Goal: Information Seeking & Learning: Check status

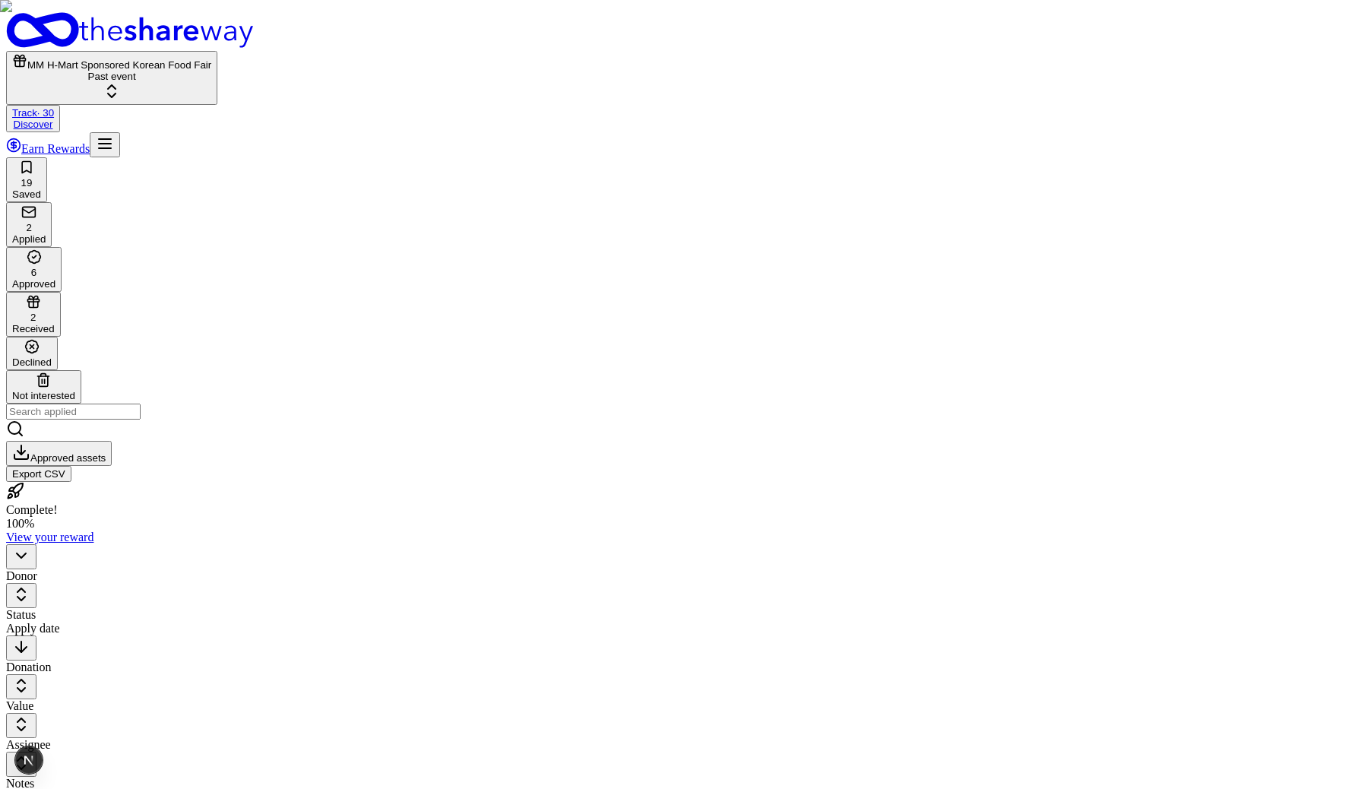
click at [303, 159] on html "MM H-Mart Sponsored Korean Food Fair Past event Track · 30 Discover Earn Reward…" at bounding box center [684, 585] width 1368 height 1170
click at [296, 170] on html "MM H-Mart Sponsored Korean Food Fair Past event Track · 30 Discover Earn Reward…" at bounding box center [684, 585] width 1368 height 1170
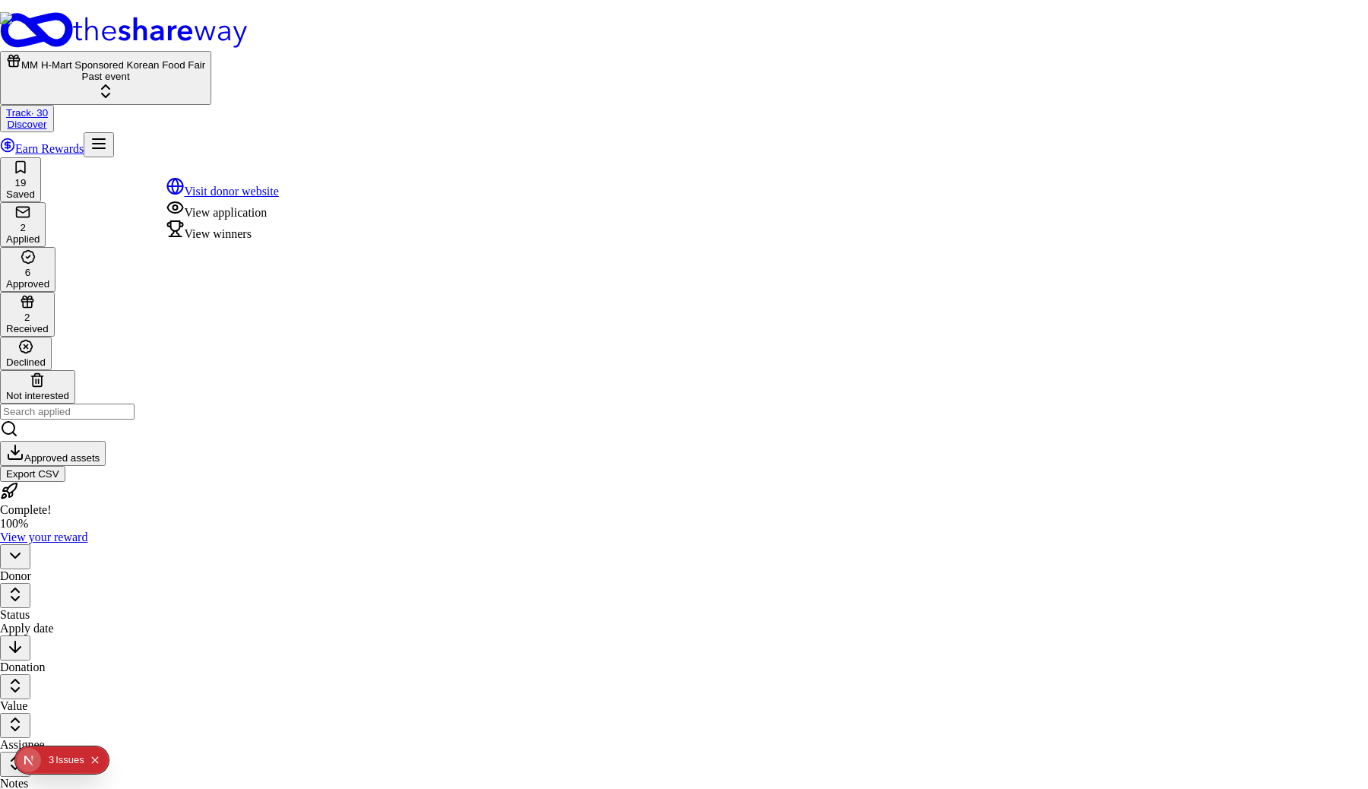
click at [302, 164] on html "MM H-Mart Sponsored Korean Food Fair Past event Track · 30 Discover Earn Reward…" at bounding box center [684, 585] width 1368 height 1170
click at [279, 241] on div "View winners" at bounding box center [222, 230] width 113 height 21
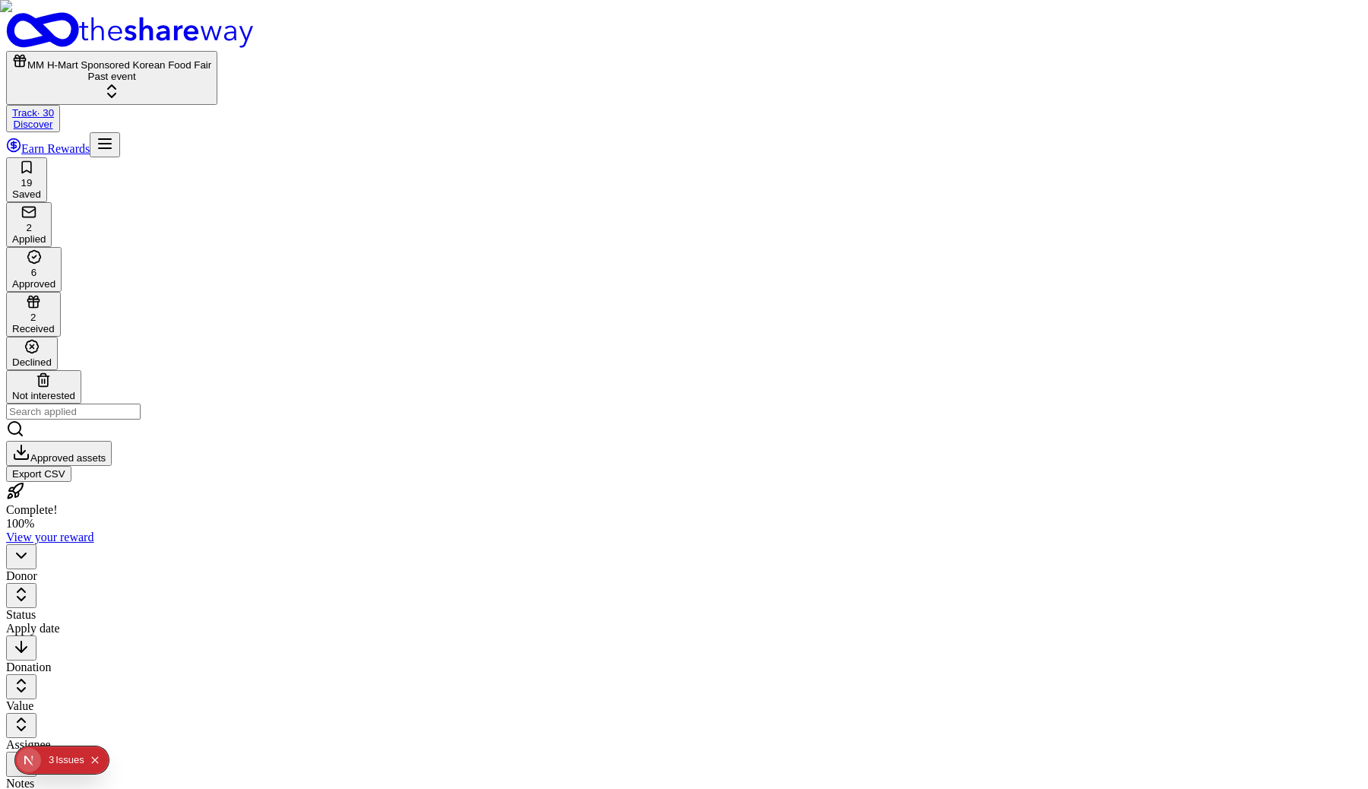
click at [466, 277] on html "MM H-Mart Sponsored Korean Food Fair Past event Track · 30 Discover Earn Reward…" at bounding box center [684, 585] width 1368 height 1170
click at [303, 166] on html "MM H-Mart Sponsored Korean Food Fair Past event Track · 30 Discover Earn Reward…" at bounding box center [684, 585] width 1368 height 1170
click at [433, 170] on html "MM H-Mart Sponsored Korean Food Fair Past event Track · 30 Discover Earn Reward…" at bounding box center [684, 585] width 1368 height 1170
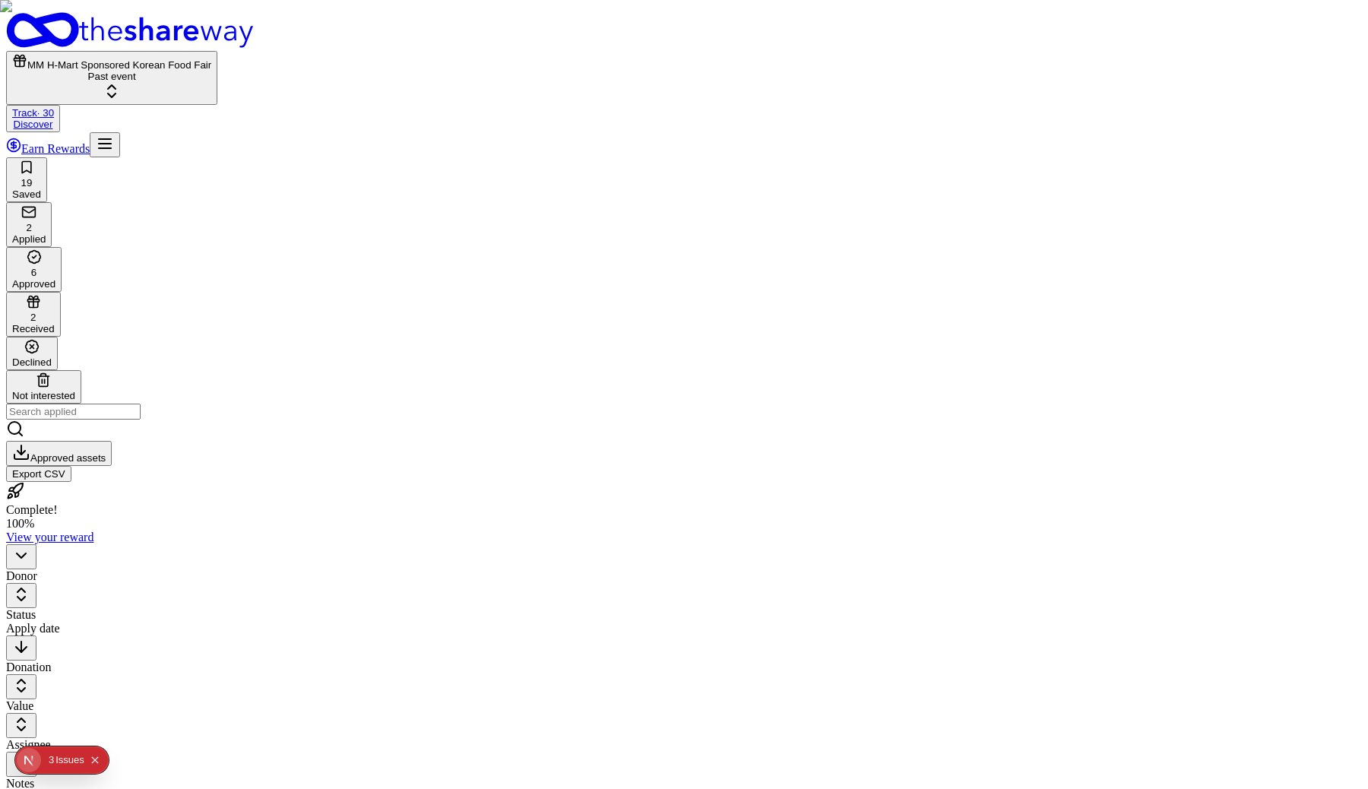
click at [433, 170] on html "MM H-Mart Sponsored Korean Food Fair Past event Track · 30 Discover Earn Reward…" at bounding box center [684, 585] width 1368 height 1170
click at [303, 170] on html "MM H-Mart Sponsored Korean Food Fair Past event Track · 30 Discover Earn Reward…" at bounding box center [684, 585] width 1368 height 1170
click at [299, 169] on html "MM H-Mart Sponsored Korean Food Fair Past event Track · 30 Discover Earn Reward…" at bounding box center [684, 585] width 1368 height 1170
click at [303, 163] on html "MM H-Mart Sponsored Korean Food Fair Past event Track Discover Earn Rewards 19 …" at bounding box center [684, 585] width 1368 height 1170
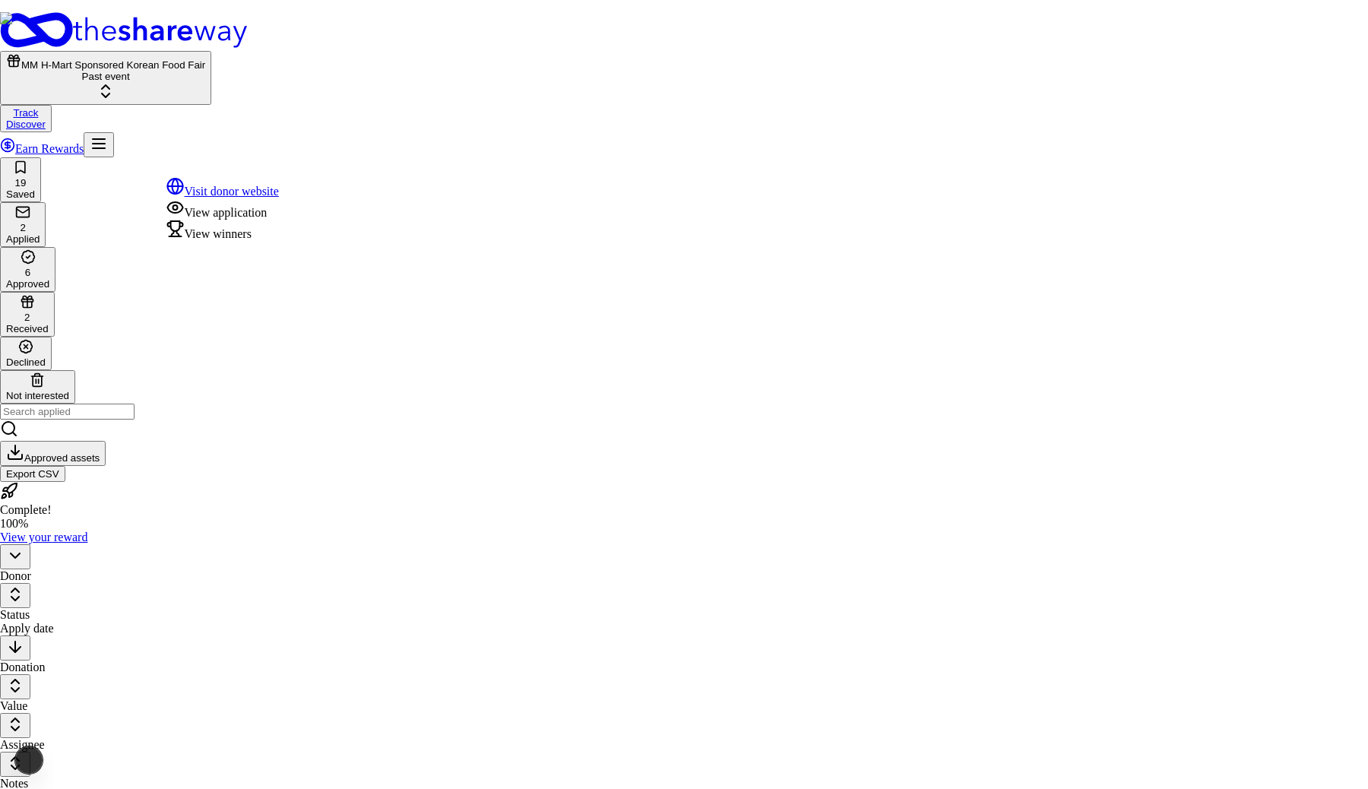
click at [325, 474] on html "MM H-Mart Sponsored Korean Food Fair Past event Track Discover Earn Rewards 19 …" at bounding box center [684, 585] width 1368 height 1170
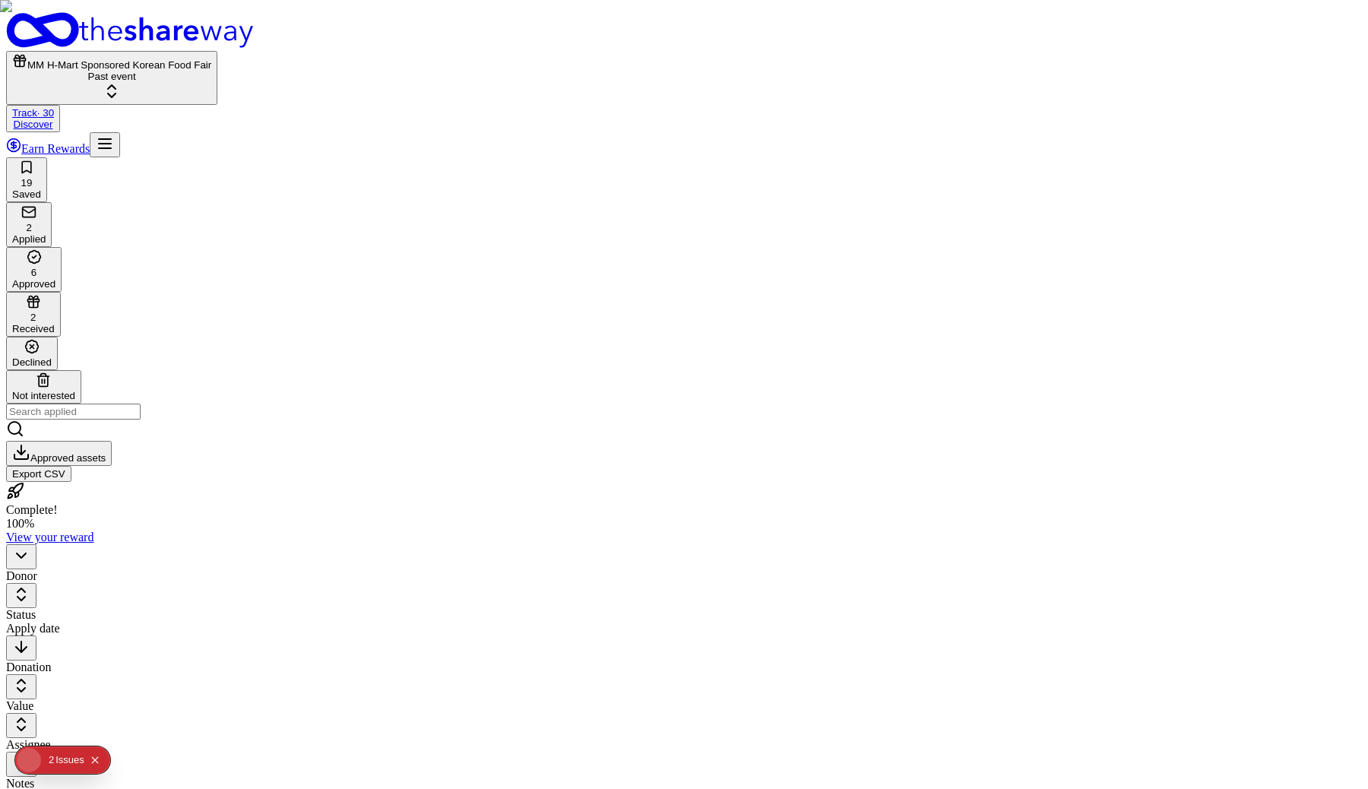
click at [30, 565] on icon "button" at bounding box center [21, 556] width 18 height 18
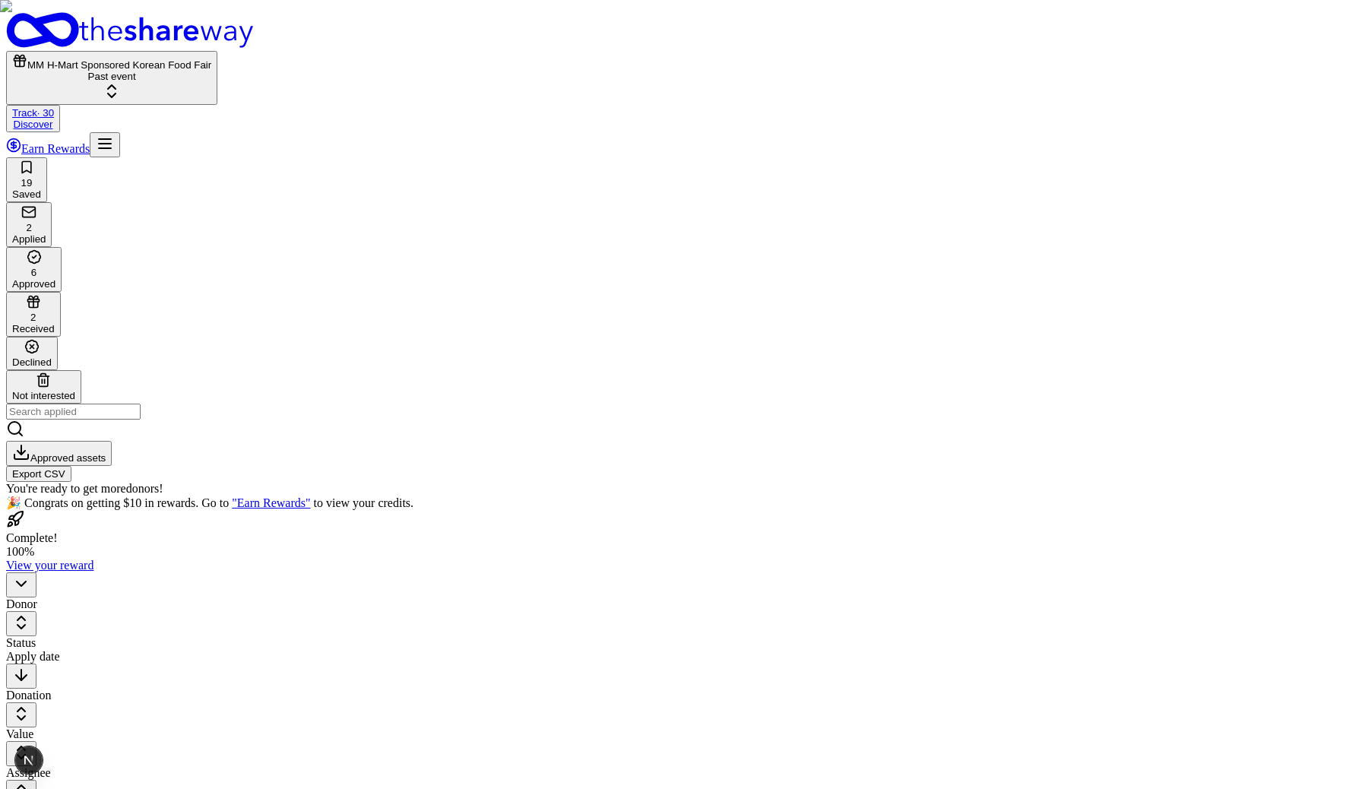
click at [189, 598] on div "You're ready to get more donors ! 🎉 Congrats on getting $10 in rewards. Go to "…" at bounding box center [684, 540] width 1356 height 116
click at [30, 593] on icon "button" at bounding box center [21, 584] width 18 height 18
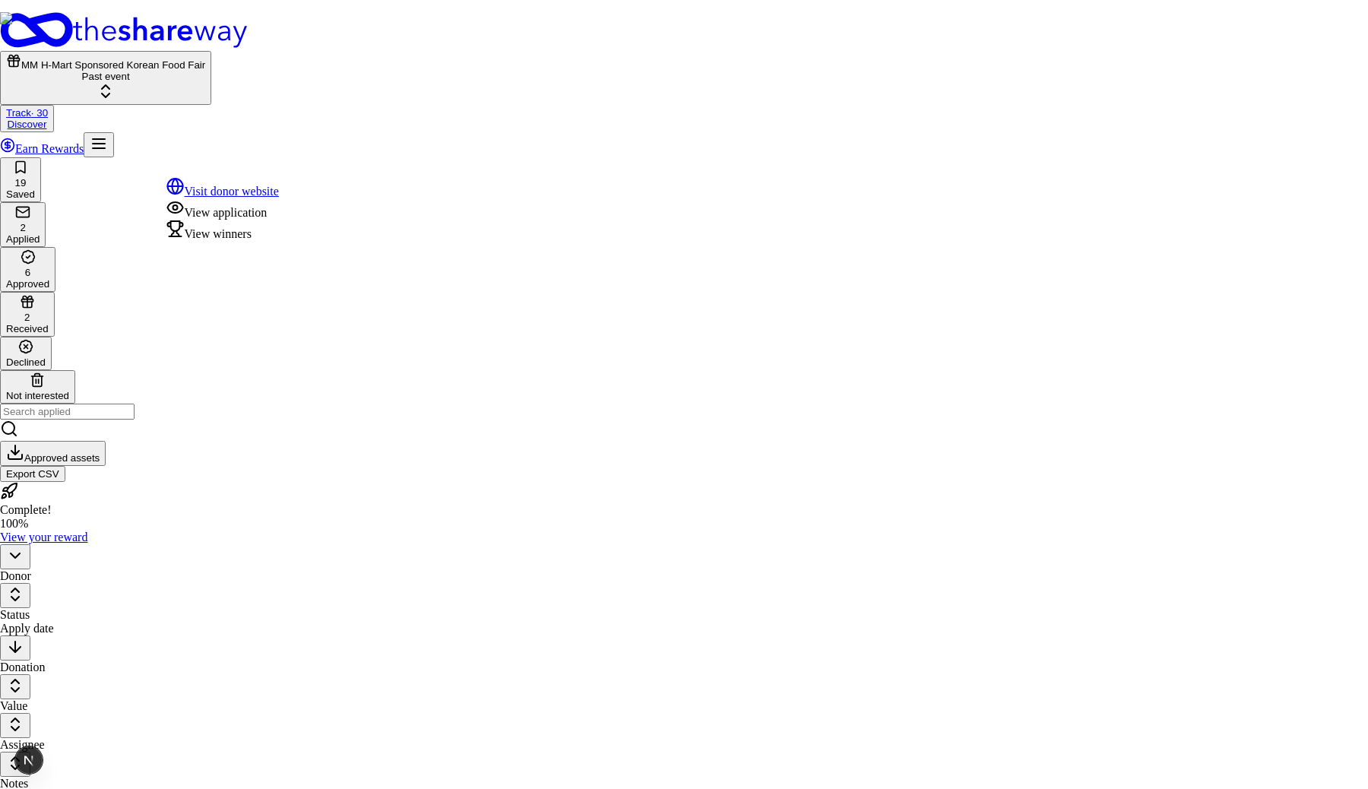
click at [303, 171] on html "MM H-Mart Sponsored Korean Food Fair Past event Track · 30 Discover Earn Reward…" at bounding box center [684, 585] width 1368 height 1170
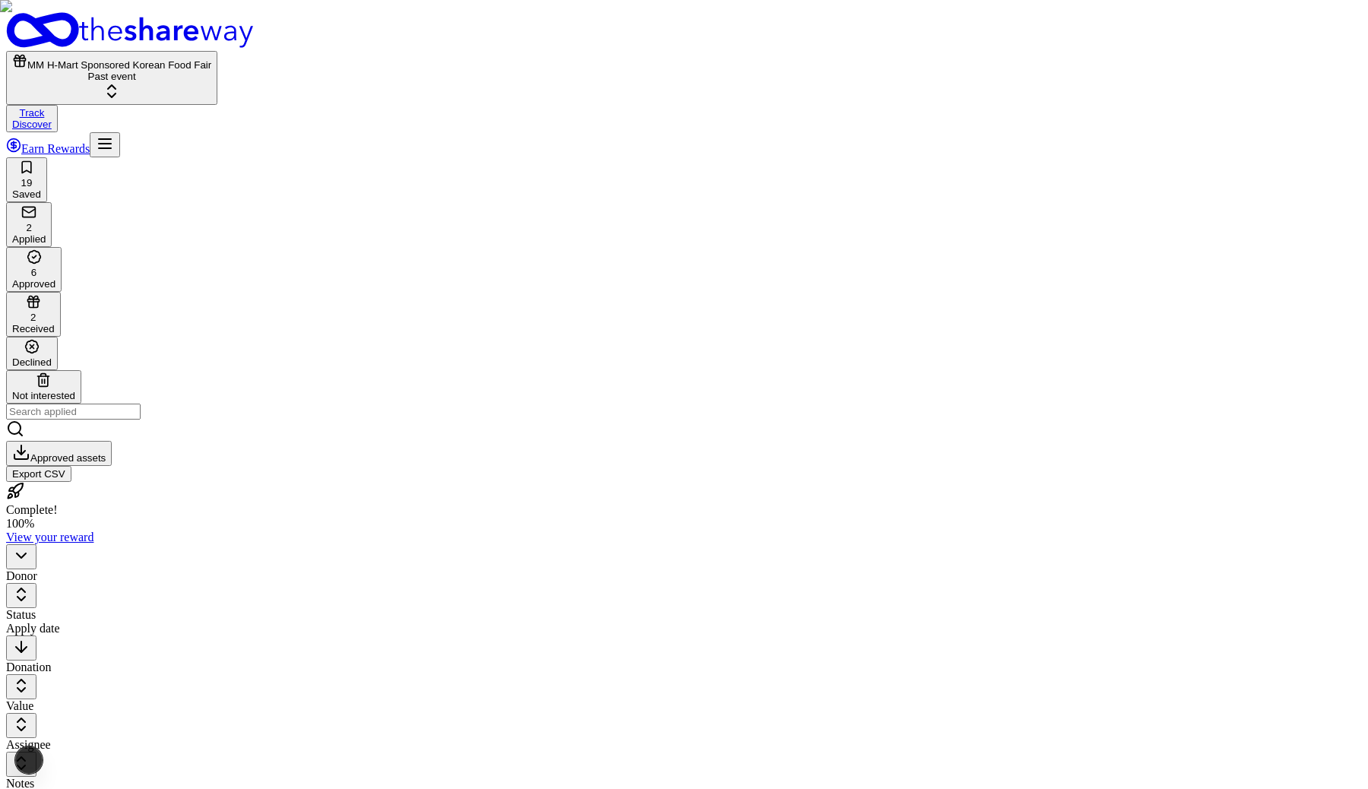
click at [306, 166] on html "MM H-Mart Sponsored Korean Food Fair Past event Track Discover Earn Rewards 19 …" at bounding box center [684, 585] width 1368 height 1170
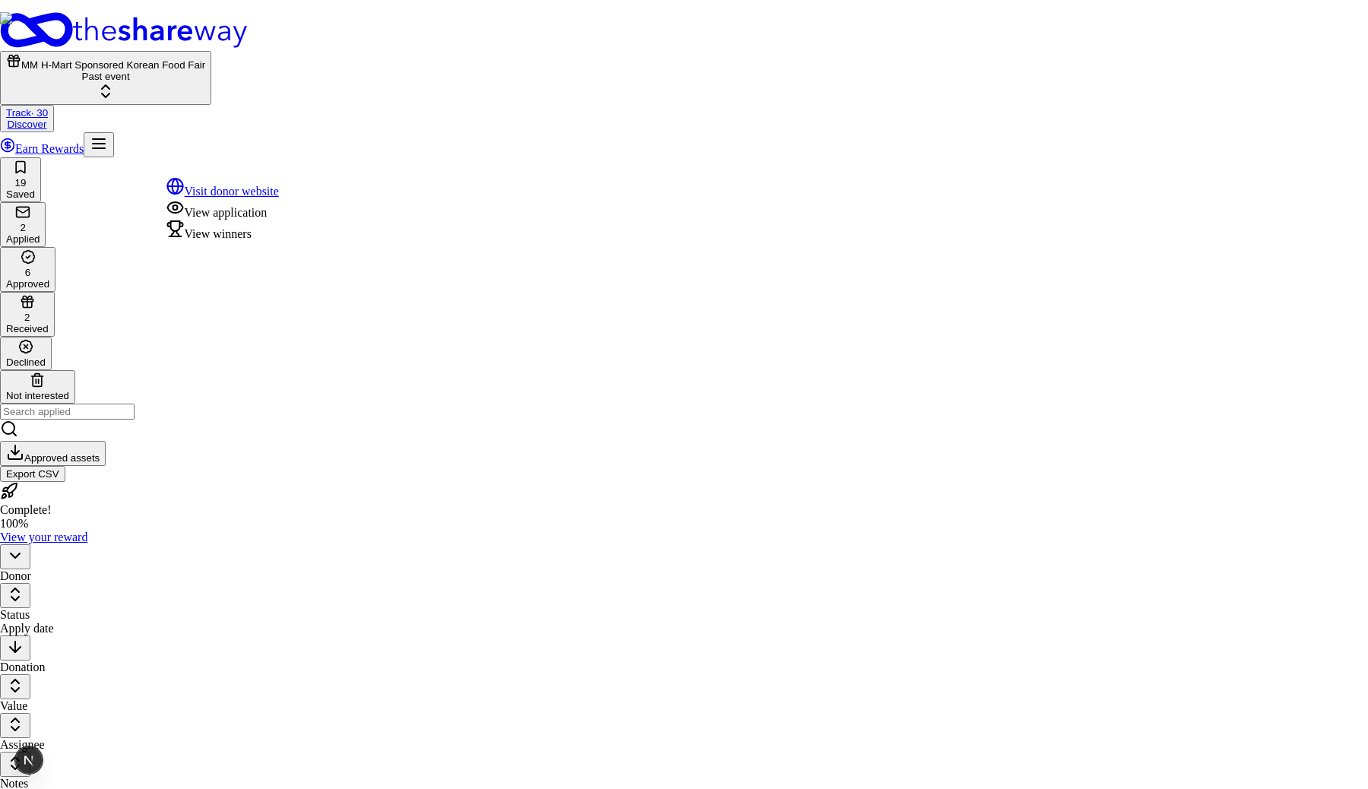
click at [268, 241] on div "View winners" at bounding box center [222, 230] width 113 height 21
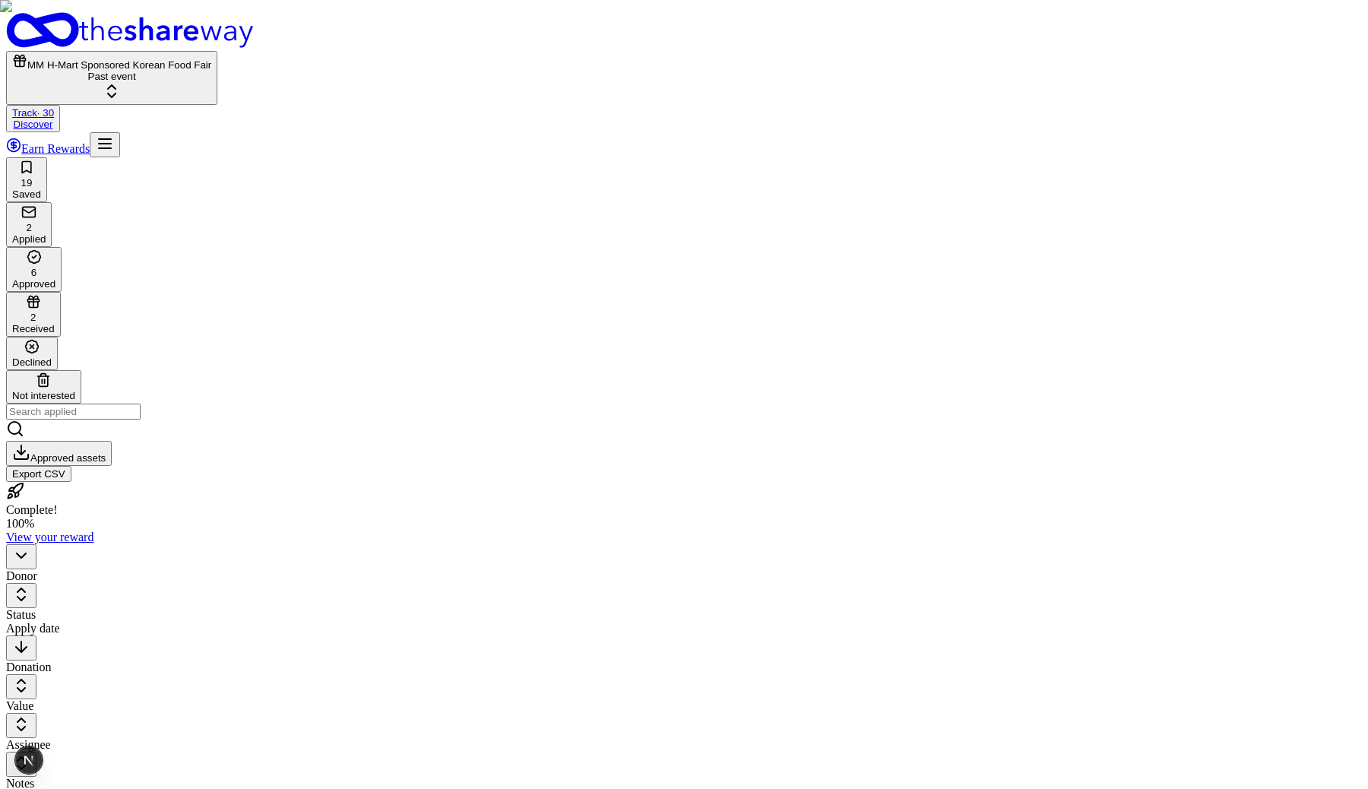
click at [305, 166] on html "MM H-Mart Sponsored Korean Food Fair Past event Track · 30 Discover Earn Reward…" at bounding box center [684, 585] width 1368 height 1170
click at [311, 165] on html "MM H-Mart Sponsored Korean Food Fair Past event Track · 30 Discover Earn Reward…" at bounding box center [684, 585] width 1368 height 1170
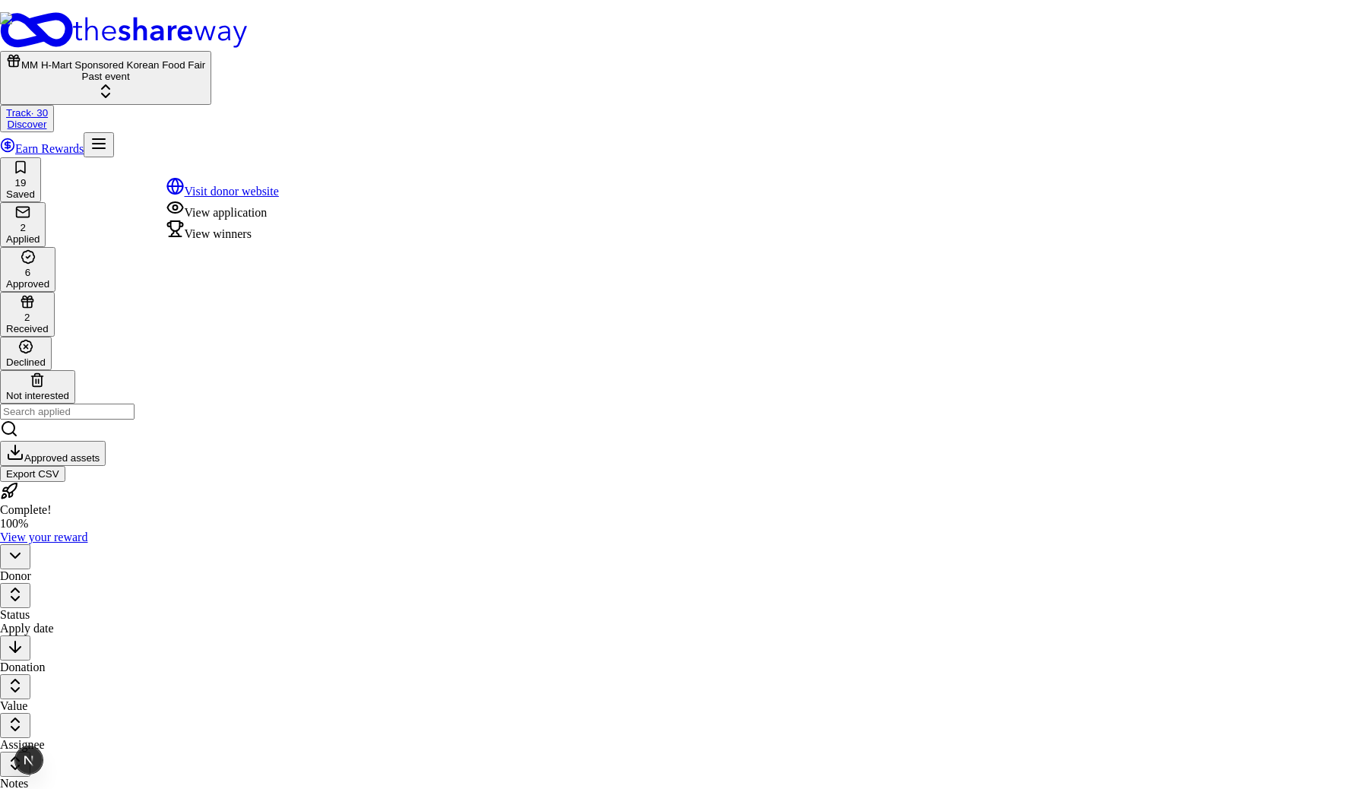
click at [308, 171] on html "MM H-Mart Sponsored Korean Food Fair Past event Track · 30 Discover Earn Reward…" at bounding box center [684, 585] width 1368 height 1170
click at [278, 241] on div "View winners" at bounding box center [222, 230] width 113 height 21
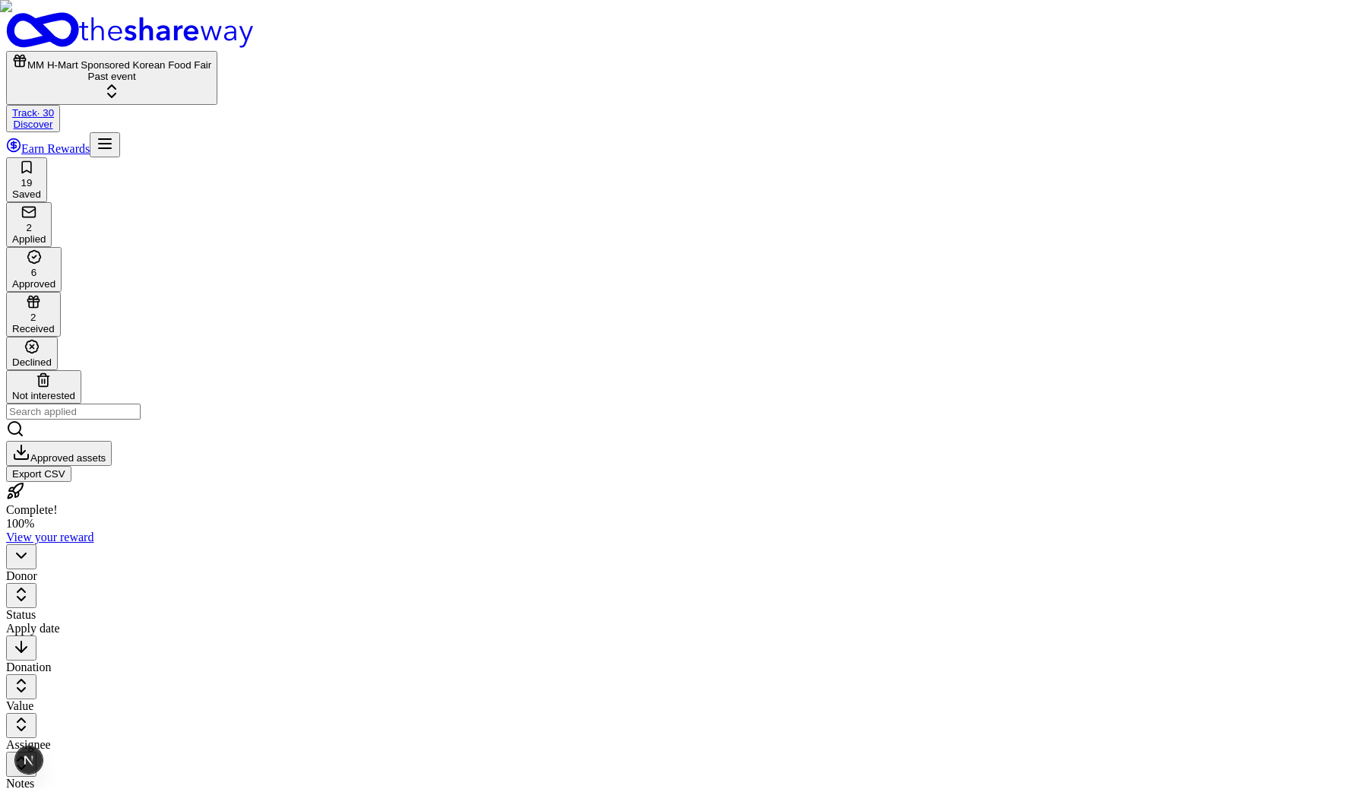
click at [300, 167] on html "MM H-Mart Sponsored Korean Food Fair Past event Track · 30 Discover Earn Reward…" at bounding box center [684, 585] width 1368 height 1170
click at [308, 163] on html "MM H-Mart Sponsored Korean Food Fair Past event Track · 30 Discover Earn Reward…" at bounding box center [684, 585] width 1368 height 1170
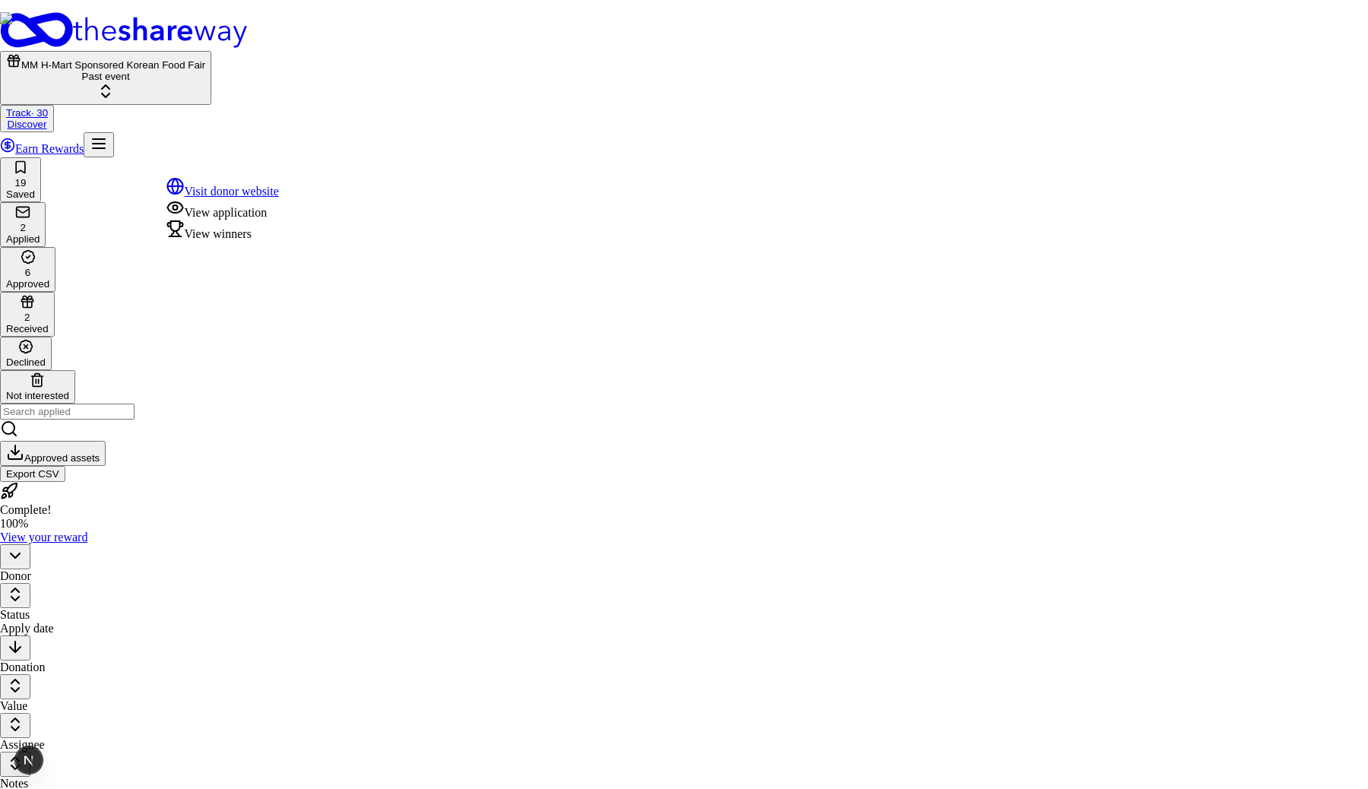
click at [266, 241] on div "View winners" at bounding box center [222, 230] width 113 height 21
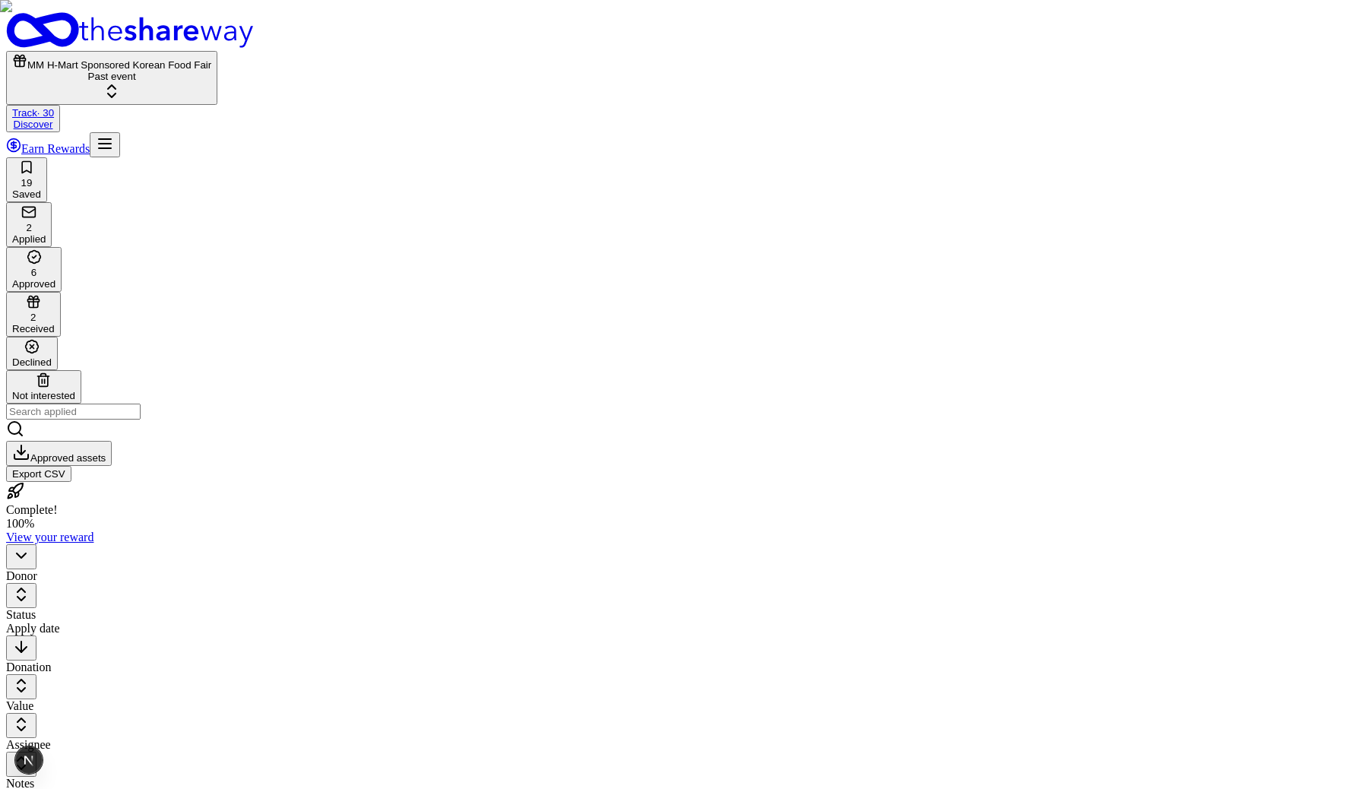
click at [303, 166] on html "MM H-Mart Sponsored Korean Food Fair Past event Track · 30 Discover Earn Reward…" at bounding box center [684, 585] width 1368 height 1170
click at [295, 166] on html "MM H-Mart Sponsored Korean Food Fair Past event Track · 30 Discover Earn Reward…" at bounding box center [684, 585] width 1368 height 1170
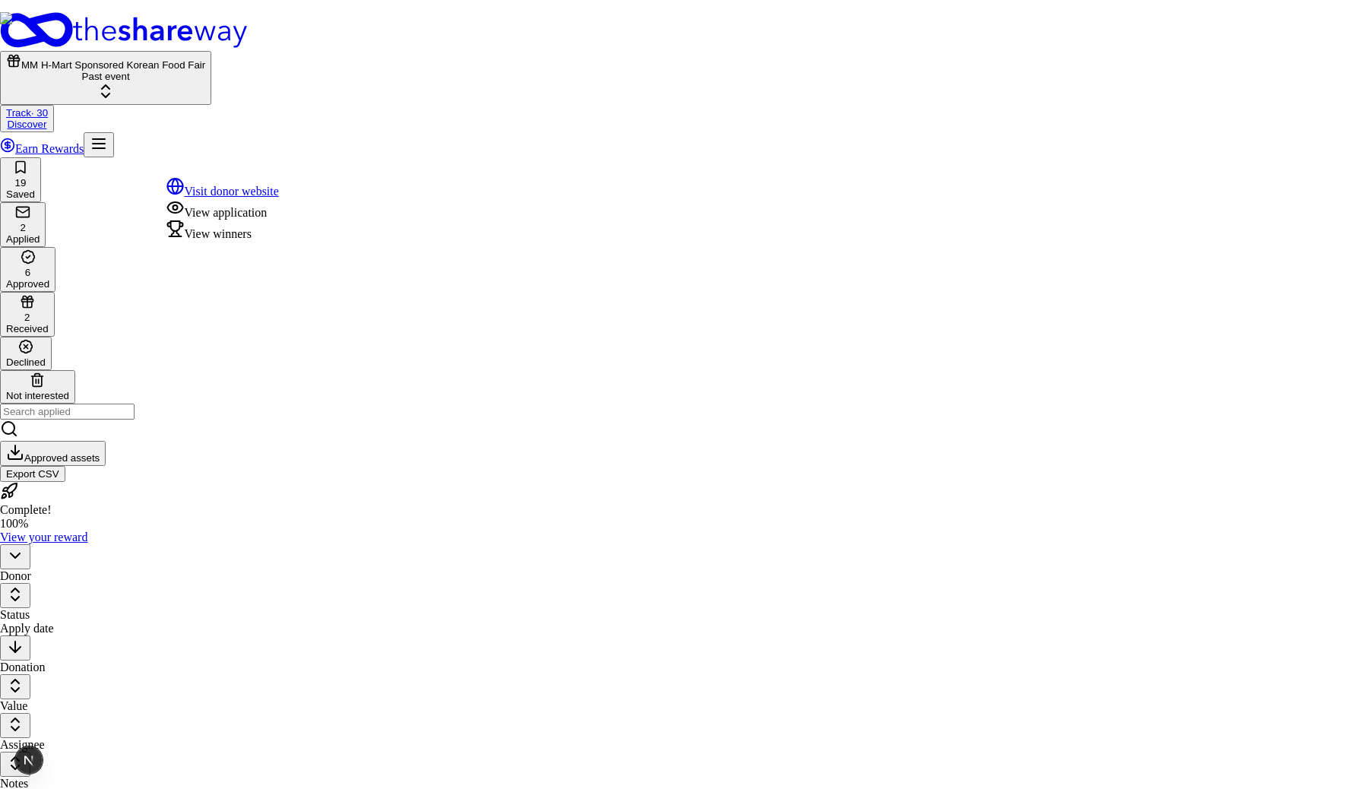
click at [272, 241] on div "View winners" at bounding box center [222, 230] width 113 height 21
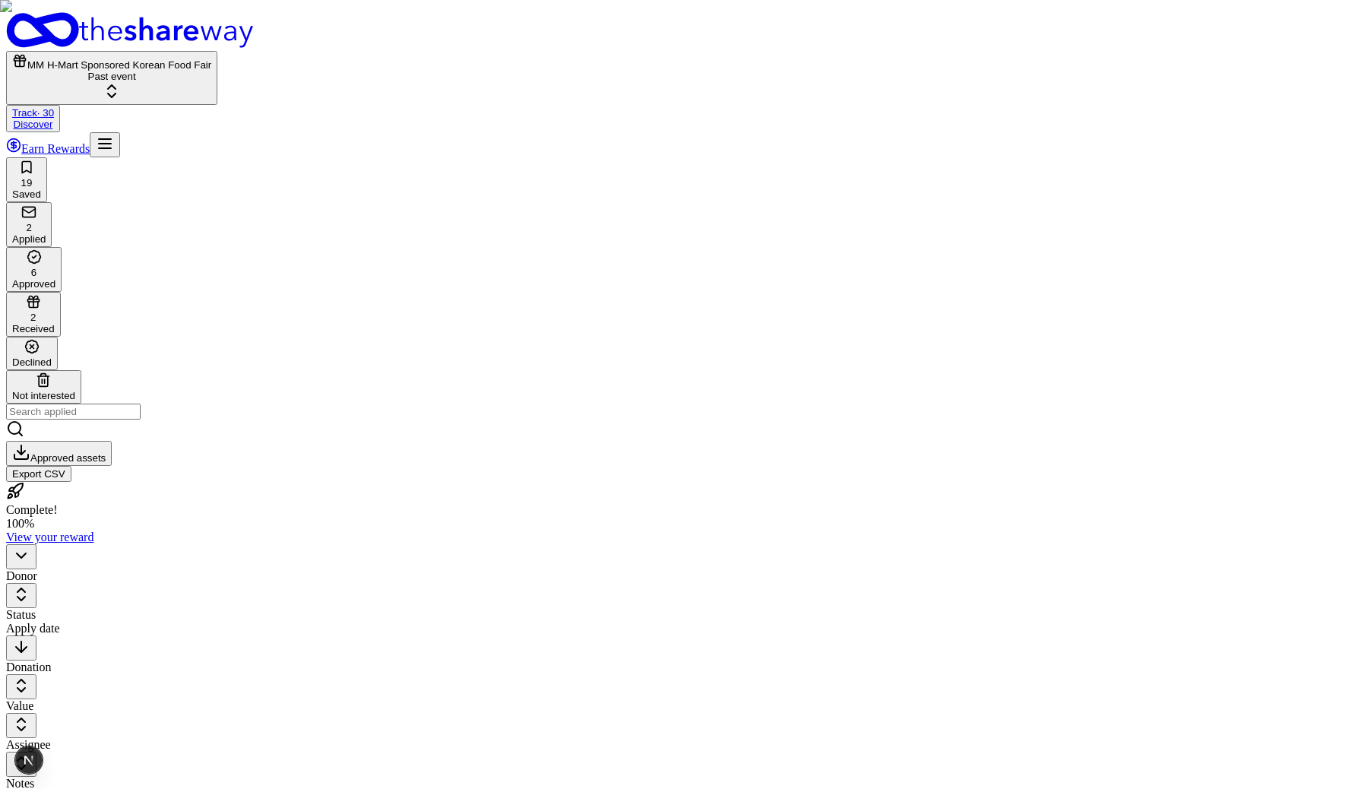
click at [303, 166] on html "MM H-Mart Sponsored Korean Food Fair Past event Track · 30 Discover Earn Reward…" at bounding box center [684, 585] width 1368 height 1170
click at [305, 236] on html "MM H-Mart Sponsored Korean Food Fair Past event Track · 30 Discover Earn Reward…" at bounding box center [684, 585] width 1368 height 1170
click at [306, 163] on html "MM H-Mart Sponsored Korean Food Fair Past event Track · 30 Discover Earn Reward…" at bounding box center [684, 585] width 1368 height 1170
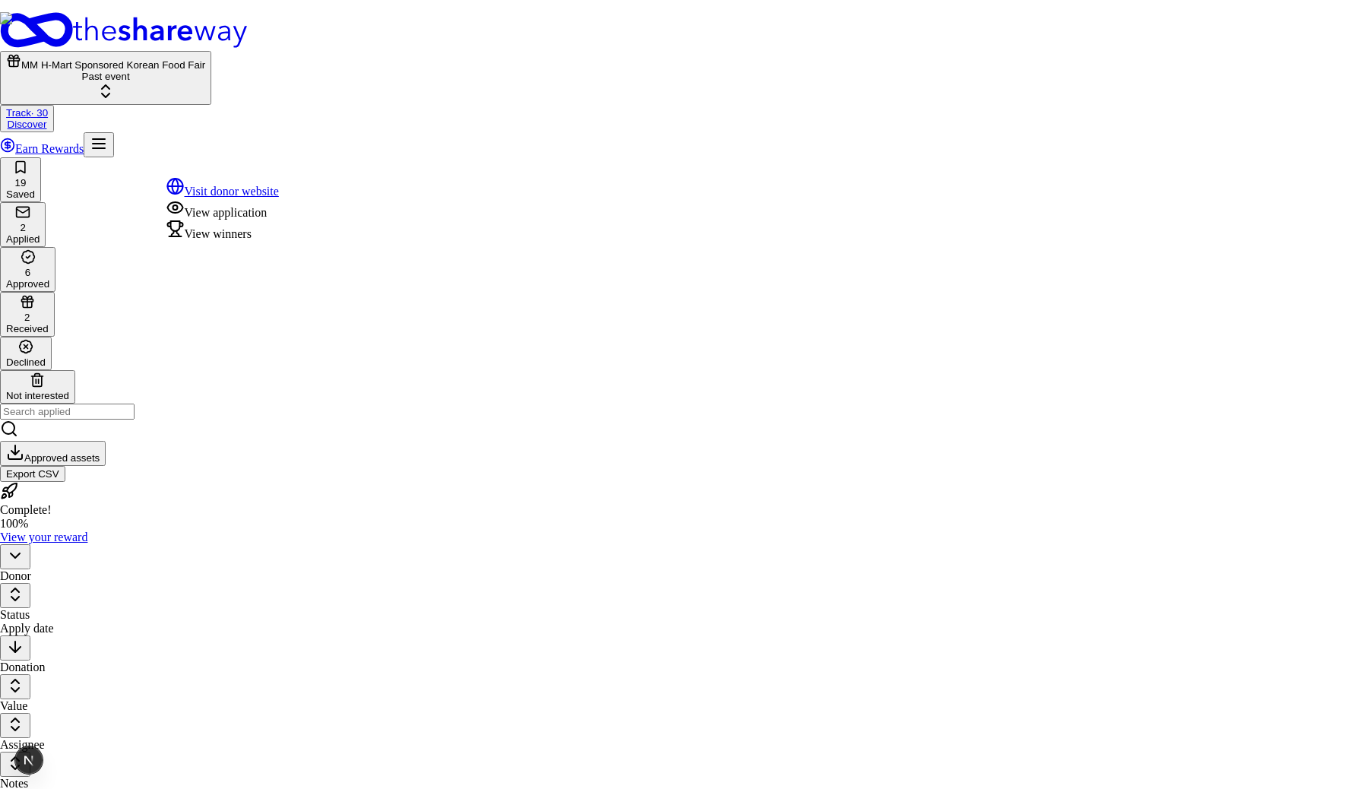
click at [261, 241] on div "View winners" at bounding box center [222, 230] width 113 height 21
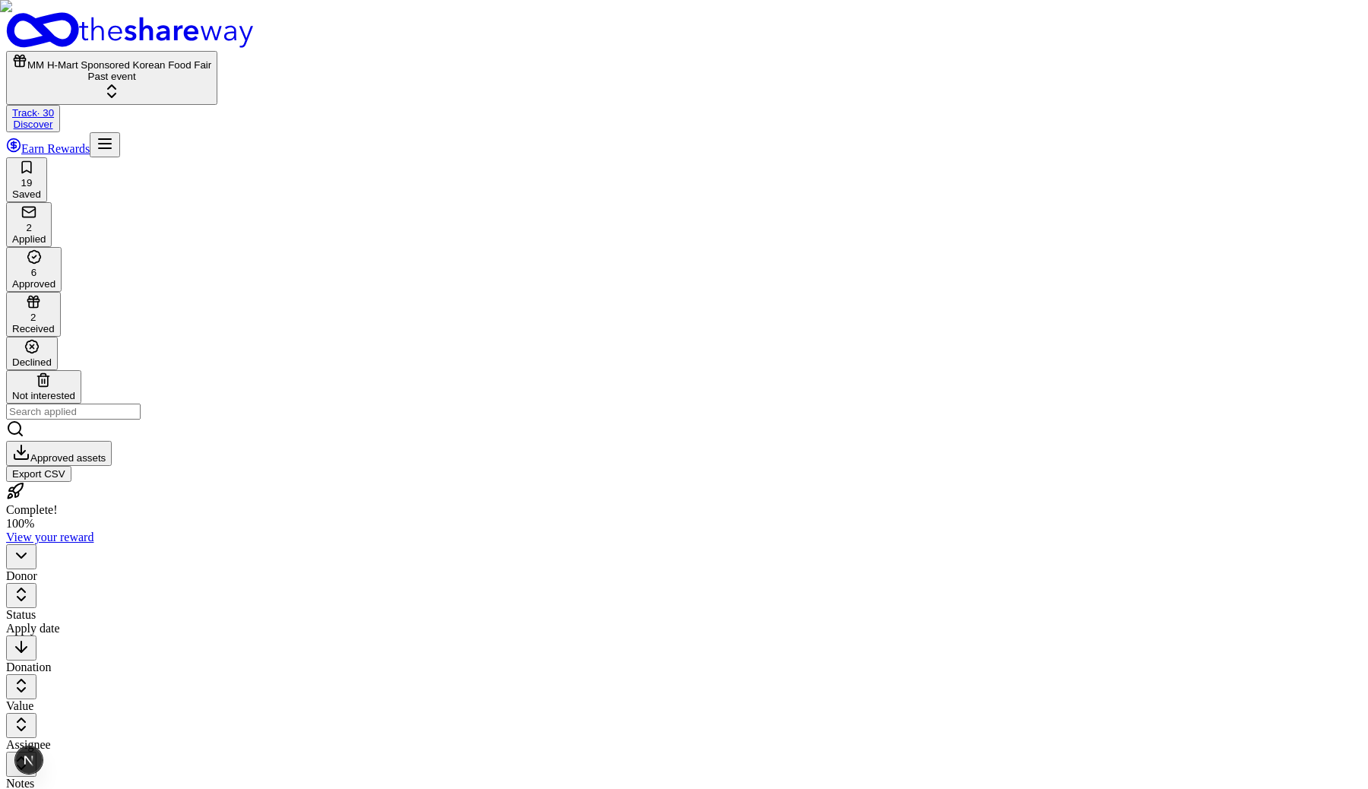
click at [797, 306] on html "MM H-Mart Sponsored Korean Food Fair Past event Track · 30 Discover Earn Reward…" at bounding box center [684, 585] width 1368 height 1170
click at [302, 163] on html "MM H-Mart Sponsored Korean Food Fair Past event Track · 30 Discover Earn Reward…" at bounding box center [684, 585] width 1368 height 1170
click at [315, 167] on html "MM H-Mart Sponsored Korean Food Fair Past event Track · 30 Discover Earn Reward…" at bounding box center [684, 585] width 1368 height 1170
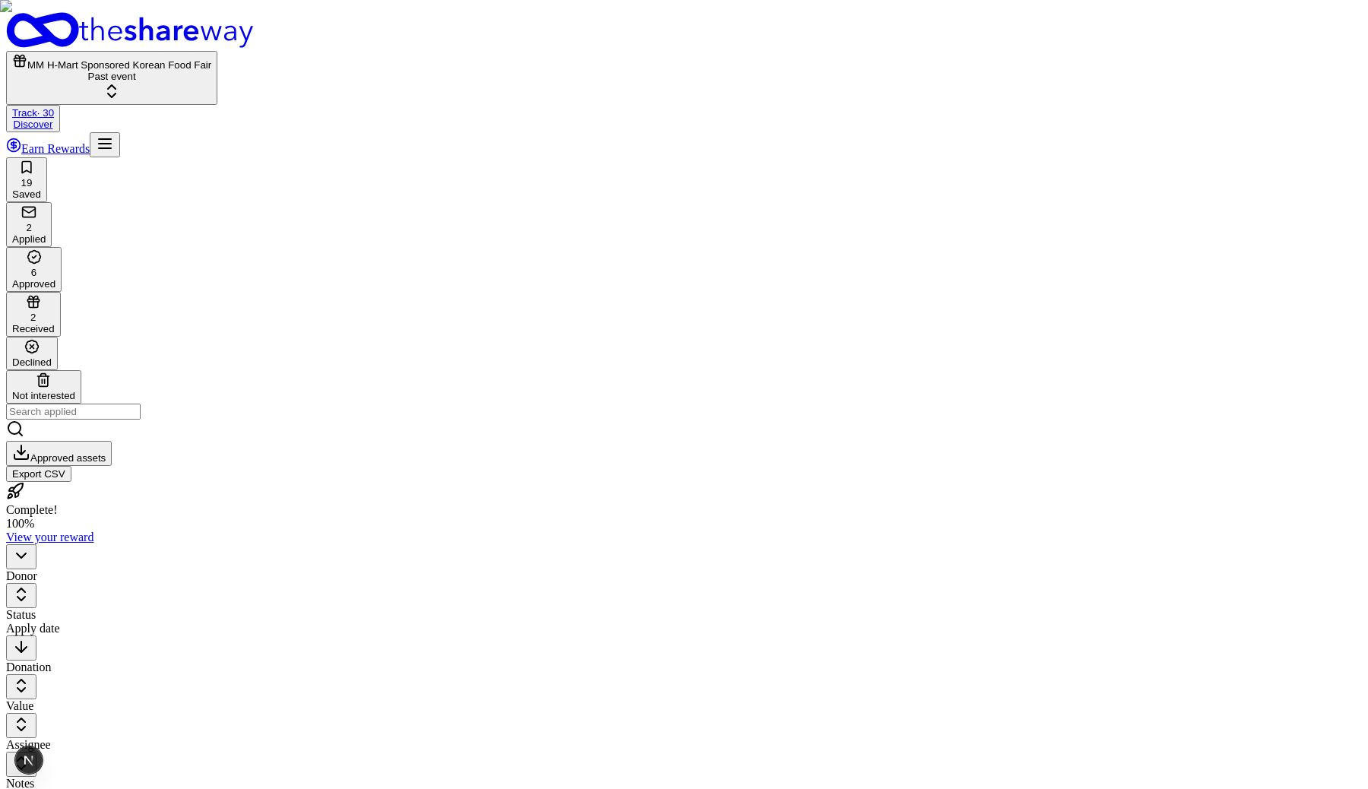
click at [315, 167] on html "MM H-Mart Sponsored Korean Food Fair Past event Track · 30 Discover Earn Reward…" at bounding box center [684, 585] width 1368 height 1170
click at [301, 170] on html "MM H-Mart Sponsored Korean Food Fair Past event Track · 30 Discover Earn Reward…" at bounding box center [684, 585] width 1368 height 1170
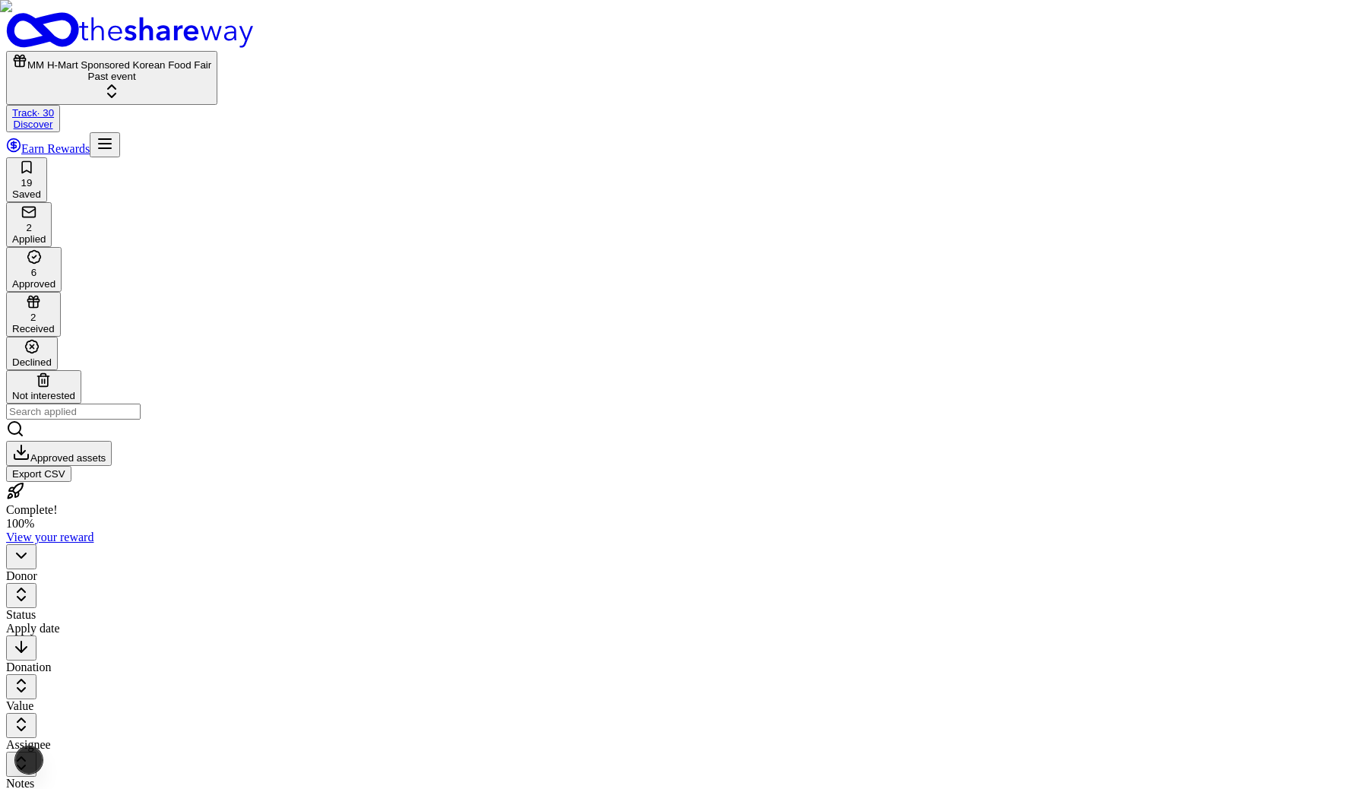
click at [303, 170] on html "MM H-Mart Sponsored Korean Food Fair Past event Track · 30 Discover Earn Reward…" at bounding box center [684, 585] width 1368 height 1170
click at [305, 168] on html "MM H-Mart Sponsored Korean Food Fair Past event Track Discover Earn Rewards 19 …" at bounding box center [684, 585] width 1368 height 1170
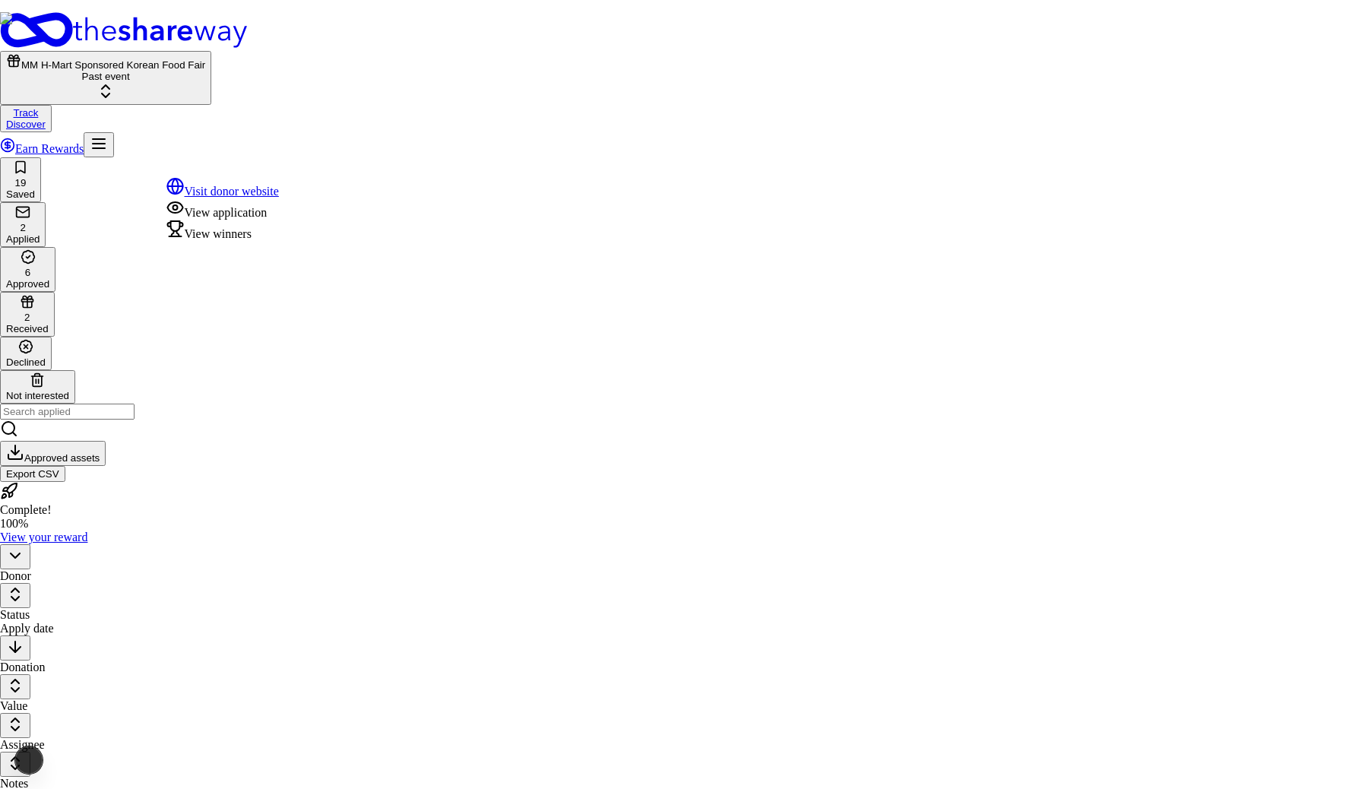
click at [275, 220] on div "View application" at bounding box center [222, 208] width 113 height 21
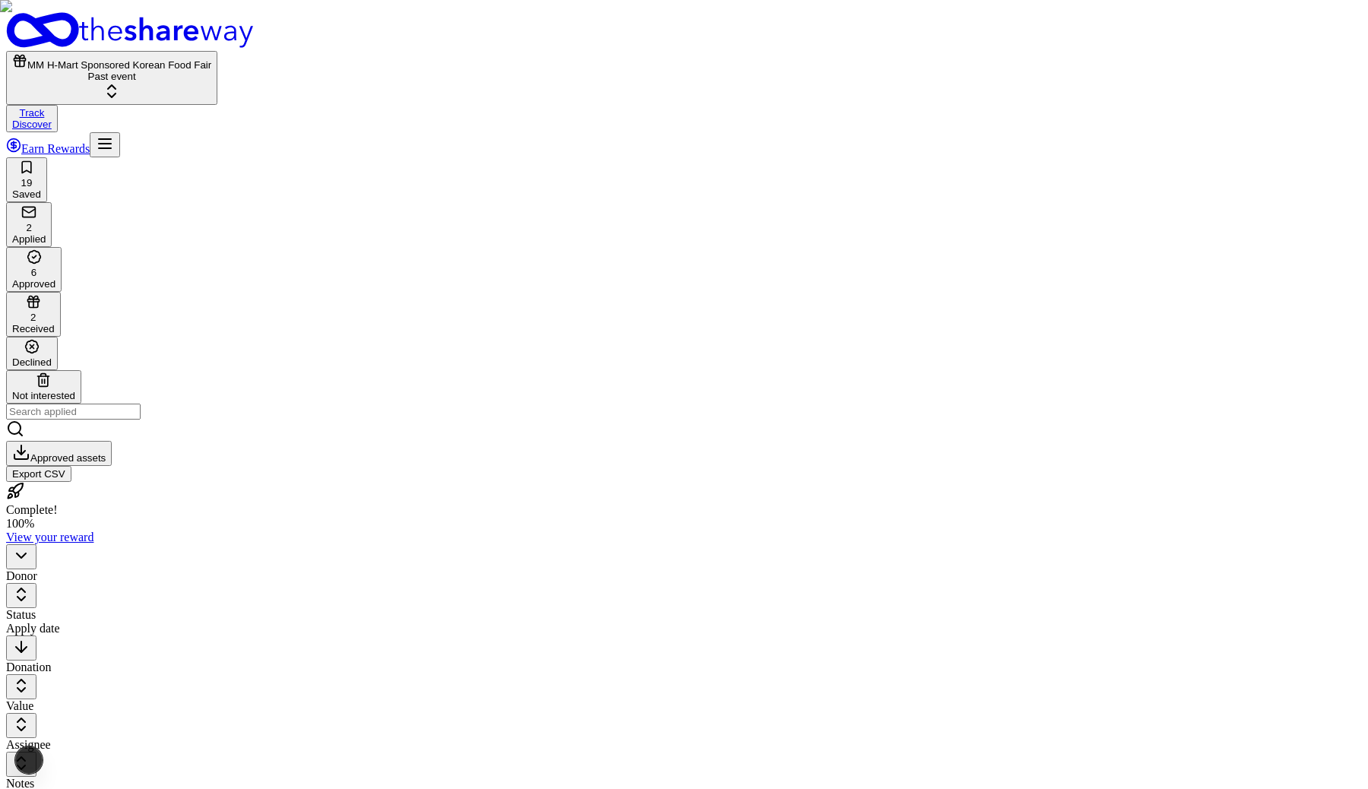
click at [305, 169] on html "MM H-Mart Sponsored Korean Food Fair Past event Track Discover Earn Rewards 19 …" at bounding box center [684, 585] width 1368 height 1170
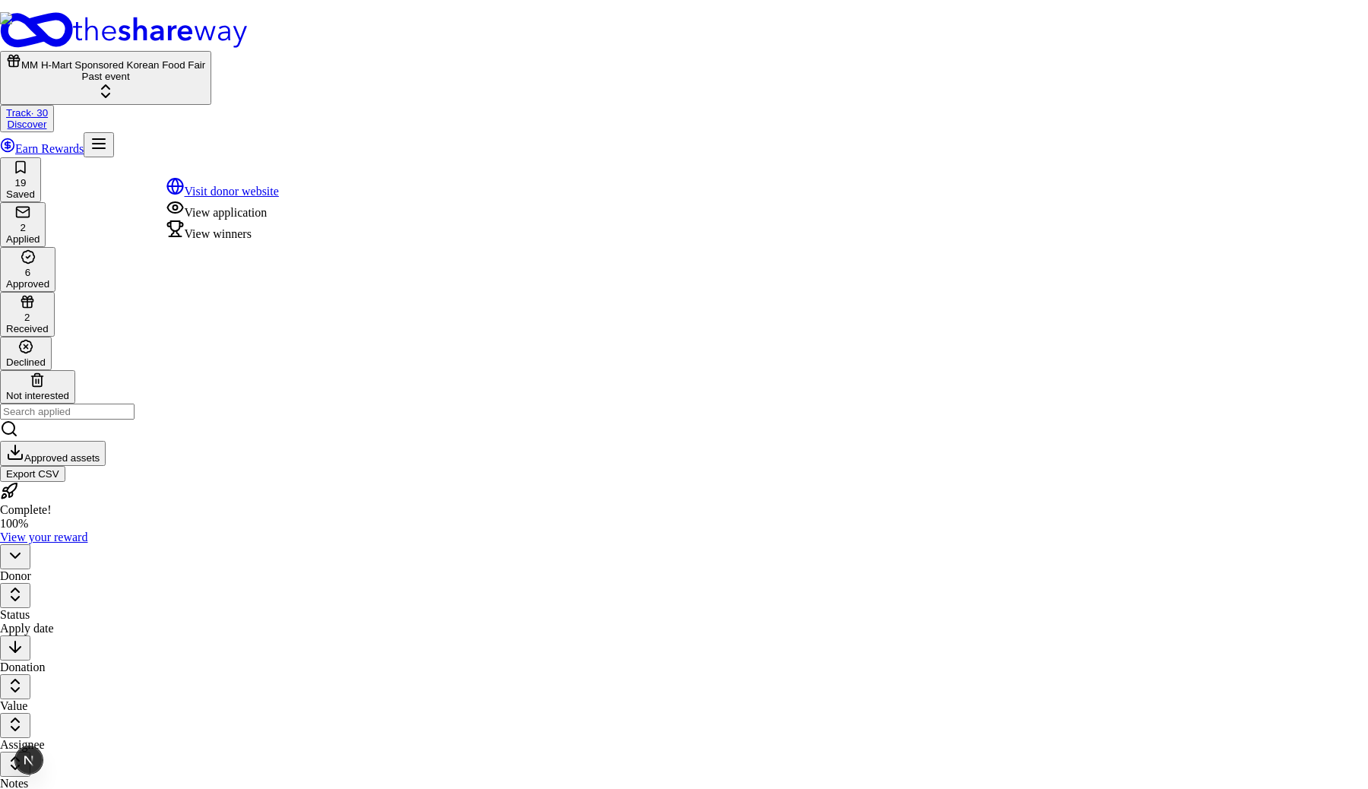
click at [244, 241] on div "View winners" at bounding box center [222, 230] width 113 height 21
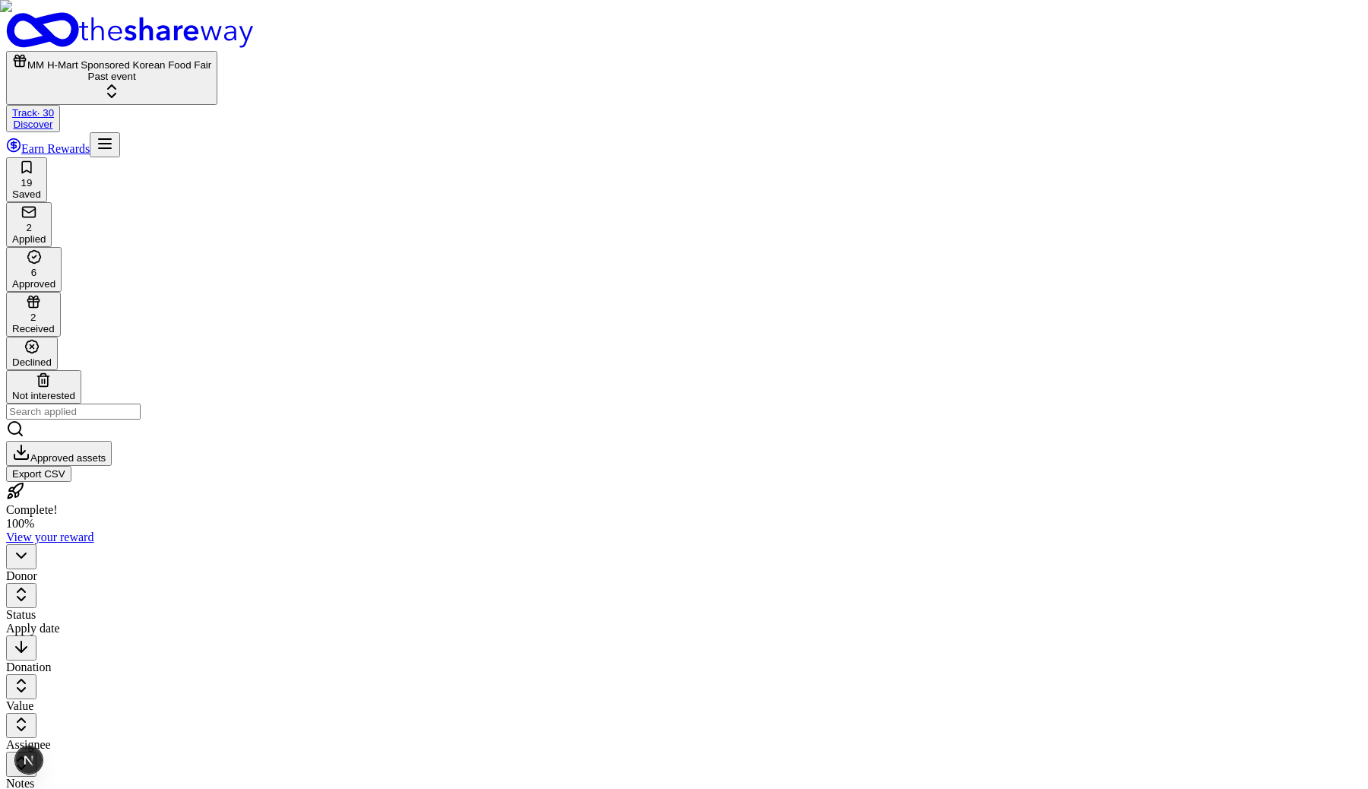
click at [458, 423] on html "MM H-Mart Sponsored Korean Food Fair Past event Track · 30 Discover Earn Reward…" at bounding box center [684, 585] width 1368 height 1170
click at [555, 315] on html "MM H-Mart Sponsored Korean Food Fair Past event Track · 30 Discover Earn Reward…" at bounding box center [684, 585] width 1368 height 1170
click at [309, 165] on html "MM H-Mart Sponsored Korean Food Fair Past event Track · 30 Discover Earn Reward…" at bounding box center [684, 585] width 1368 height 1170
click at [310, 168] on html "MM H-Mart Sponsored Korean Food Fair Past event Track Discover Earn Rewards 19 …" at bounding box center [684, 585] width 1368 height 1170
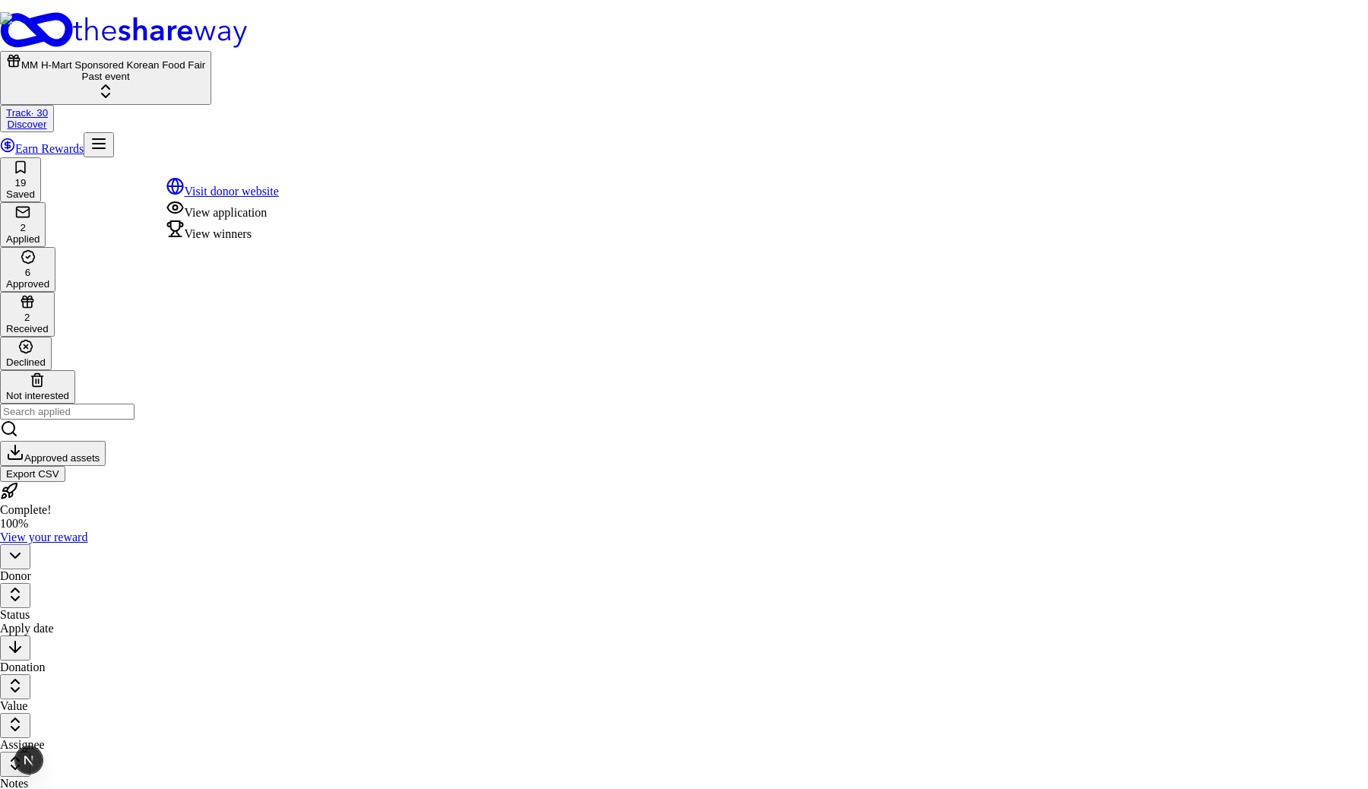
click at [255, 241] on div "View winners" at bounding box center [222, 230] width 113 height 21
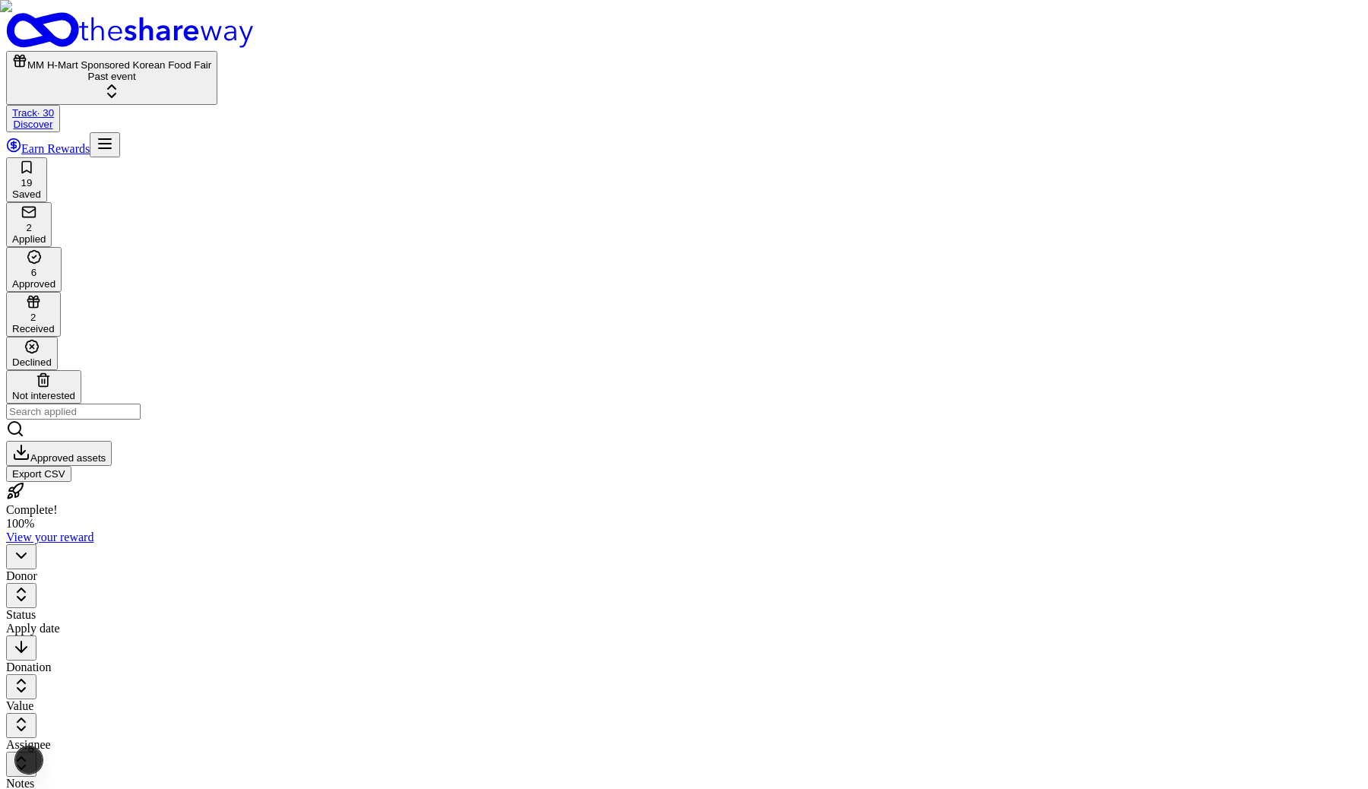
click at [303, 233] on html "MM H-Mart Sponsored Korean Food Fair Past event Track · 30 Discover Earn Reward…" at bounding box center [684, 585] width 1368 height 1170
click at [378, 236] on html "MM H-Mart Sponsored Korean Food Fair Past event Track · 30 Discover Earn Reward…" at bounding box center [684, 585] width 1368 height 1170
click at [365, 233] on html "MM H-Mart Sponsored Korean Food Fair Past event Track · 30 Discover Earn Reward…" at bounding box center [684, 585] width 1368 height 1170
click at [462, 312] on html "MM H-Mart Sponsored Korean Food Fair Past event Track · 30 Discover Earn Reward…" at bounding box center [684, 585] width 1368 height 1170
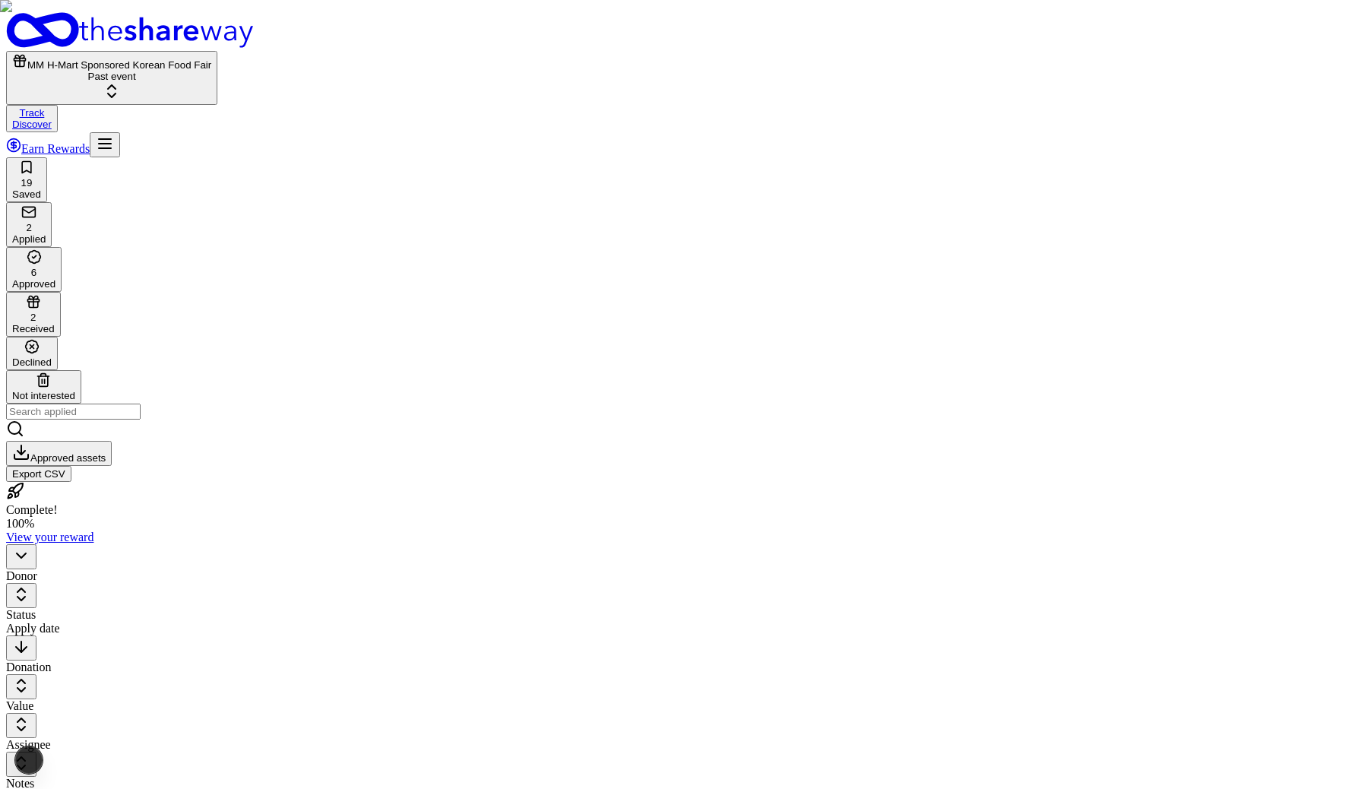
click at [311, 166] on html "MM H-Mart Sponsored Korean Food Fair Past event Track Discover Earn Rewards 19 …" at bounding box center [684, 585] width 1368 height 1170
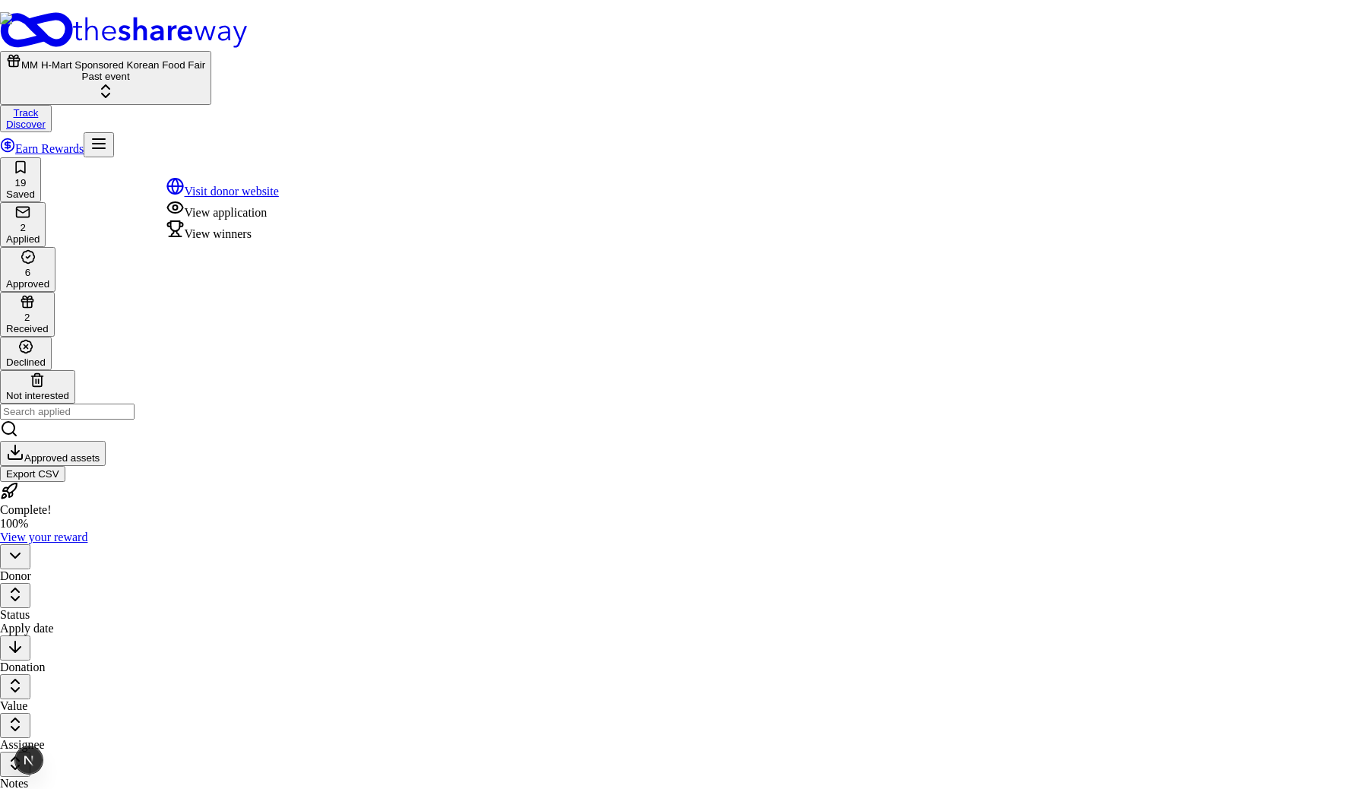
click at [264, 241] on div "View winners" at bounding box center [222, 230] width 113 height 21
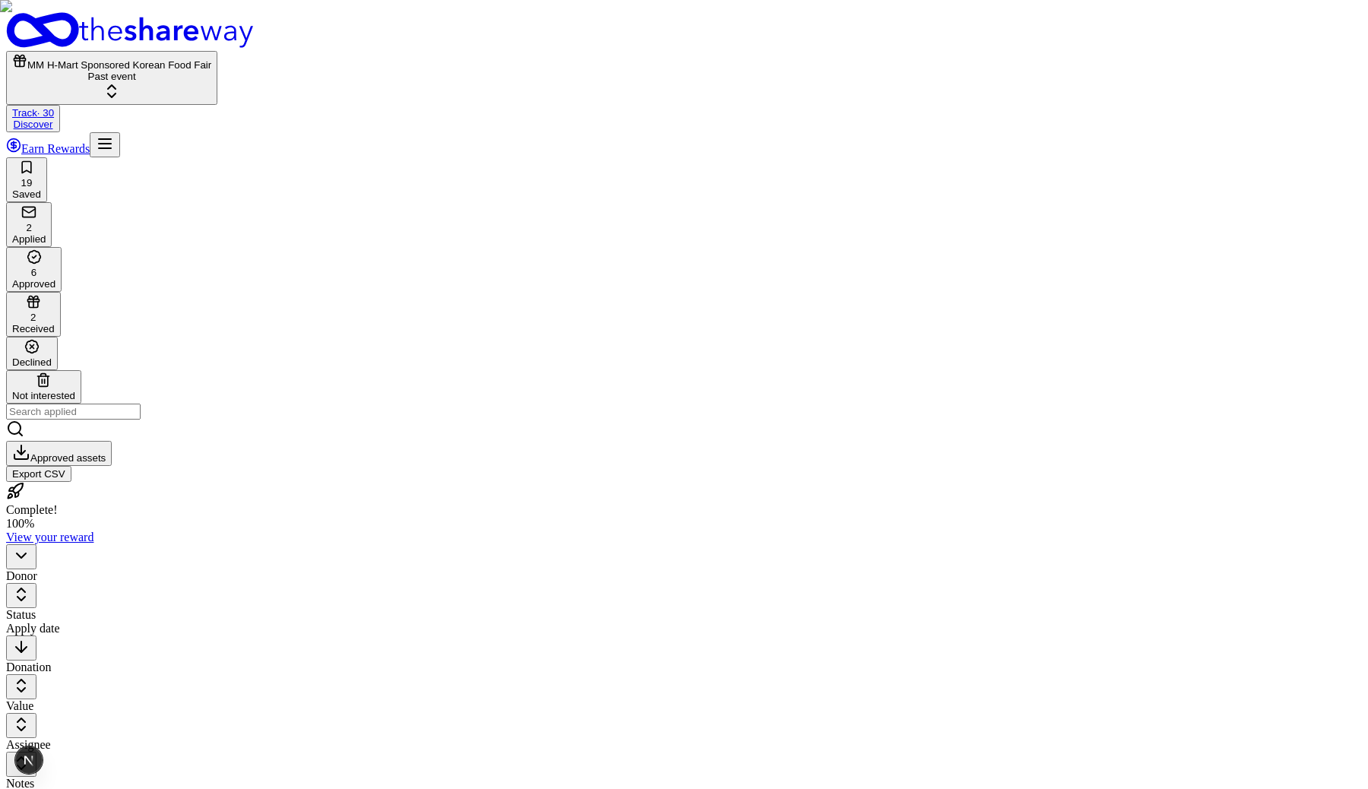
click at [300, 172] on html "MM H-Mart Sponsored Korean Food Fair Past event Track · 30 Discover Earn Reward…" at bounding box center [684, 585] width 1368 height 1170
click at [300, 170] on html "MM H-Mart Sponsored Korean Food Fair Past event Track · 30 Discover Earn Reward…" at bounding box center [684, 585] width 1368 height 1170
click at [306, 169] on html "MM H-Mart Sponsored Korean Food Fair Past event Track · 30 Discover Earn Reward…" at bounding box center [684, 585] width 1368 height 1170
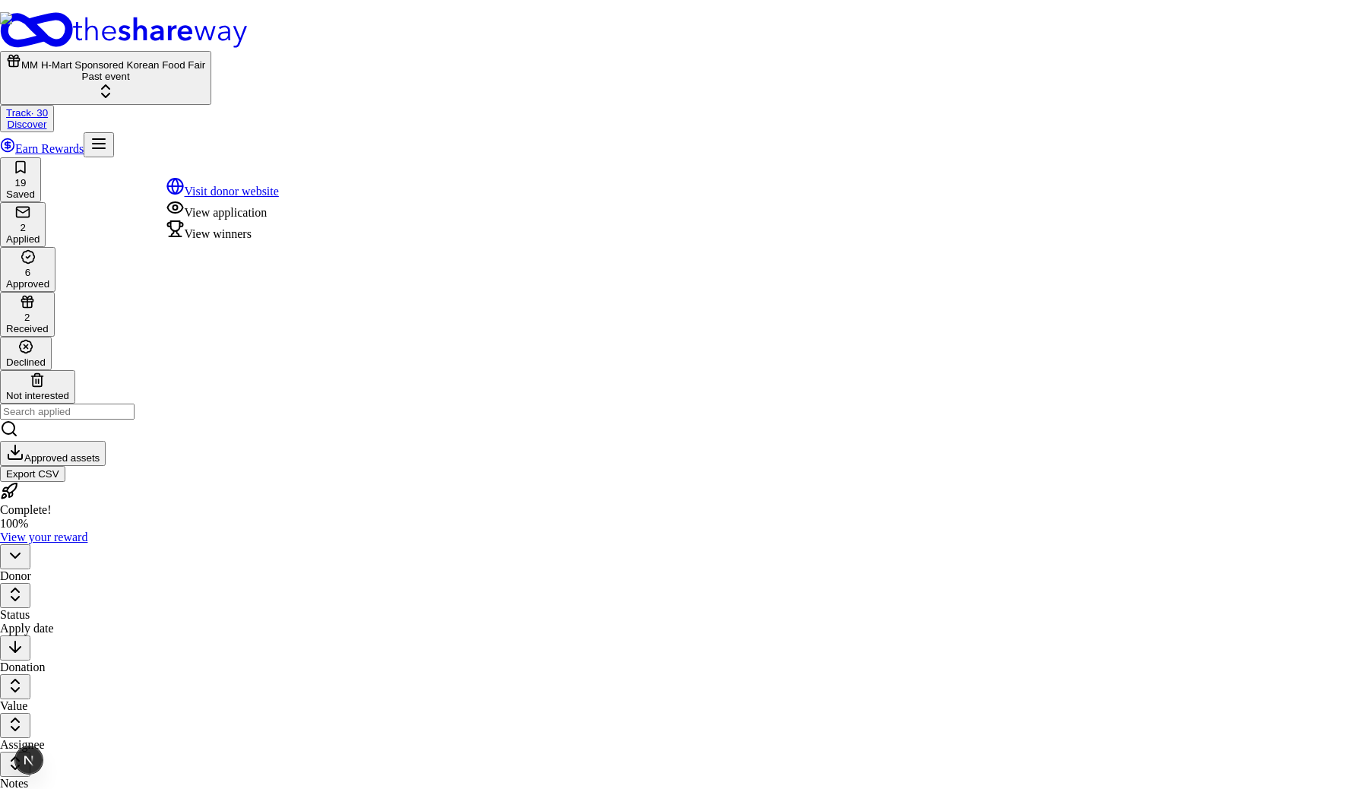
click at [239, 241] on div "View winners" at bounding box center [222, 230] width 113 height 21
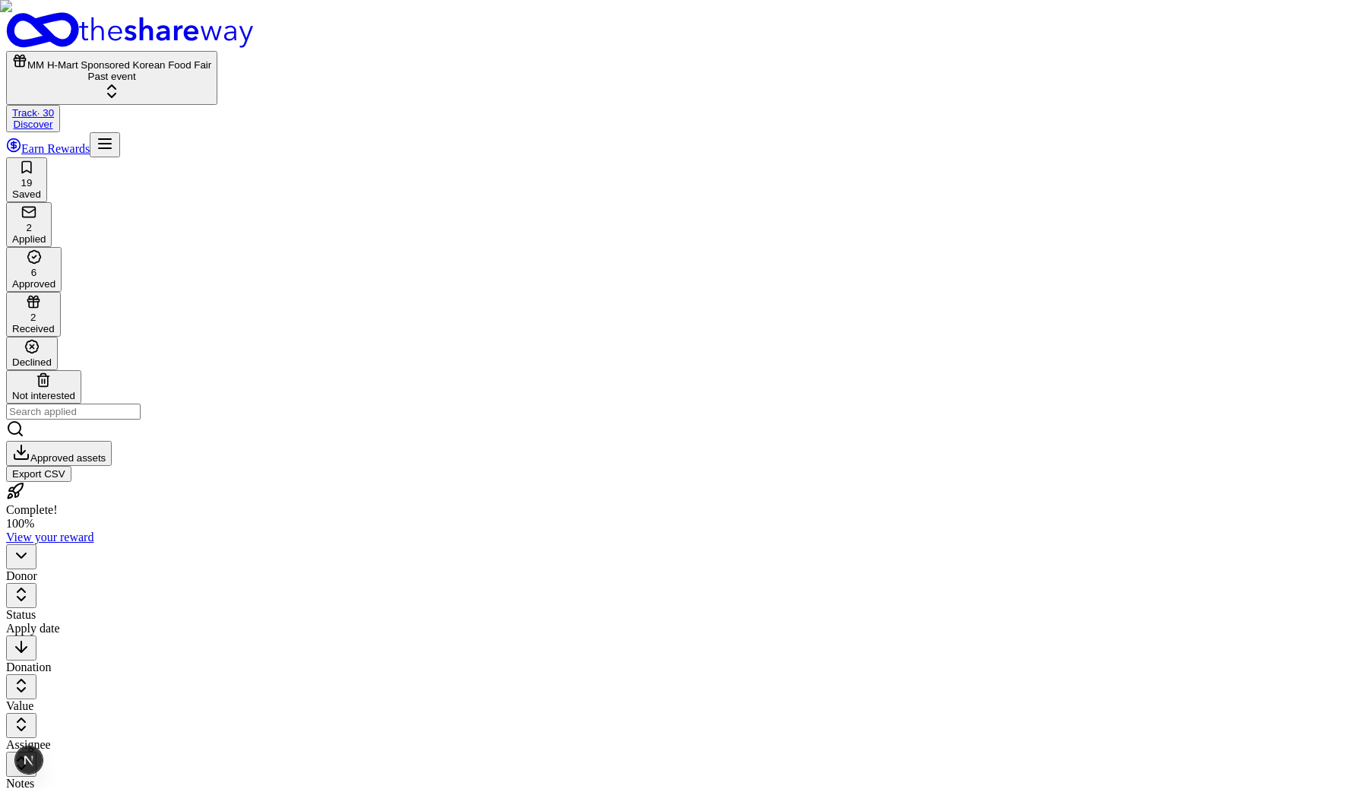
click at [306, 166] on html "MM H-Mart Sponsored Korean Food Fair Past event Track · 30 Discover Earn Reward…" at bounding box center [684, 585] width 1368 height 1170
click at [55, 169] on html "MM H-Mart Sponsored Korean Food Fair Past event Track · 30 Discover Earn Reward…" at bounding box center [684, 585] width 1368 height 1170
click at [303, 163] on html "MM H-Mart Sponsored Korean Food Fair Past event Track · 30 Discover Earn Reward…" at bounding box center [684, 585] width 1368 height 1170
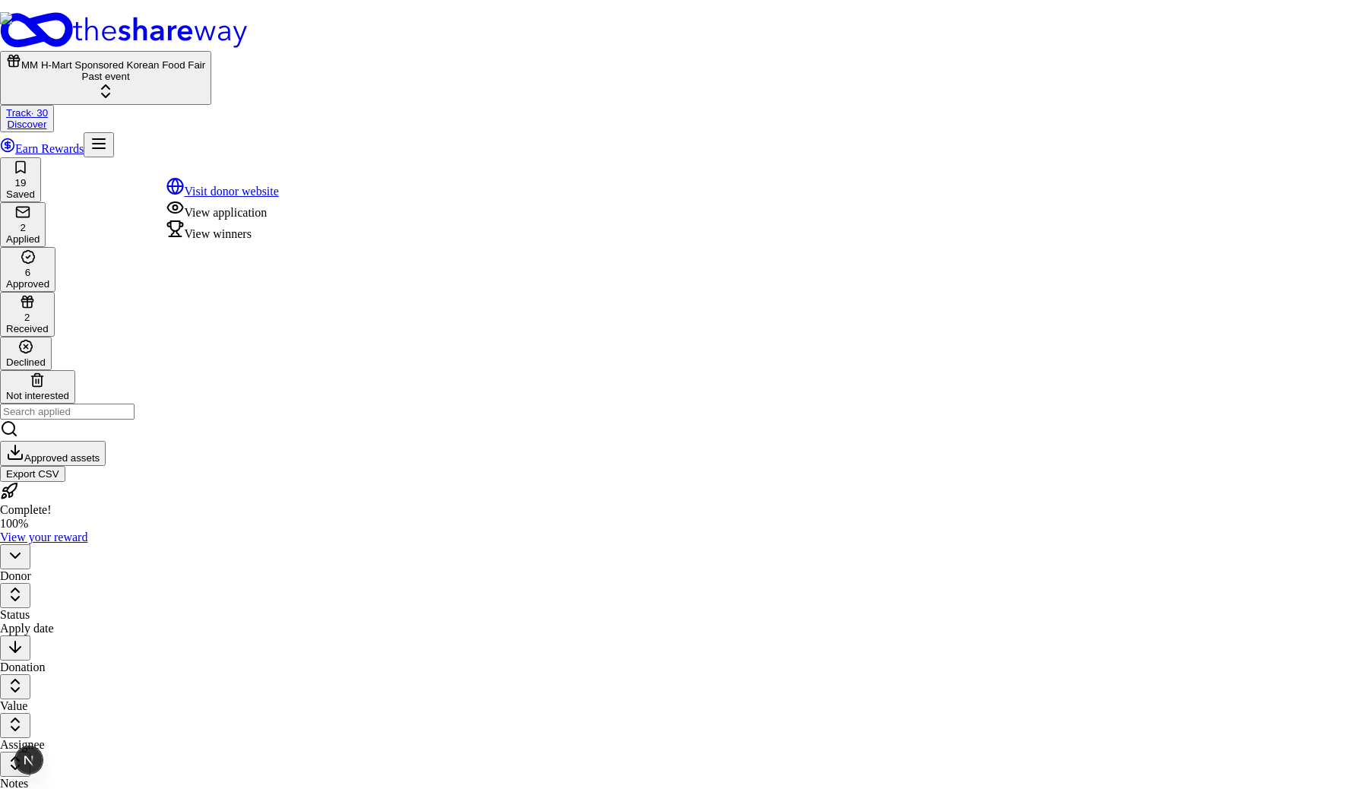
click at [306, 147] on html "MM H-Mart Sponsored Korean Food Fair Past event Track · 30 Discover Earn Reward…" at bounding box center [684, 585] width 1368 height 1170
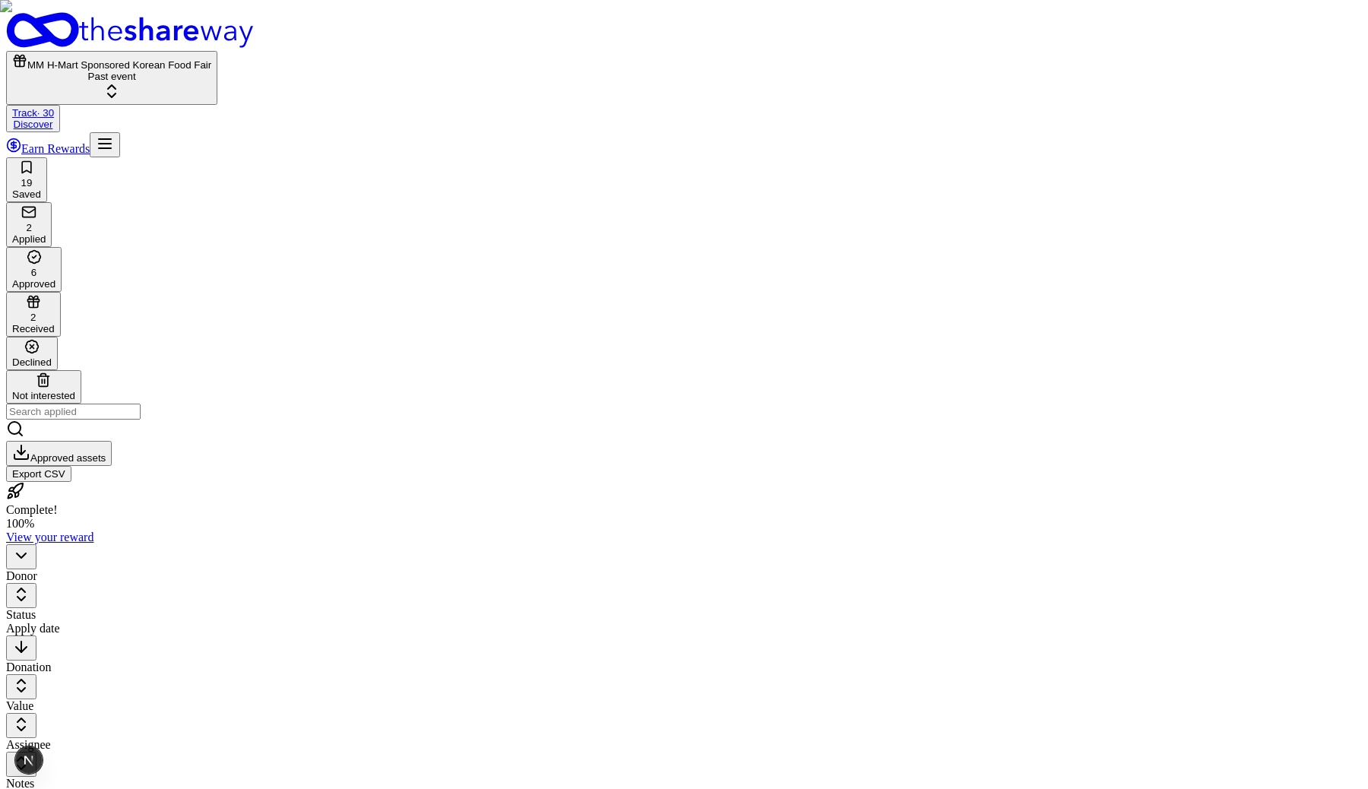
click at [306, 163] on html "MM H-Mart Sponsored Korean Food Fair Past event Track · 30 Discover Earn Reward…" at bounding box center [684, 585] width 1368 height 1170
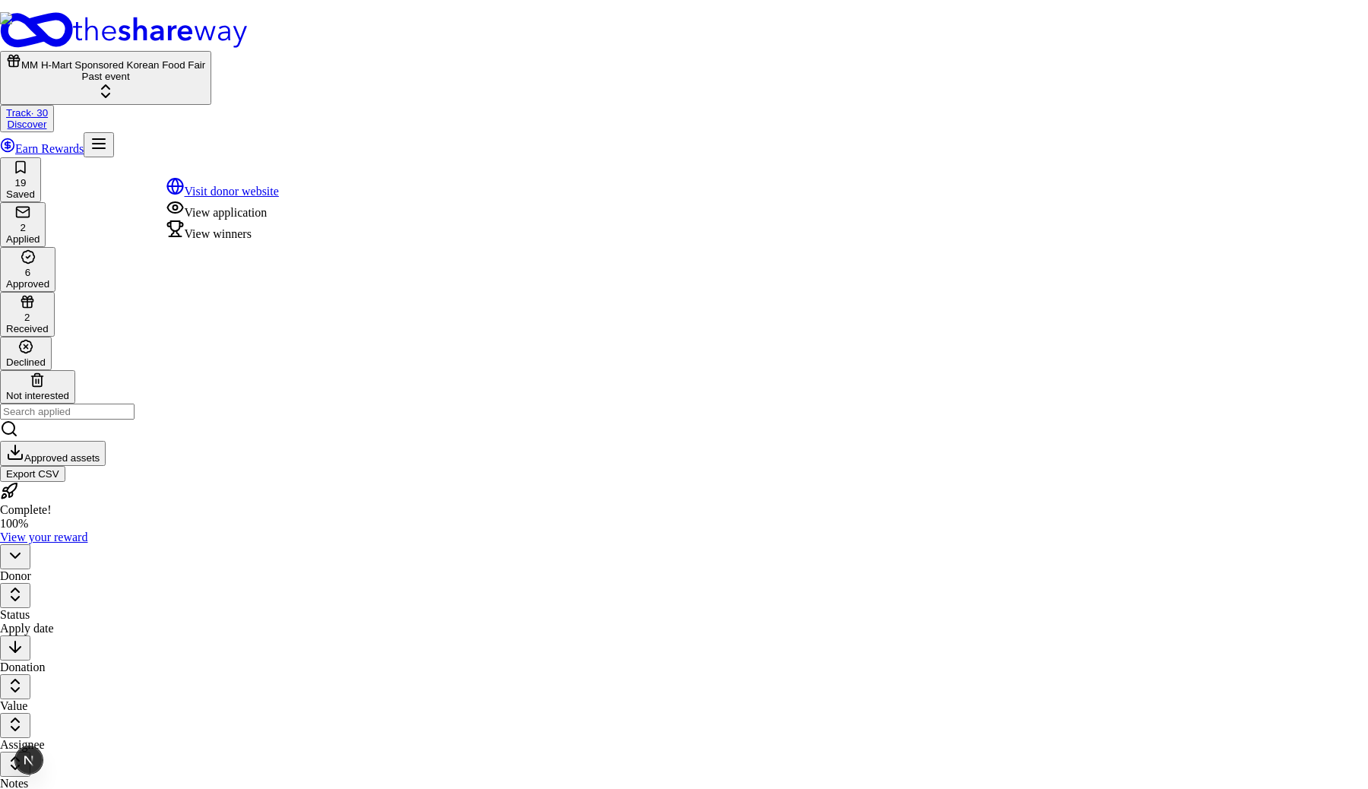
click at [324, 594] on html "MM H-Mart Sponsored Korean Food Fair Past event Track · 30 Discover Earn Reward…" at bounding box center [684, 585] width 1368 height 1170
click at [306, 163] on html "MM H-Mart Sponsored Korean Food Fair Past event Track · 30 Discover Earn Reward…" at bounding box center [684, 585] width 1368 height 1170
click at [332, 486] on html "MM H-Mart Sponsored Korean Food Fair Past event Track · 30 Discover Earn Reward…" at bounding box center [684, 585] width 1368 height 1170
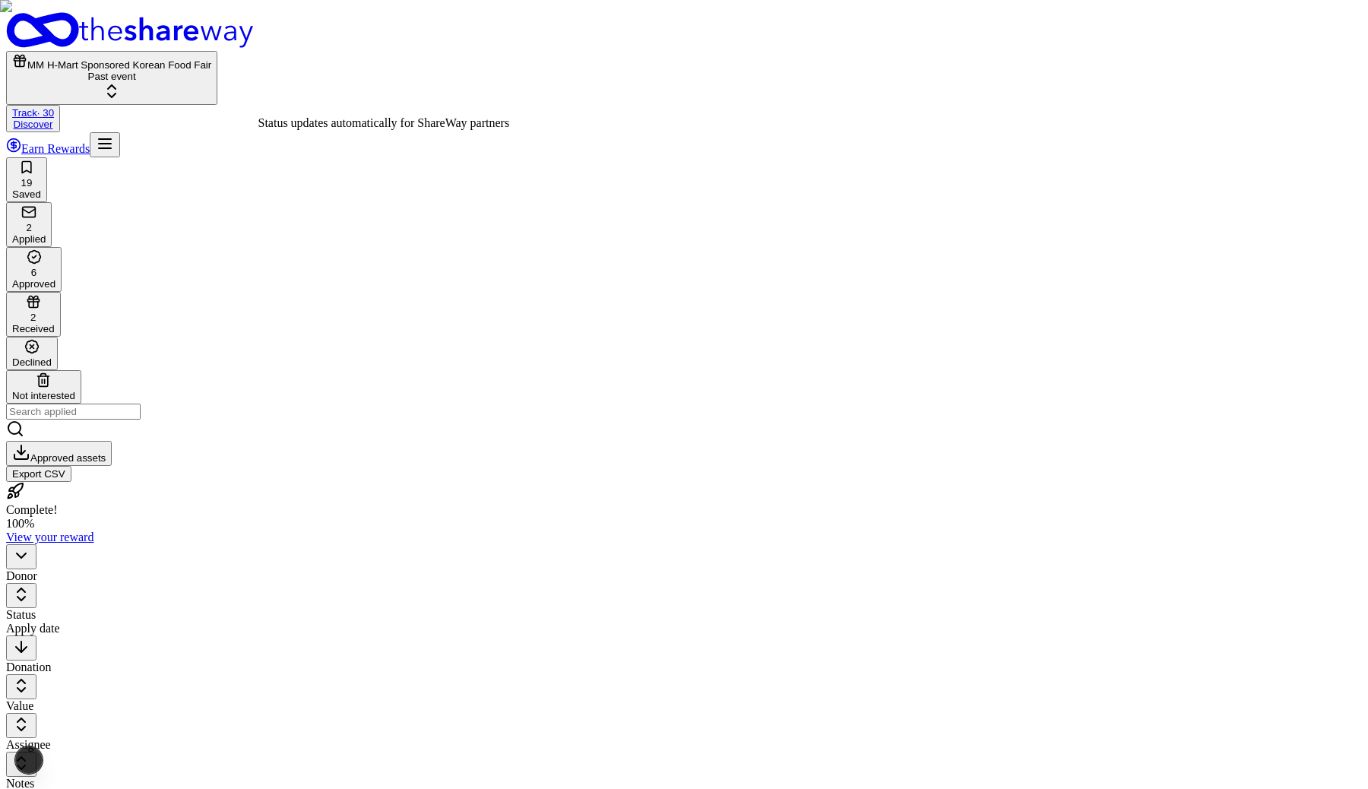
click at [306, 170] on html "MM H-Mart Sponsored Korean Food Fair Past event Track · 30 Discover Earn Reward…" at bounding box center [684, 585] width 1368 height 1170
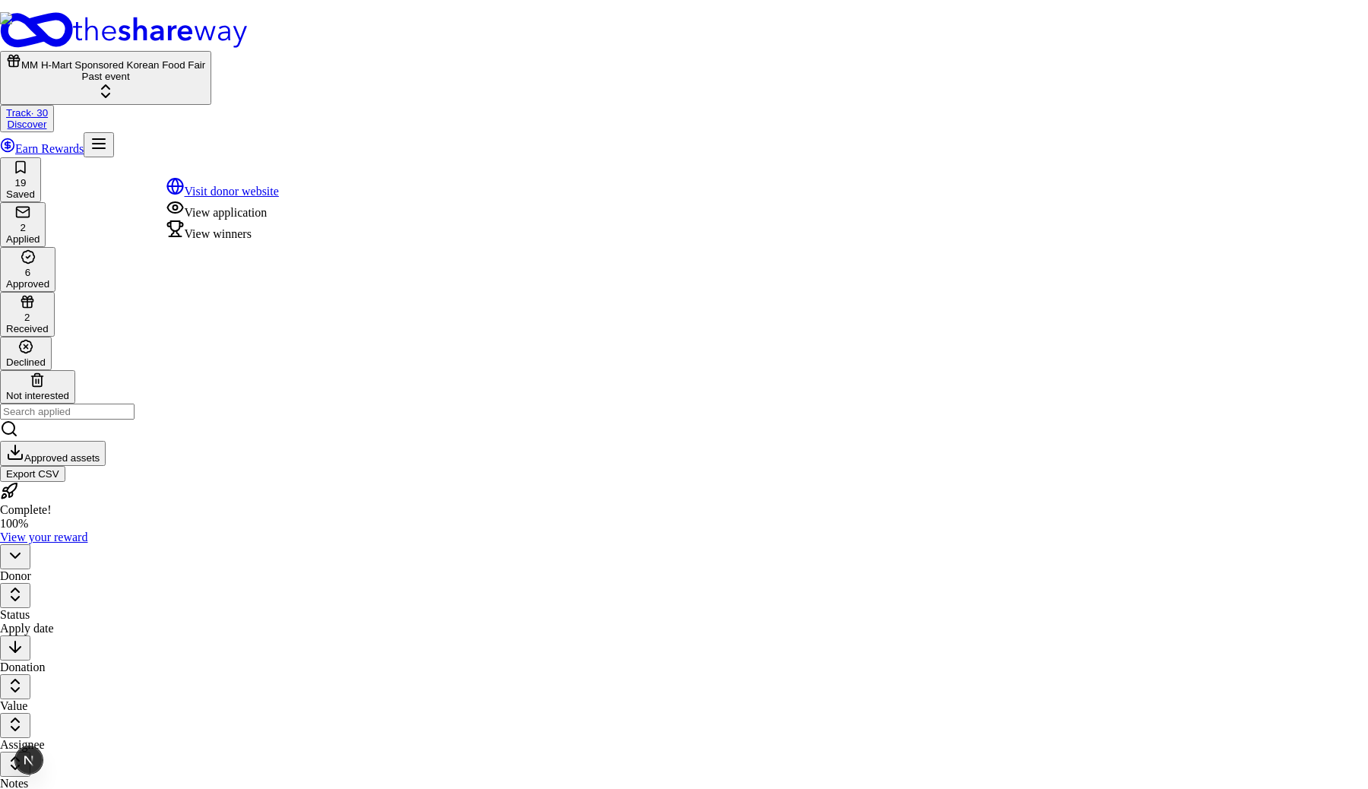
click at [265, 241] on div "View winners" at bounding box center [222, 230] width 113 height 21
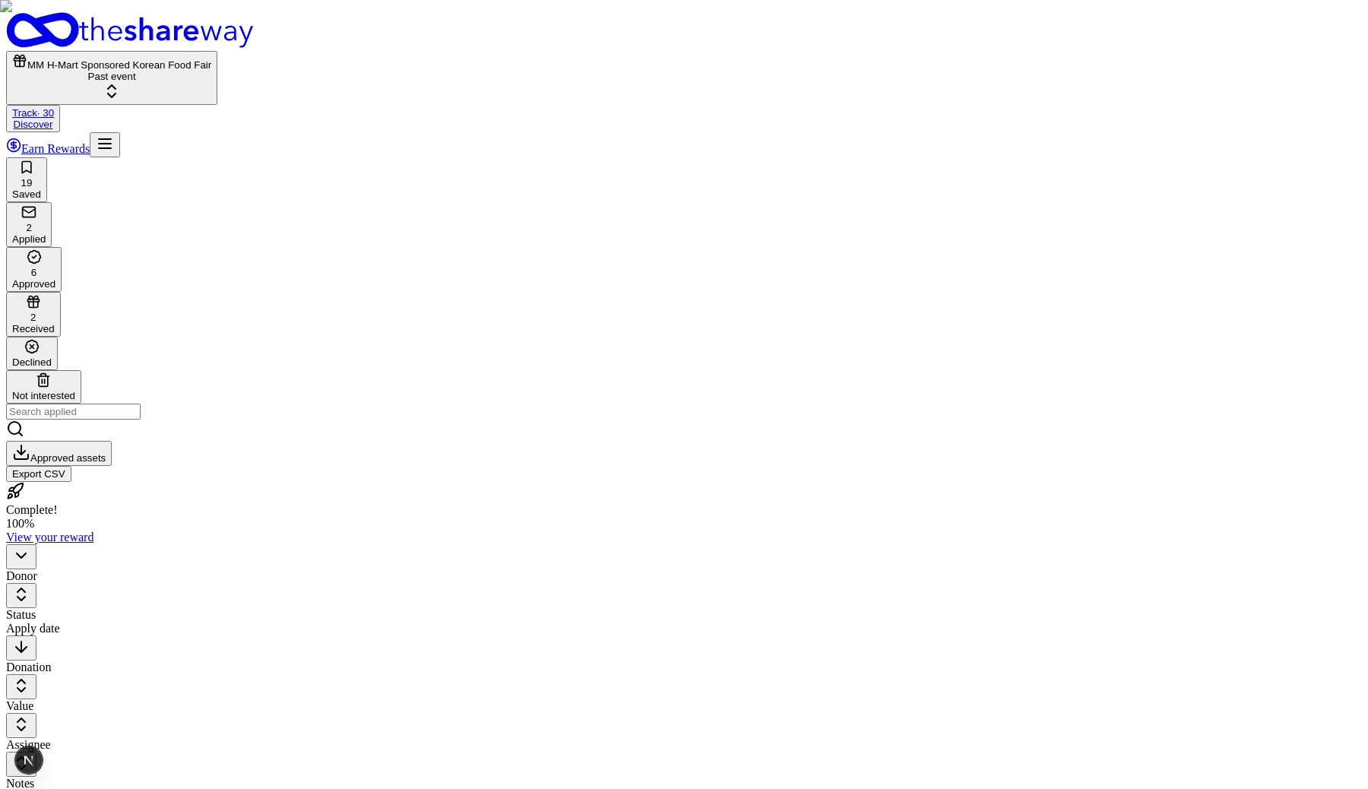
click at [297, 166] on html "MM H-Mart Sponsored Korean Food Fair Past event Track · 30 Discover Earn Reward…" at bounding box center [684, 585] width 1368 height 1170
click at [446, 172] on html "MM H-Mart Sponsored Korean Food Fair Past event Track · 30 Discover Earn Reward…" at bounding box center [684, 585] width 1368 height 1170
click at [306, 167] on html "MM H-Mart Sponsored Korean Food Fair Past event Track · 30 Discover Earn Reward…" at bounding box center [684, 585] width 1368 height 1170
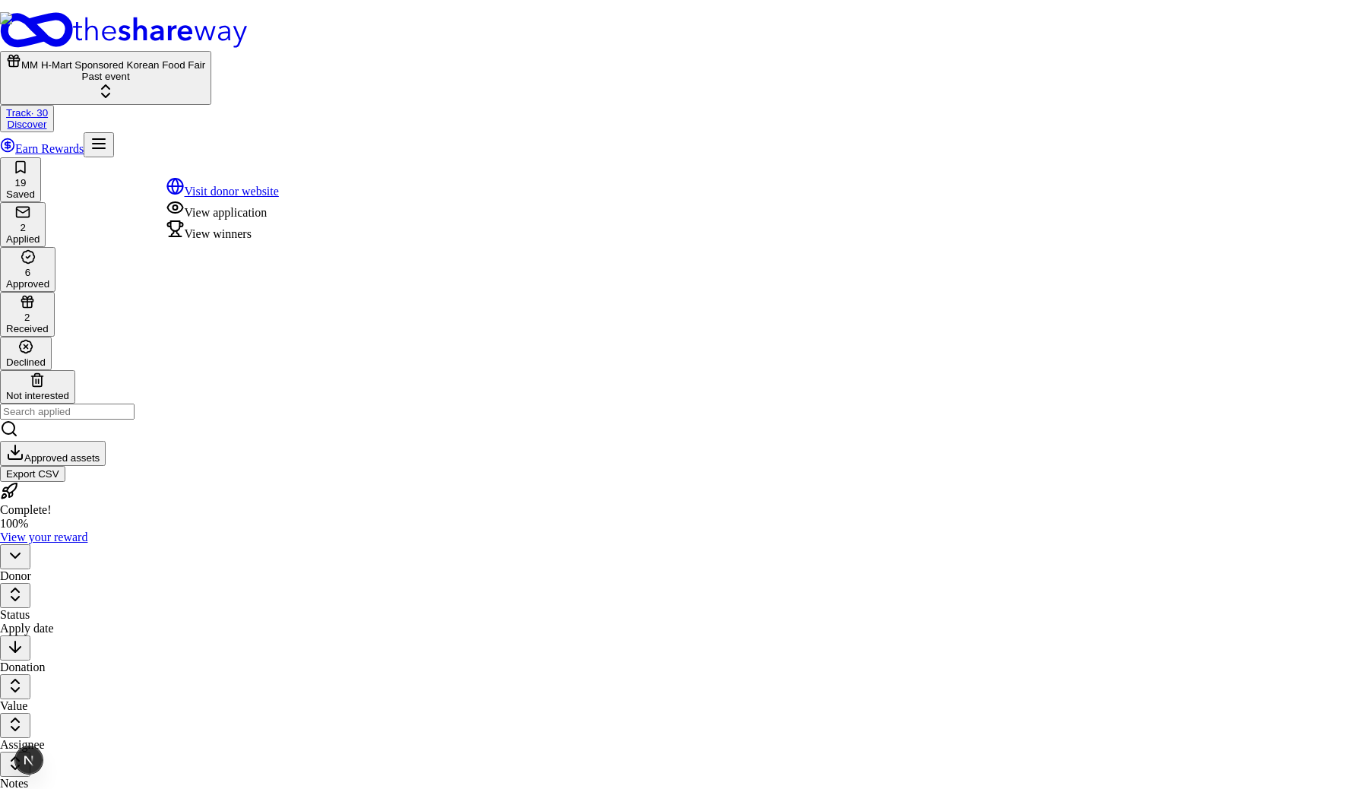
click at [268, 241] on div "View winners" at bounding box center [222, 230] width 113 height 21
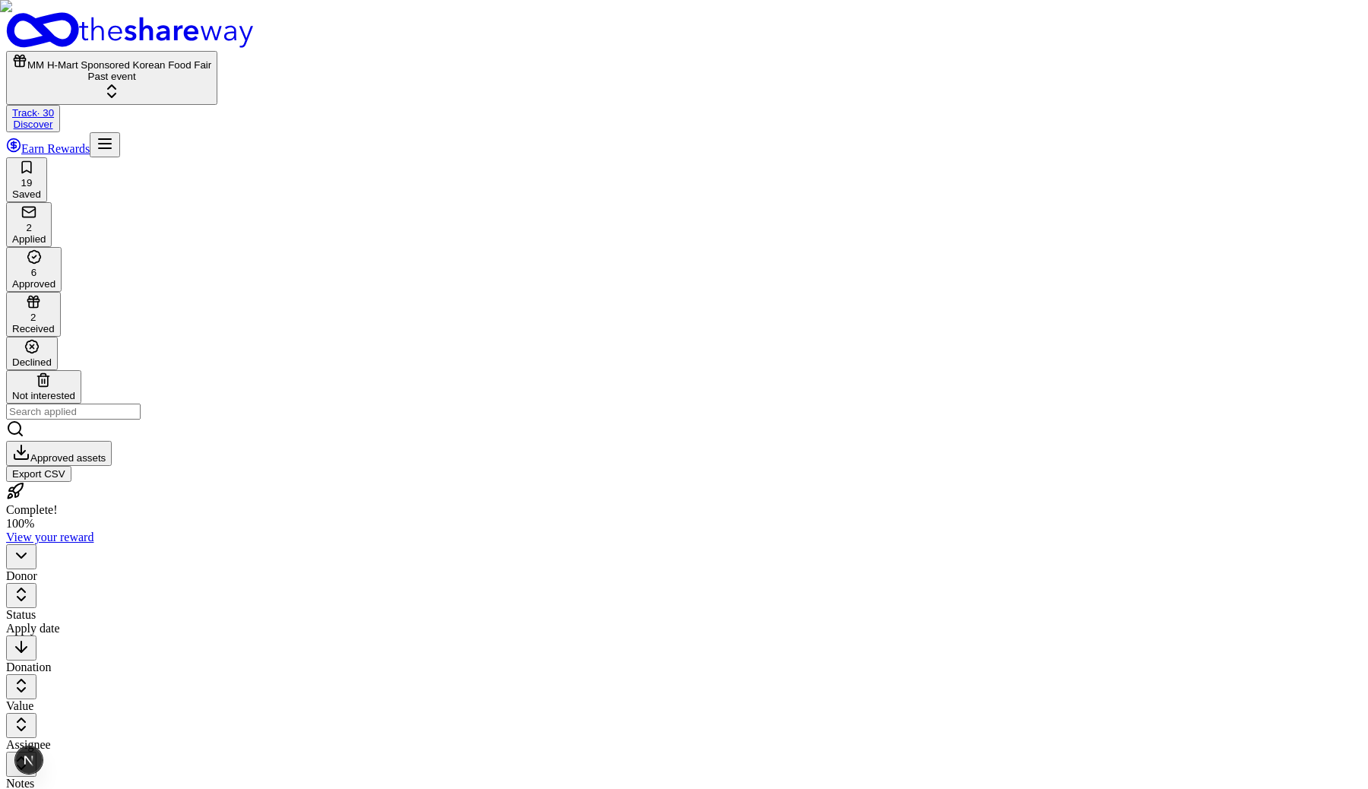
click at [300, 166] on html "MM H-Mart Sponsored Korean Food Fair Past event Track · 30 Discover Earn Reward…" at bounding box center [684, 585] width 1368 height 1170
click at [309, 170] on html "MM H-Mart Sponsored Korean Food Fair Past event Track · 30 Discover Earn Reward…" at bounding box center [684, 585] width 1368 height 1170
click at [302, 165] on html "MM H-Mart Sponsored Korean Food Fair Past event Track · 30 Discover Earn Reward…" at bounding box center [684, 585] width 1368 height 1170
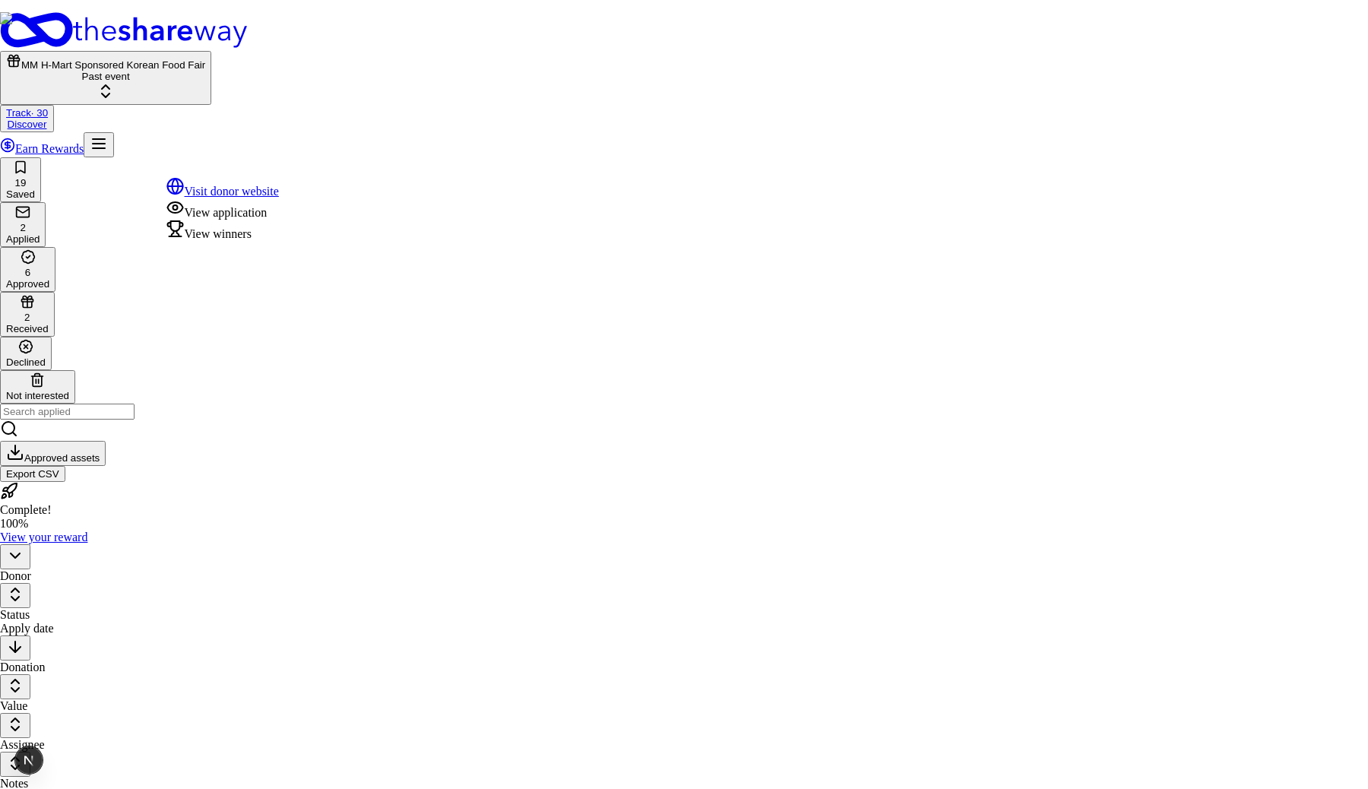
click at [242, 241] on div "View winners" at bounding box center [222, 230] width 113 height 21
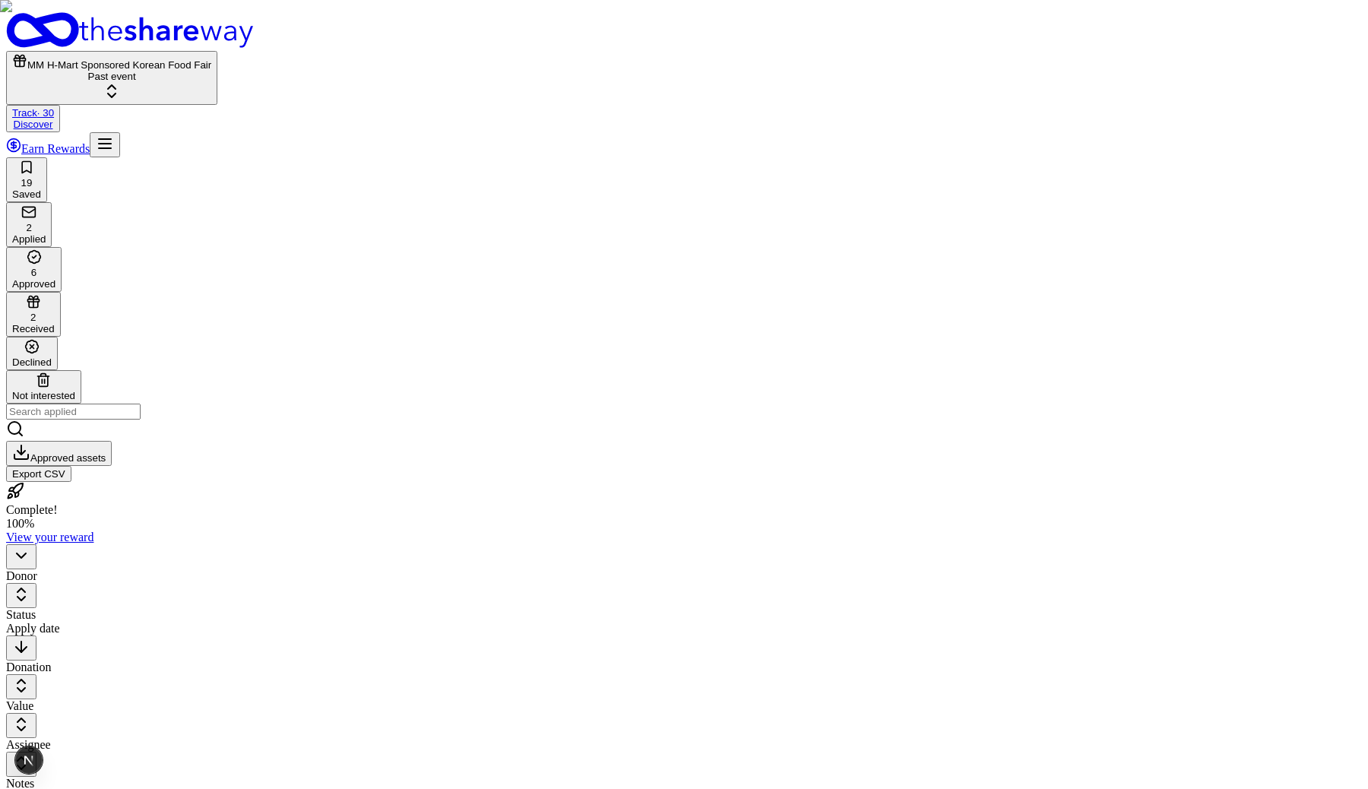
click at [176, 453] on html "MM H-Mart Sponsored Korean Food Fair Past event Track · 30 Discover Earn Reward…" at bounding box center [684, 585] width 1368 height 1170
click at [302, 170] on html "MM H-Mart Sponsored Korean Food Fair Past event Track · 30 Discover Earn Reward…" at bounding box center [684, 585] width 1368 height 1170
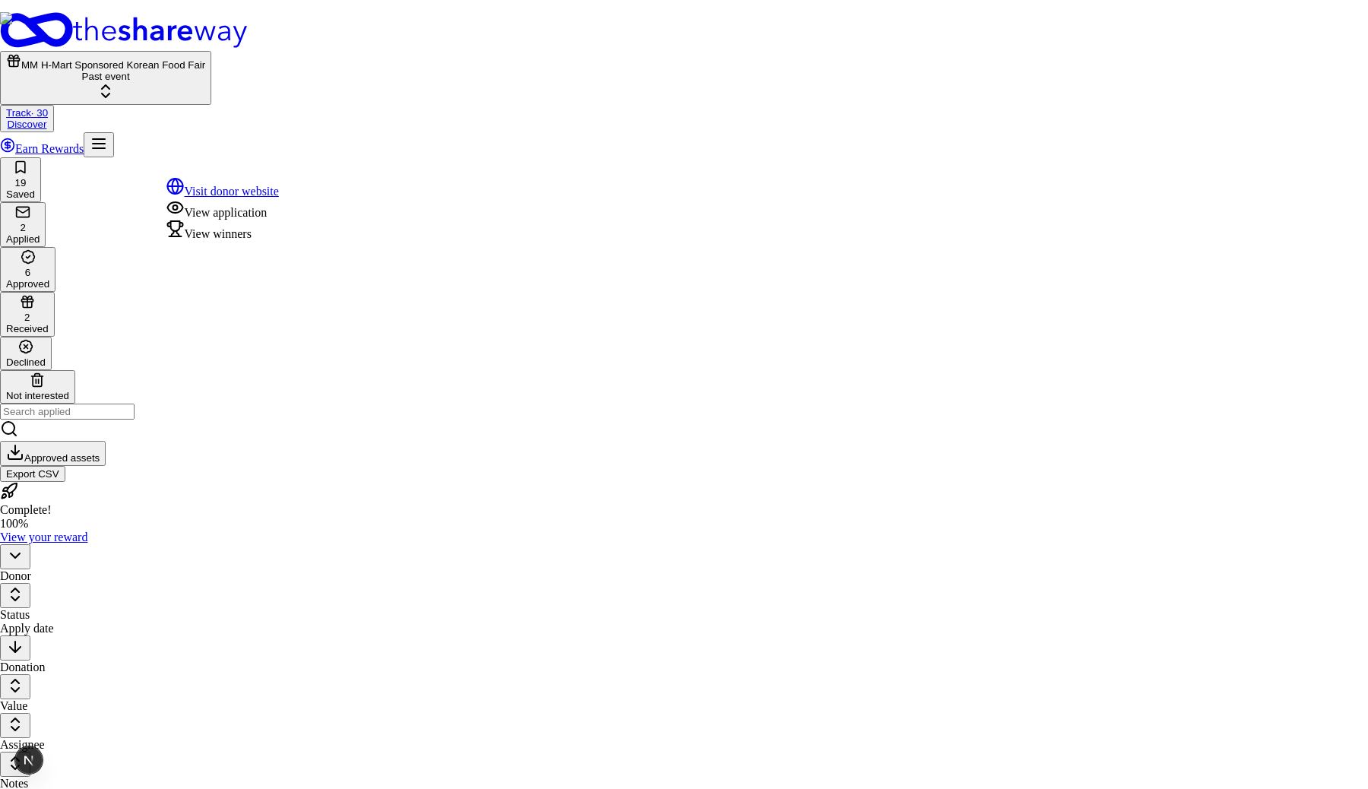
click at [279, 241] on div "View winners" at bounding box center [222, 230] width 113 height 21
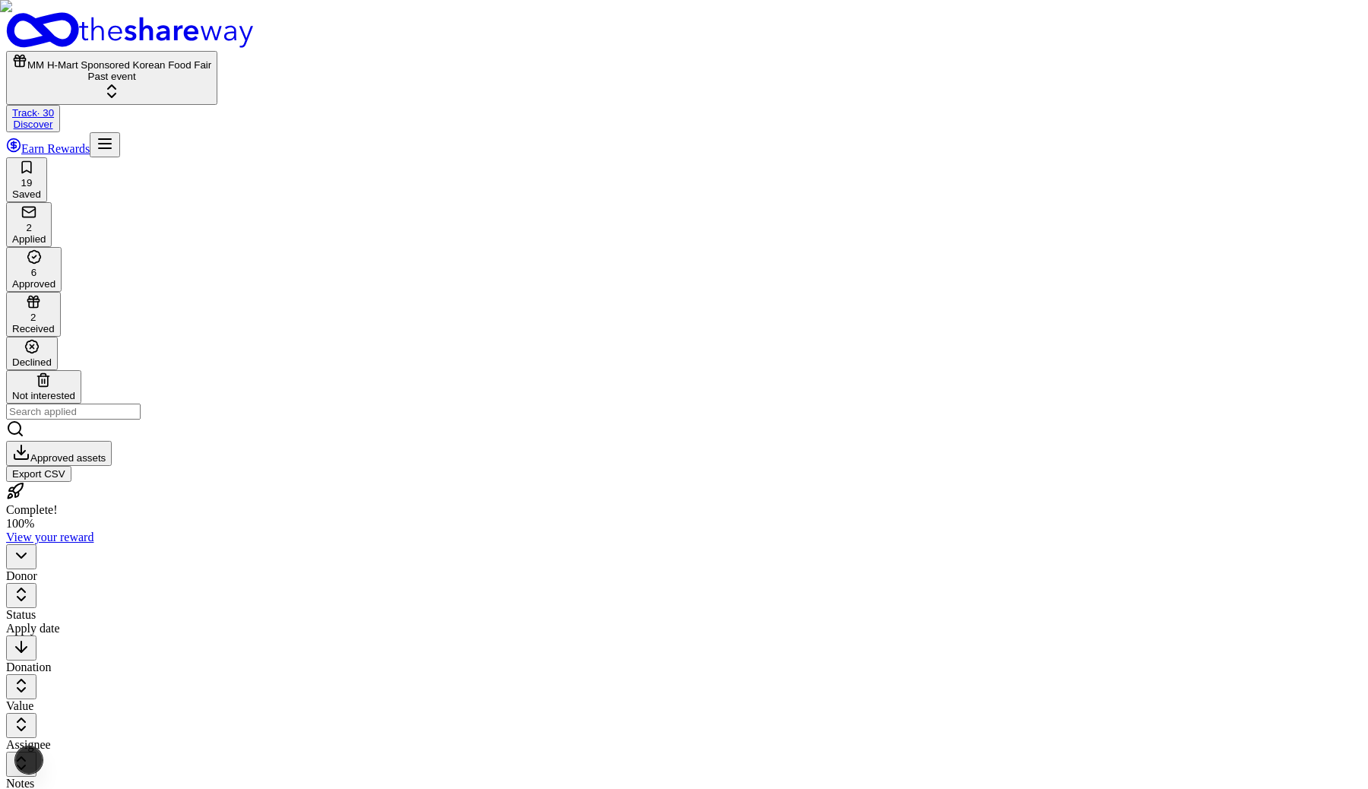
click at [306, 165] on html "MM H-Mart Sponsored Korean Food Fair Past event Track · 30 Discover Earn Reward…" at bounding box center [684, 585] width 1368 height 1170
click at [309, 172] on html "MM H-Mart Sponsored Korean Food Fair Past event Track · 30 Discover Earn Reward…" at bounding box center [684, 585] width 1368 height 1170
click at [293, 165] on html "MM H-Mart Sponsored Korean Food Fair Past event Track · 30 Discover Earn Reward…" at bounding box center [684, 585] width 1368 height 1170
click at [306, 168] on html "MM H-Mart Sponsored Korean Food Fair Past event Track Discover Earn Rewards 19 …" at bounding box center [684, 585] width 1368 height 1170
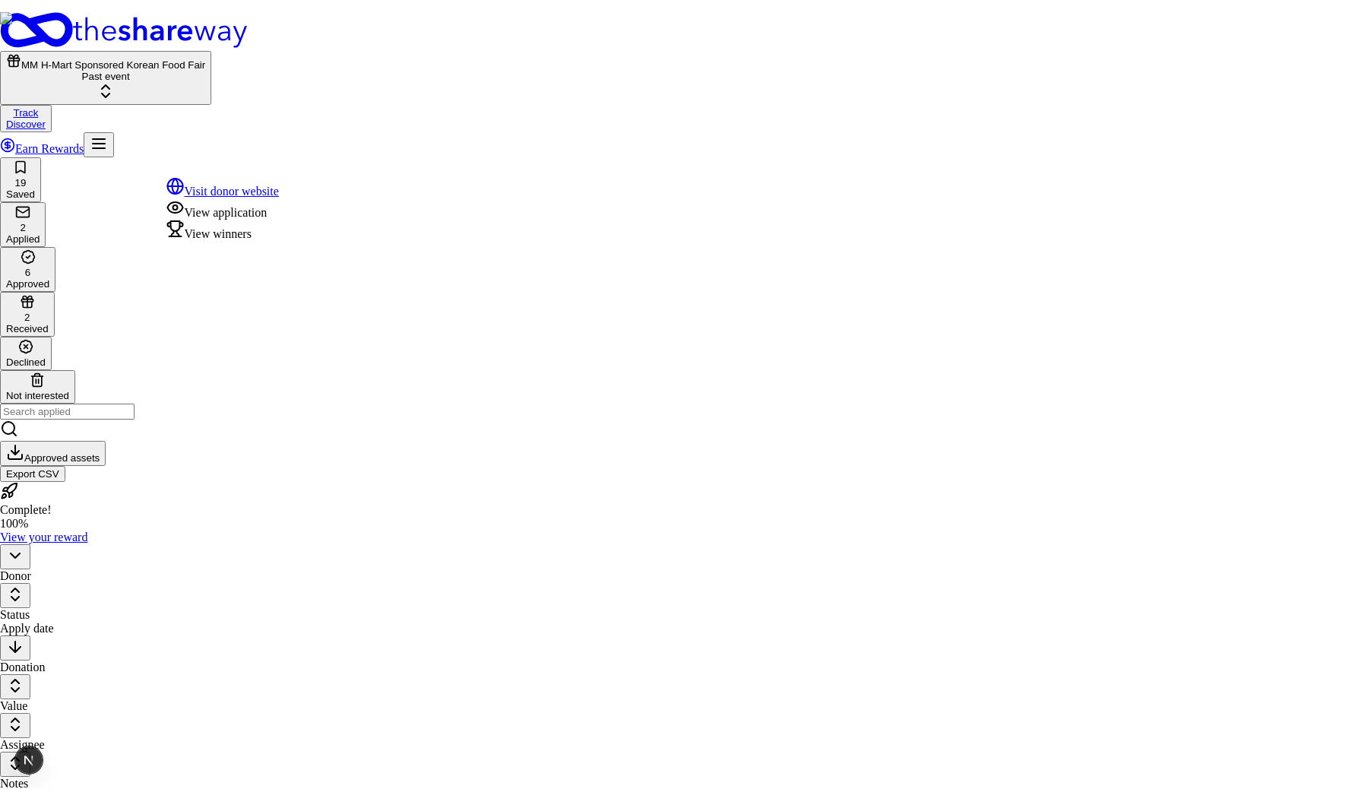
click at [277, 241] on div "View winners" at bounding box center [222, 230] width 113 height 21
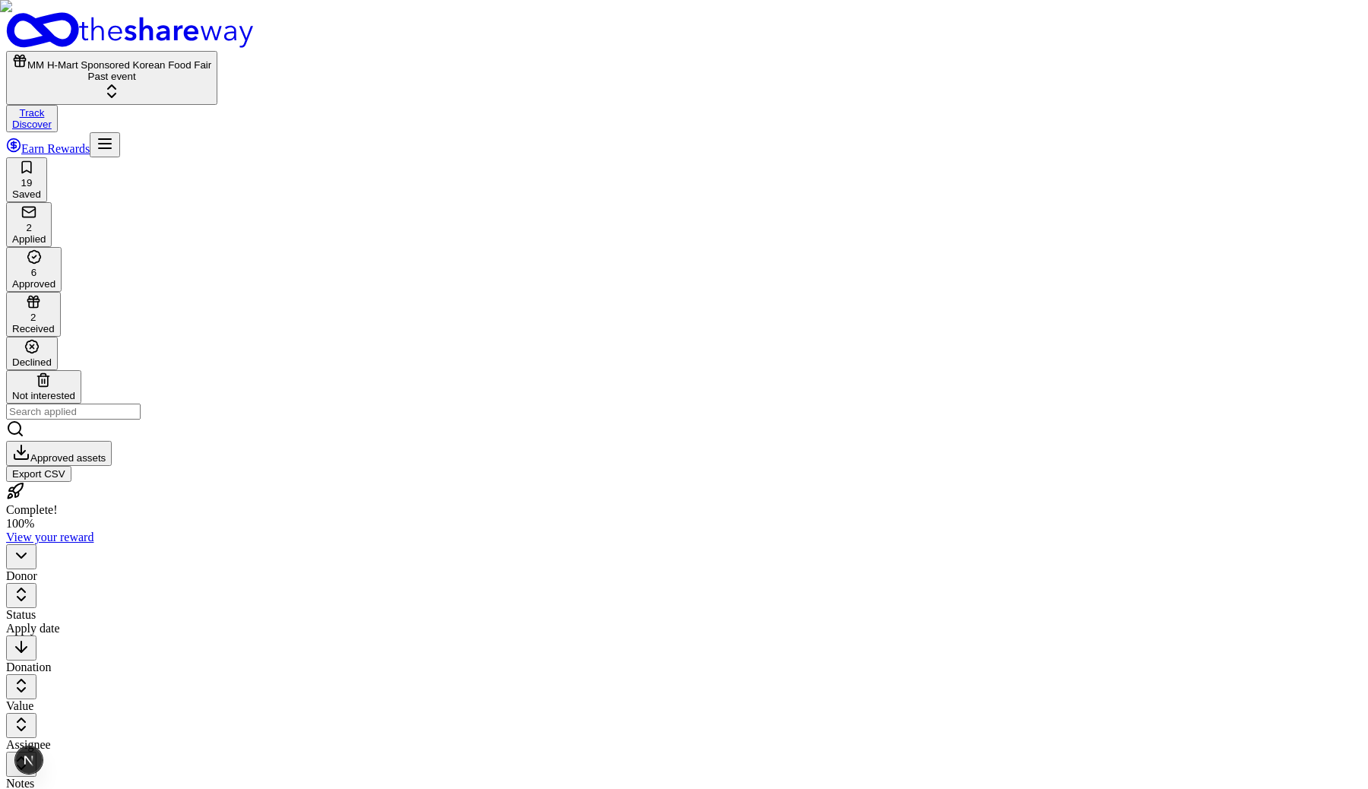
click at [303, 168] on html "MM H-Mart Sponsored Korean Food Fair Past event Track Discover Earn Rewards 19 …" at bounding box center [684, 585] width 1368 height 1170
click at [302, 162] on html "MM H-Mart Sponsored Korean Food Fair Past event Track · 30 Discover Earn Reward…" at bounding box center [684, 585] width 1368 height 1170
click at [304, 168] on html "MM H-Mart Sponsored Korean Food Fair Past event Track · 30 Discover Earn Reward…" at bounding box center [684, 585] width 1368 height 1170
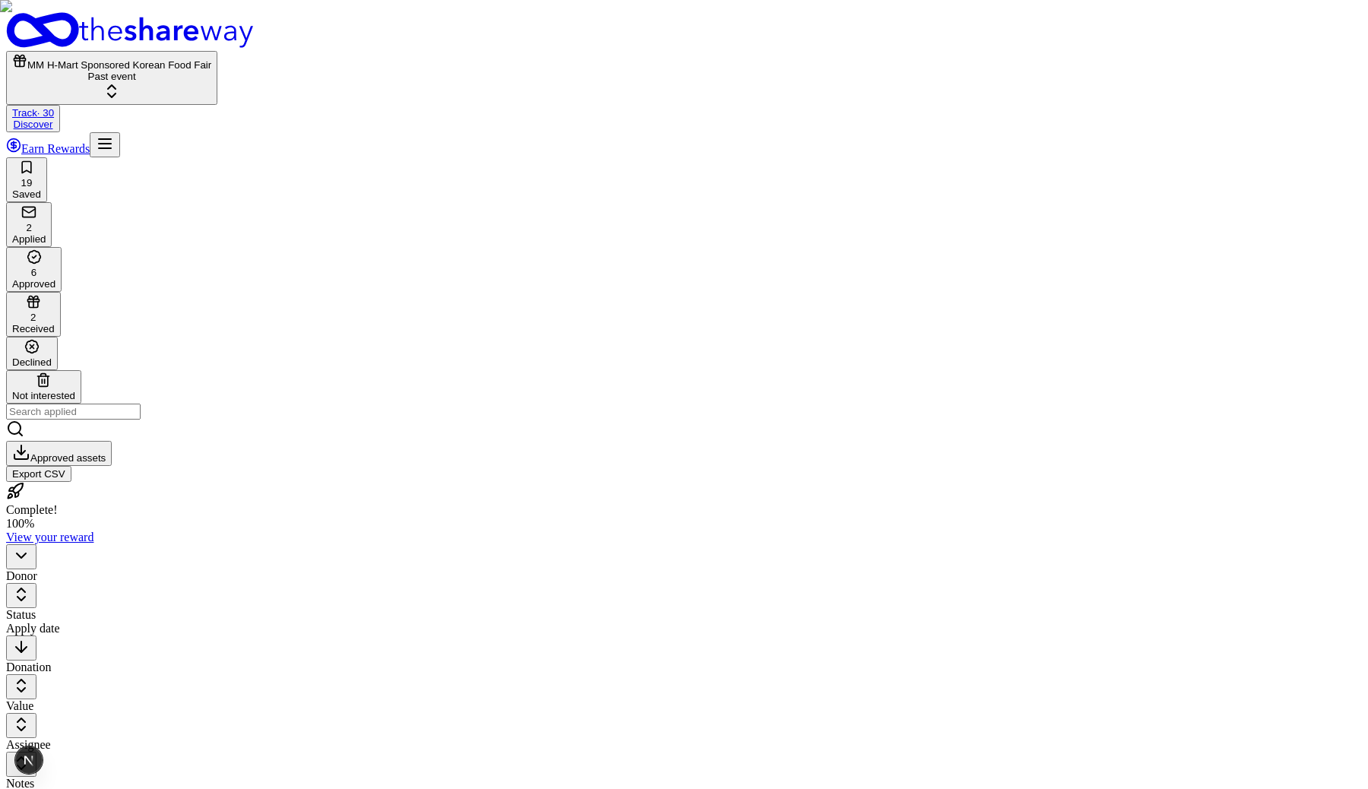
click at [304, 168] on html "MM H-Mart Sponsored Korean Food Fair Past event Track · 30 Discover Earn Reward…" at bounding box center [684, 585] width 1368 height 1170
click at [305, 169] on html "MM H-Mart Sponsored Korean Food Fair Past event Track · 30 Discover Earn Reward…" at bounding box center [684, 585] width 1368 height 1170
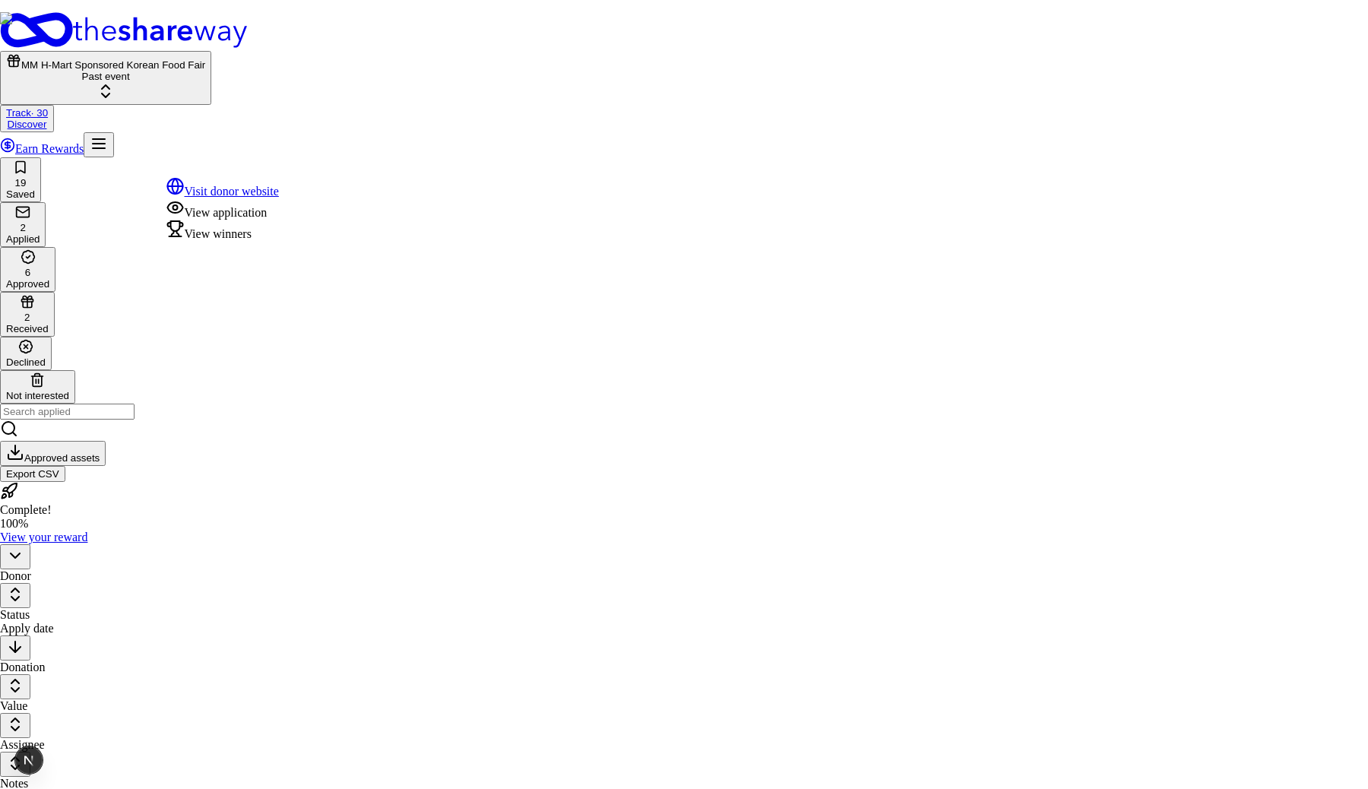
click at [271, 241] on div "View winners" at bounding box center [222, 230] width 113 height 21
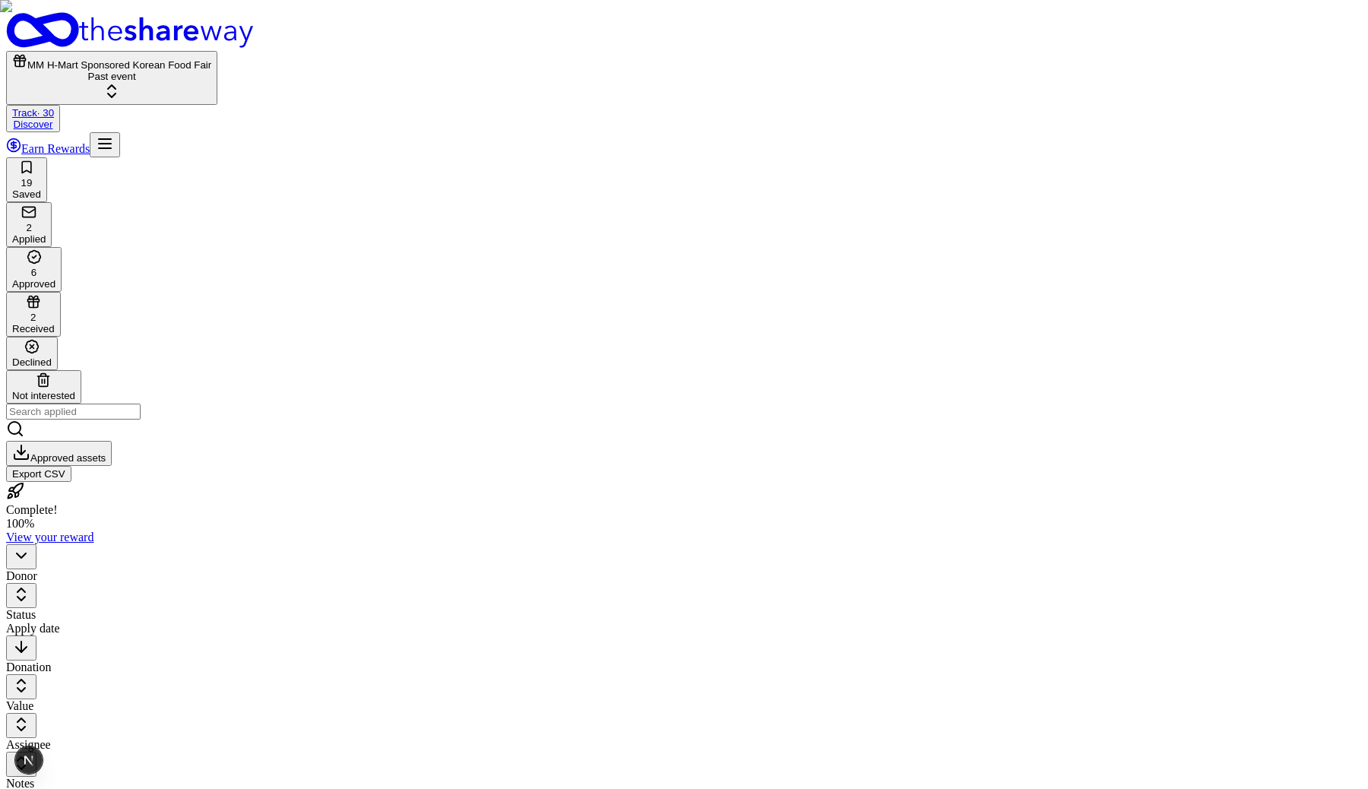
click at [308, 165] on html "MM H-Mart Sponsored Korean Food Fair Past event Track · 30 Discover Earn Reward…" at bounding box center [684, 585] width 1368 height 1170
click at [302, 170] on html "MM H-Mart Sponsored Korean Food Fair Past event Track · 30 Discover Earn Reward…" at bounding box center [684, 585] width 1368 height 1170
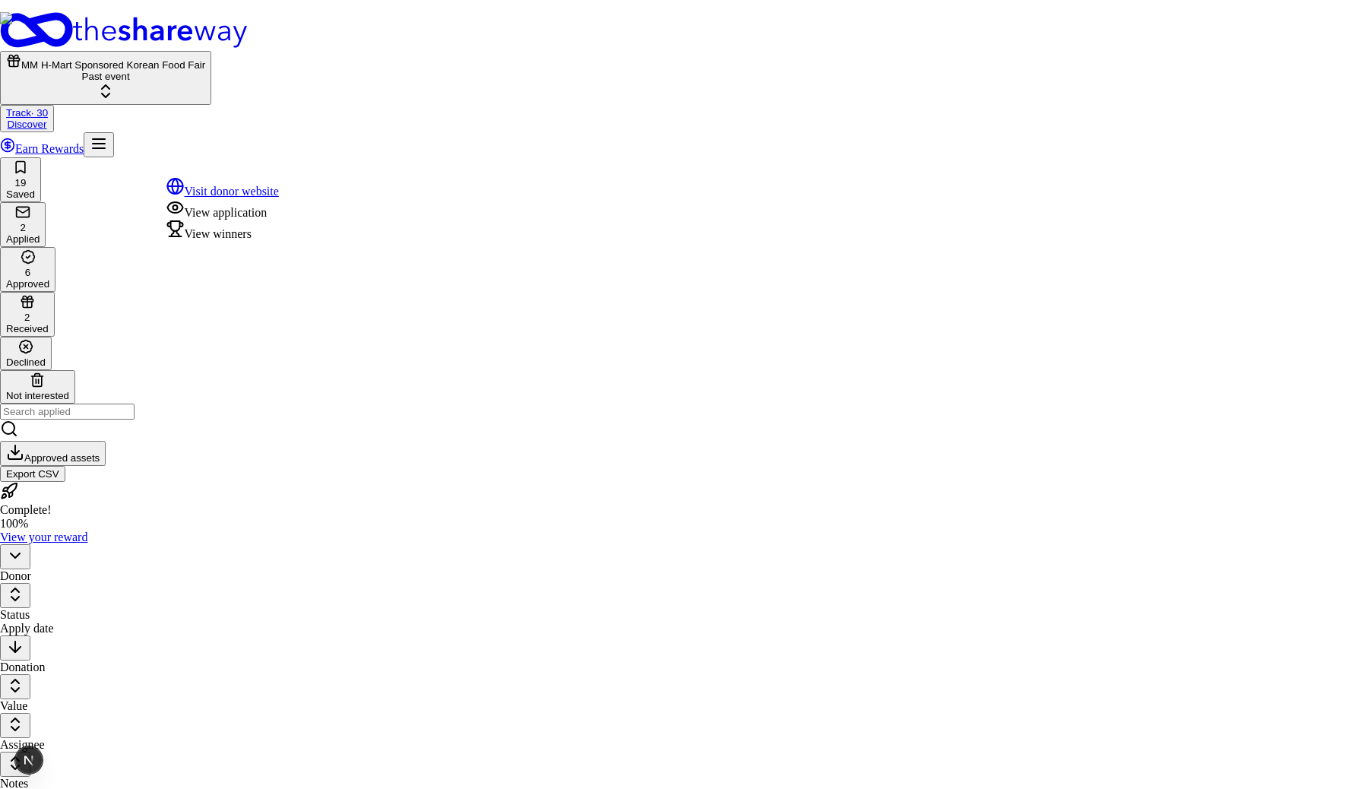
click at [266, 241] on div "View winners" at bounding box center [222, 230] width 113 height 21
click at [304, 172] on html "MM H-Mart Sponsored Korean Food Fair Past event Track Discover Earn Rewards 19 …" at bounding box center [684, 585] width 1368 height 1170
click at [279, 241] on div "Visit donor website View application View winners" at bounding box center [222, 209] width 113 height 64
click at [279, 241] on div "View winners" at bounding box center [222, 230] width 113 height 21
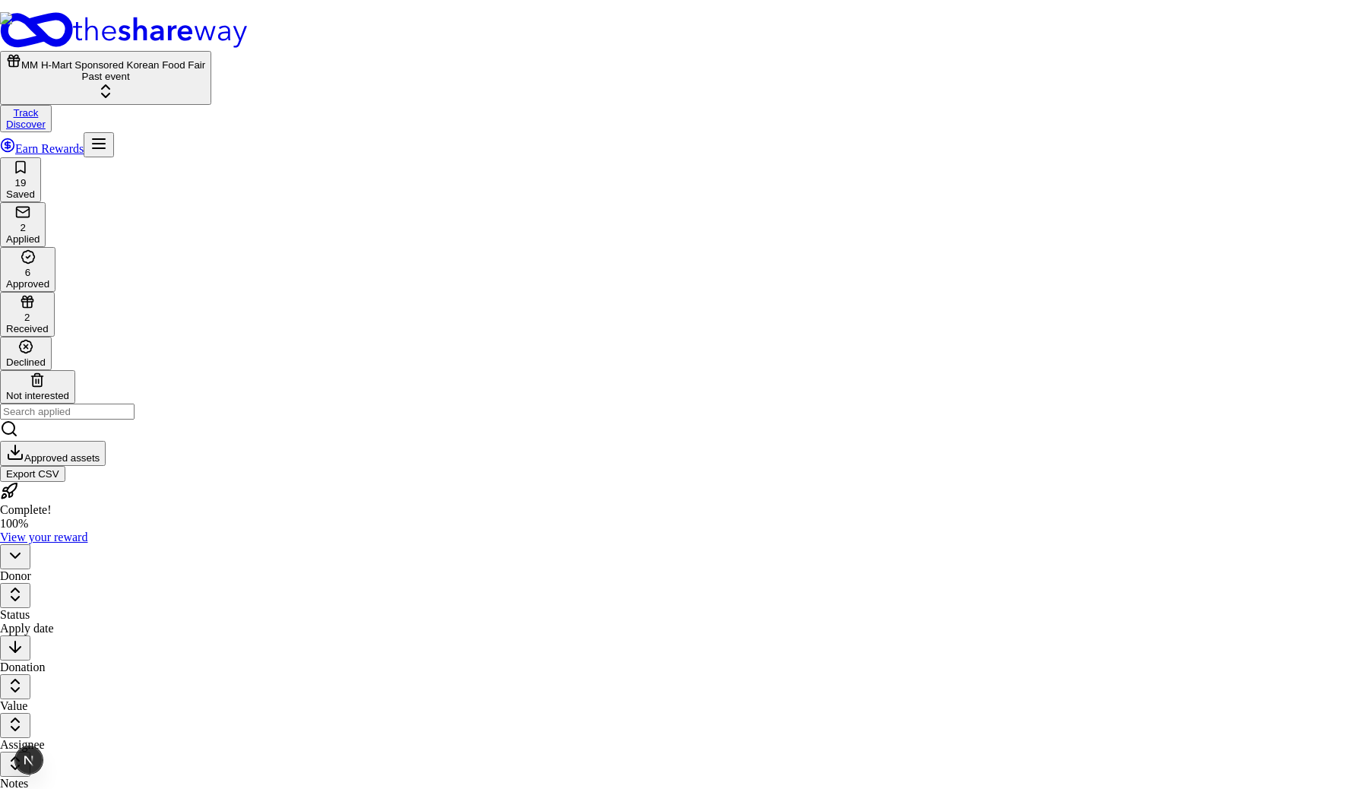
click at [307, 166] on html "MM H-Mart Sponsored Korean Food Fair Past event Track Discover Earn Rewards 19 …" at bounding box center [684, 585] width 1368 height 1170
click at [279, 241] on div "View winners" at bounding box center [222, 230] width 113 height 21
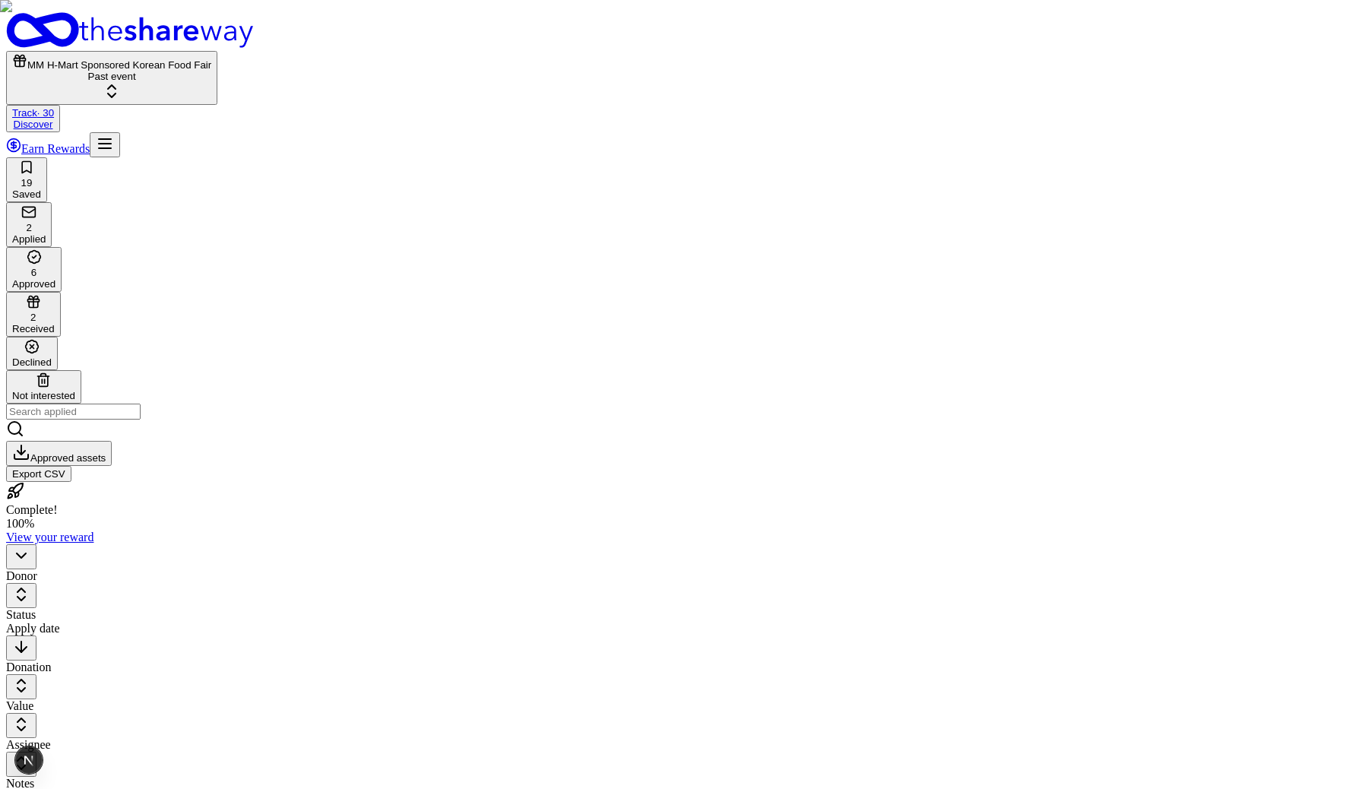
click at [304, 169] on html "MM H-Mart Sponsored Korean Food Fair Past event Track · 30 Discover Earn Reward…" at bounding box center [684, 585] width 1368 height 1170
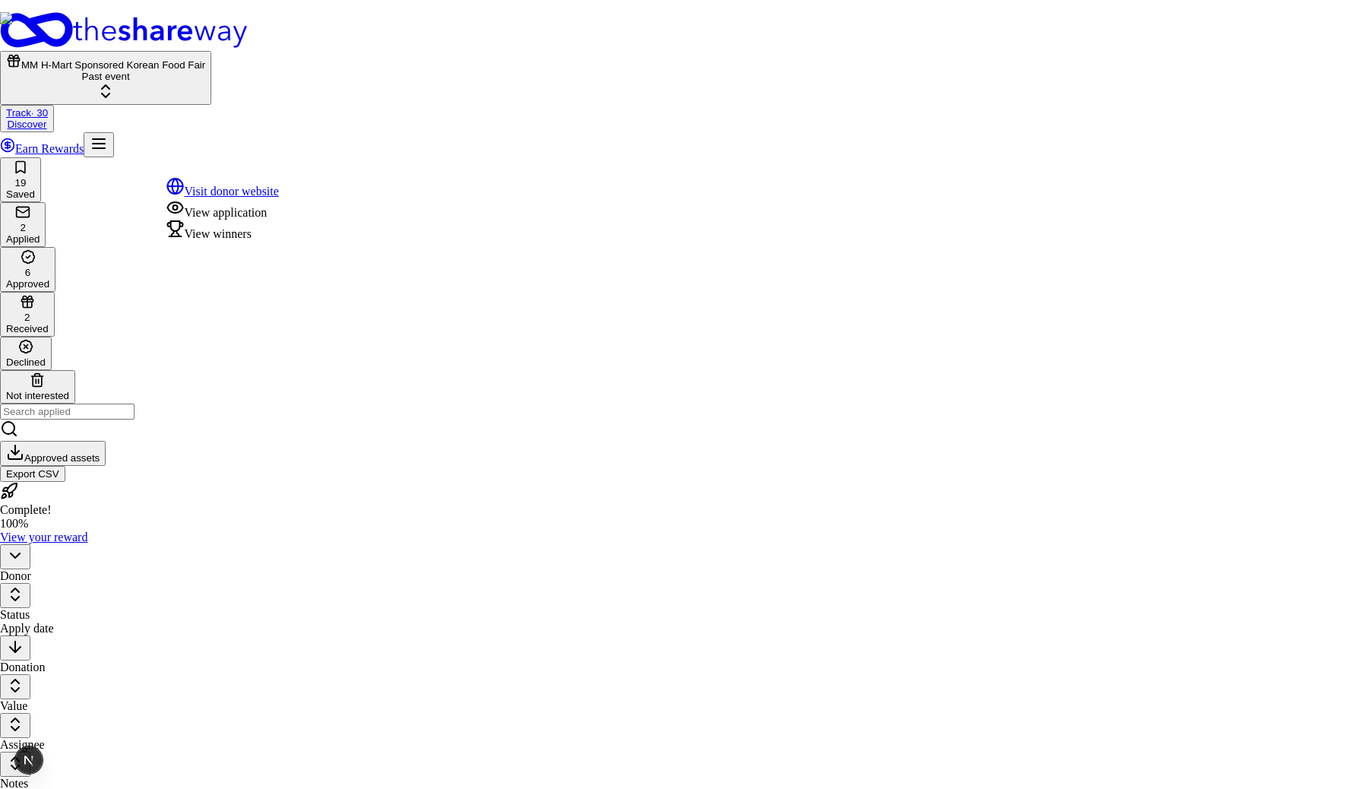
click at [279, 241] on div "View winners" at bounding box center [222, 230] width 113 height 21
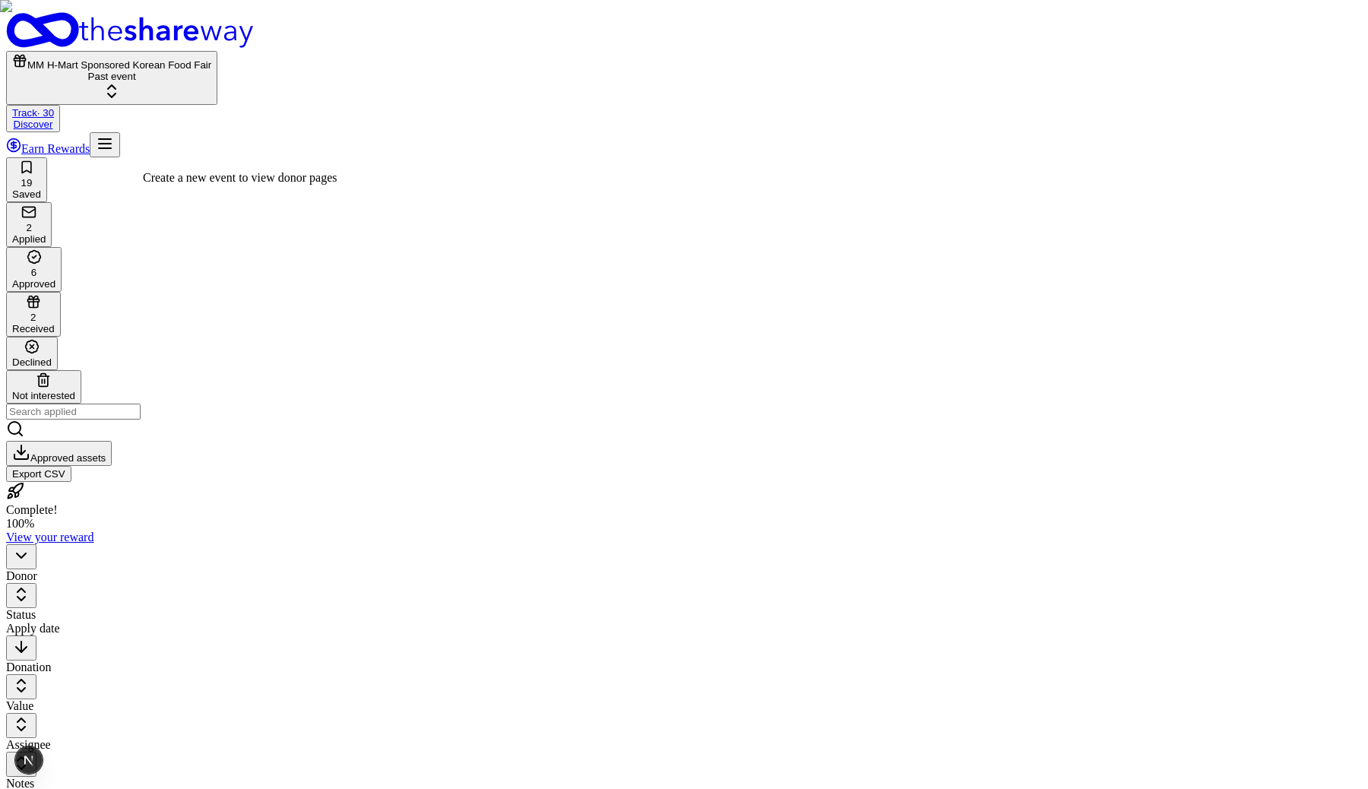
click at [303, 171] on div "Create a new event to view donor pages Create a new event to view donor pages" at bounding box center [240, 178] width 194 height 14
click at [309, 166] on html "MM H-Mart Sponsored Korean Food Fair Past event Track · 30 Discover Earn Reward…" at bounding box center [684, 585] width 1368 height 1170
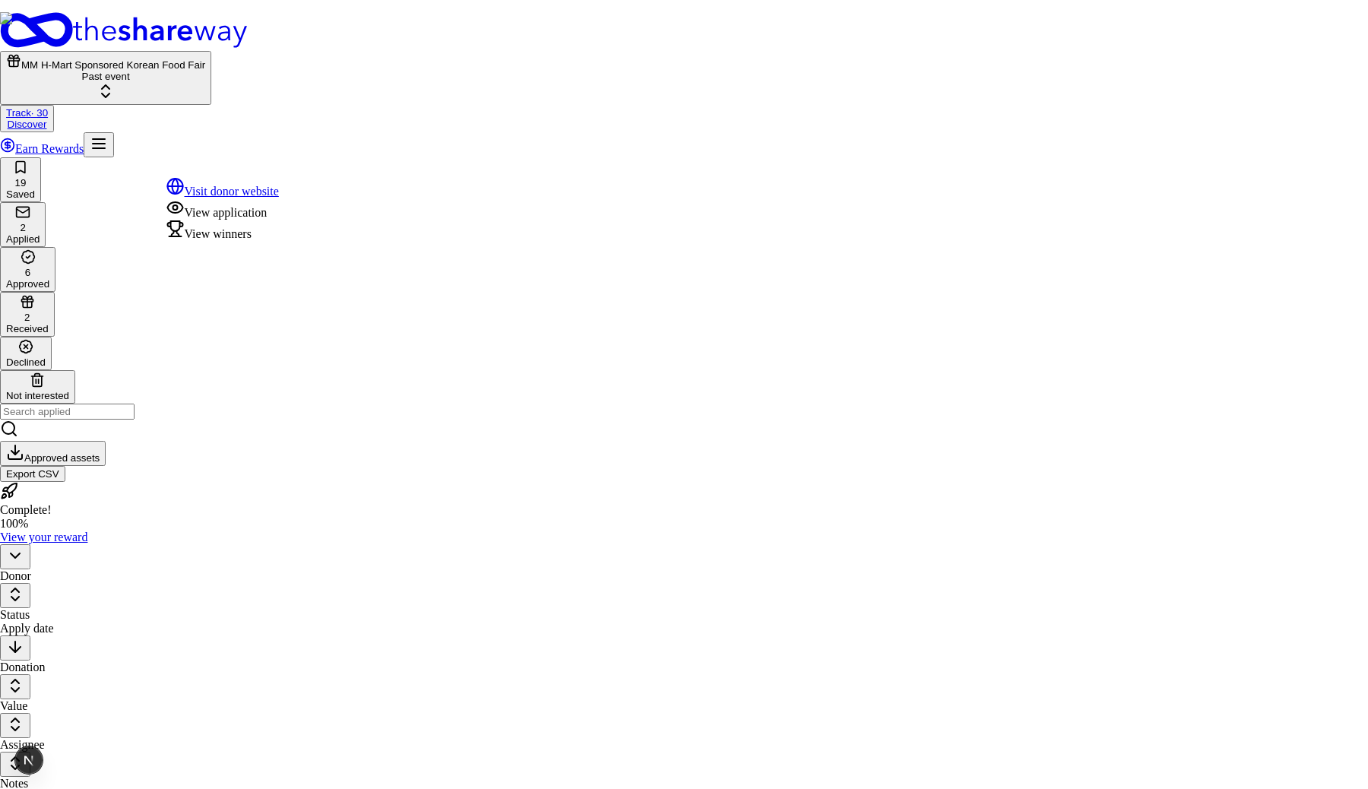
click at [236, 241] on div "View winners" at bounding box center [222, 230] width 113 height 21
click at [306, 170] on html "MM H-Mart Sponsored Korean Food Fair Past event Track · 30 Discover Earn Reward…" at bounding box center [684, 585] width 1368 height 1170
click at [279, 241] on div "View winners" at bounding box center [222, 230] width 113 height 21
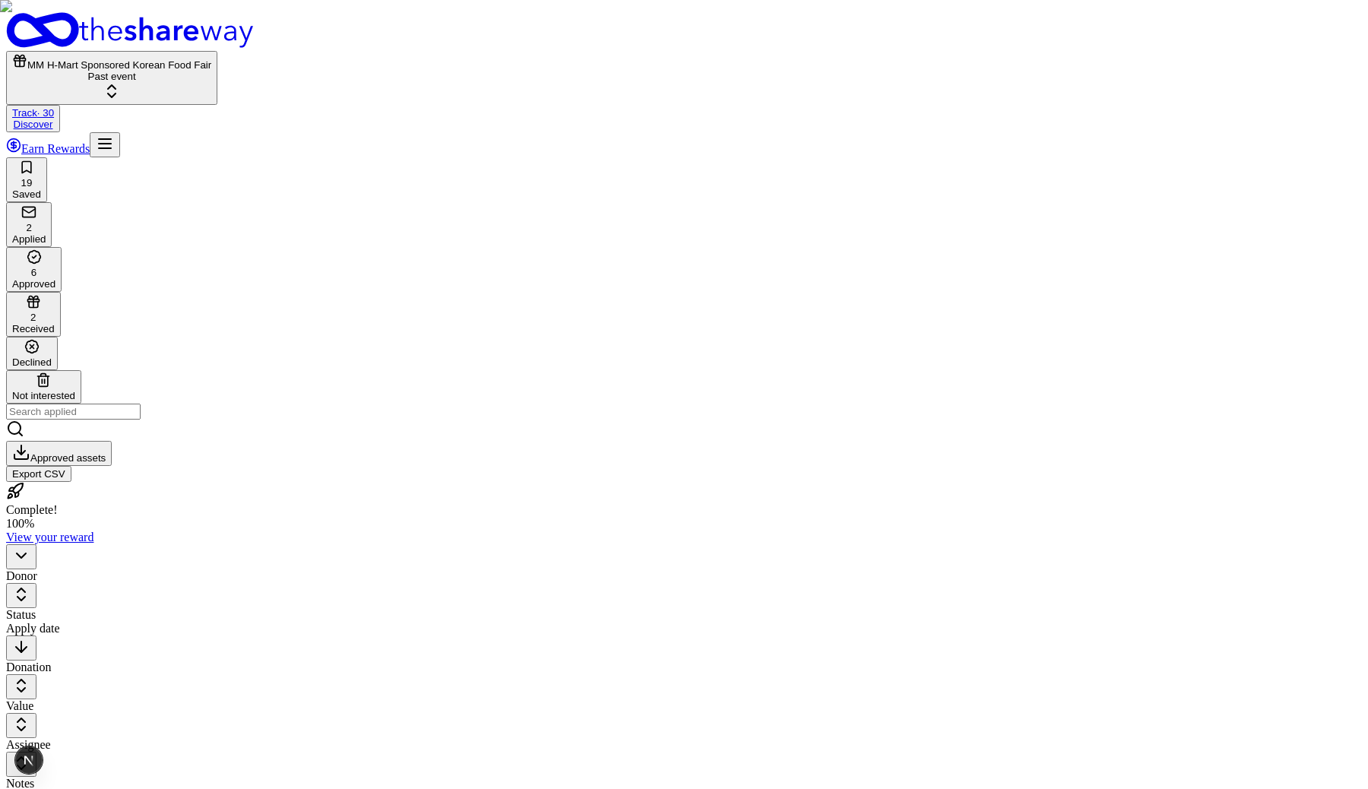
click at [308, 166] on html "MM H-Mart Sponsored Korean Food Fair Past event Track · 30 Discover Earn Reward…" at bounding box center [684, 585] width 1368 height 1170
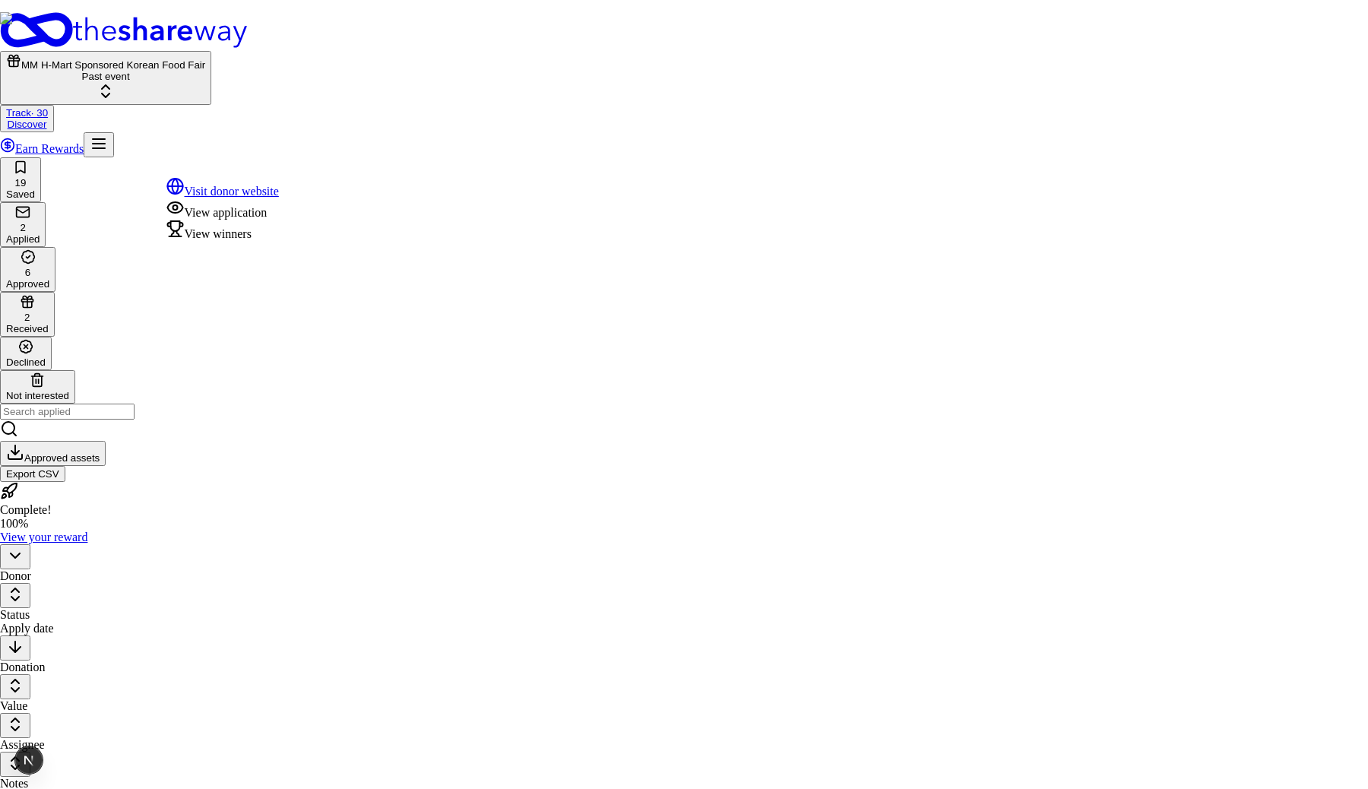
click at [256, 241] on div "View winners" at bounding box center [222, 230] width 113 height 21
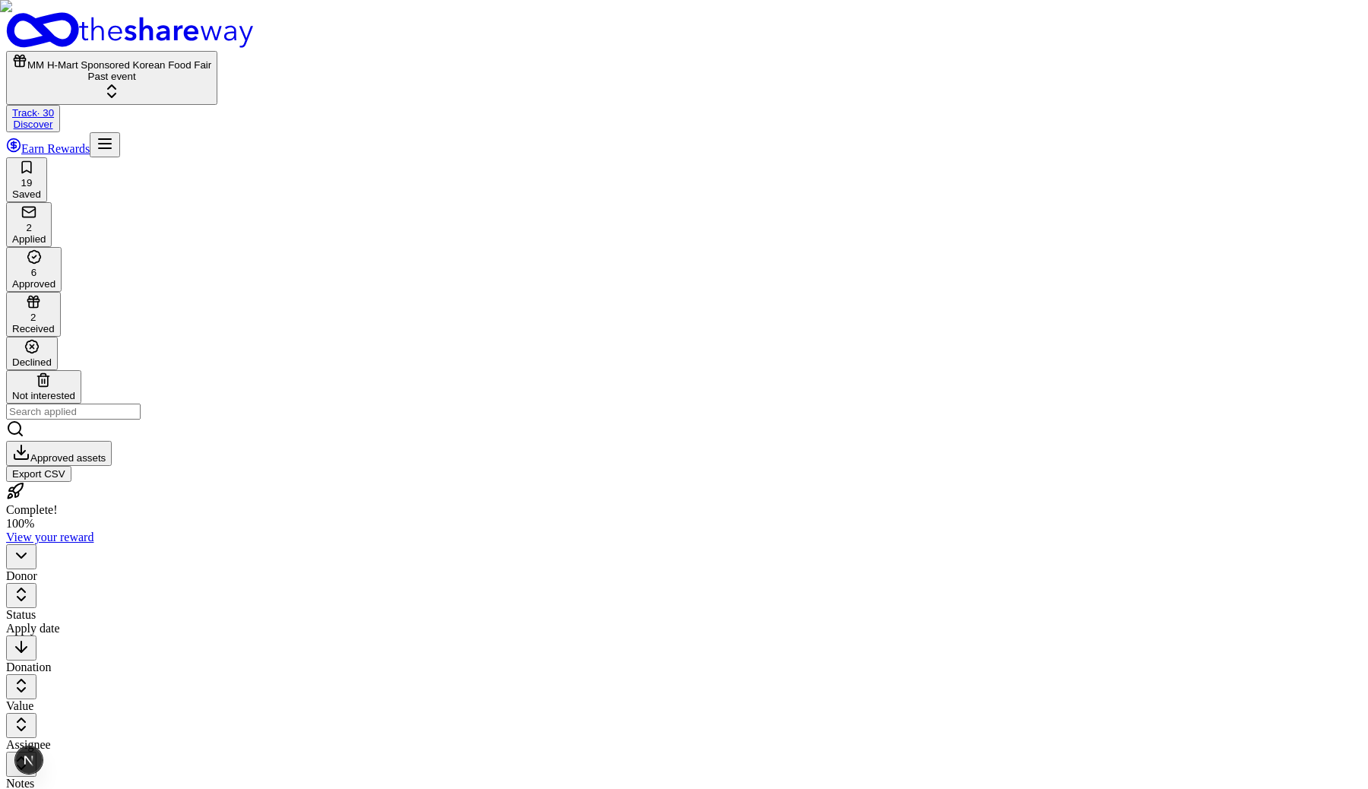
click at [309, 168] on html "MM H-Mart Sponsored Korean Food Fair Past event Track · 30 Discover Earn Reward…" at bounding box center [684, 585] width 1368 height 1170
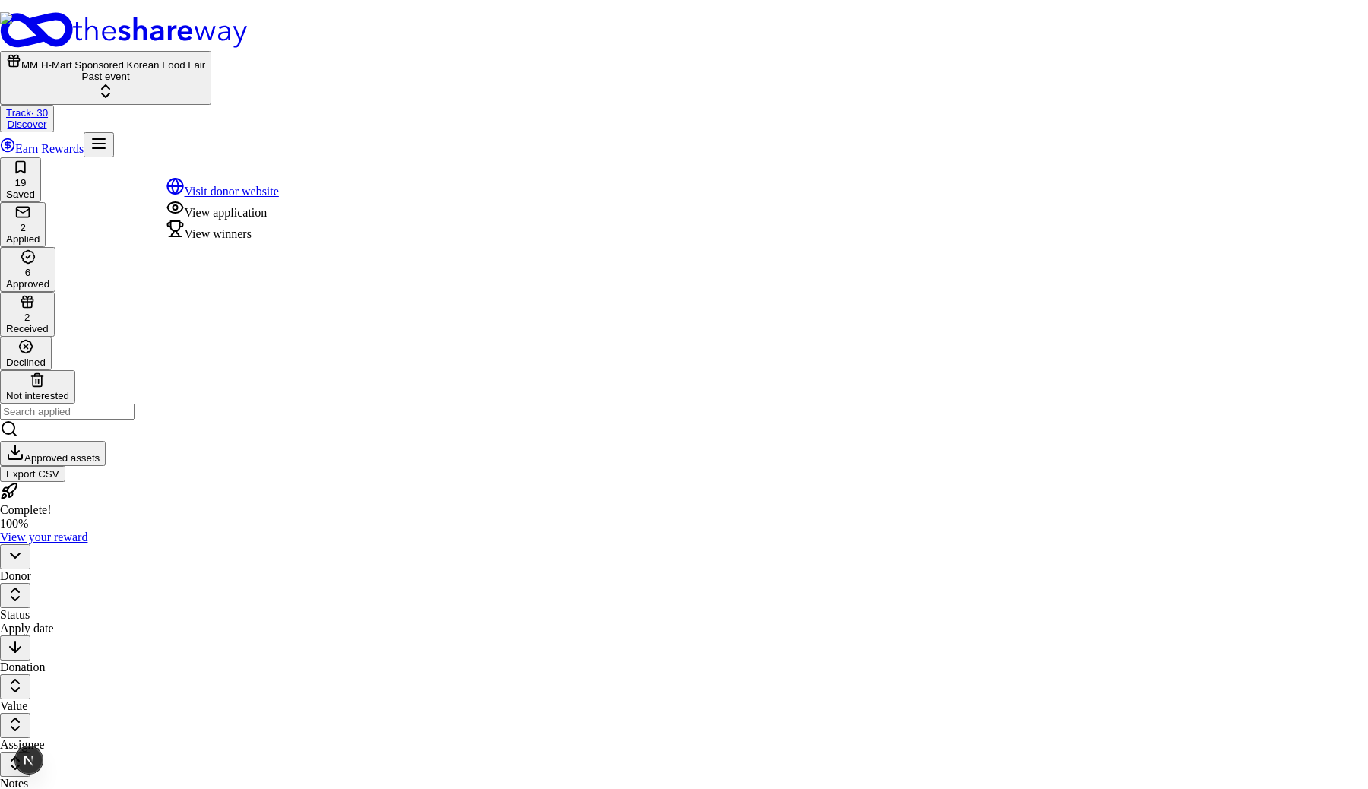
click at [268, 241] on div "View winners" at bounding box center [222, 230] width 113 height 21
click at [303, 171] on html "MM H-Mart Sponsored Korean Food Fair Past event Track · 30 Discover Earn Reward…" at bounding box center [684, 585] width 1368 height 1170
click at [259, 241] on div "View winners" at bounding box center [222, 230] width 113 height 21
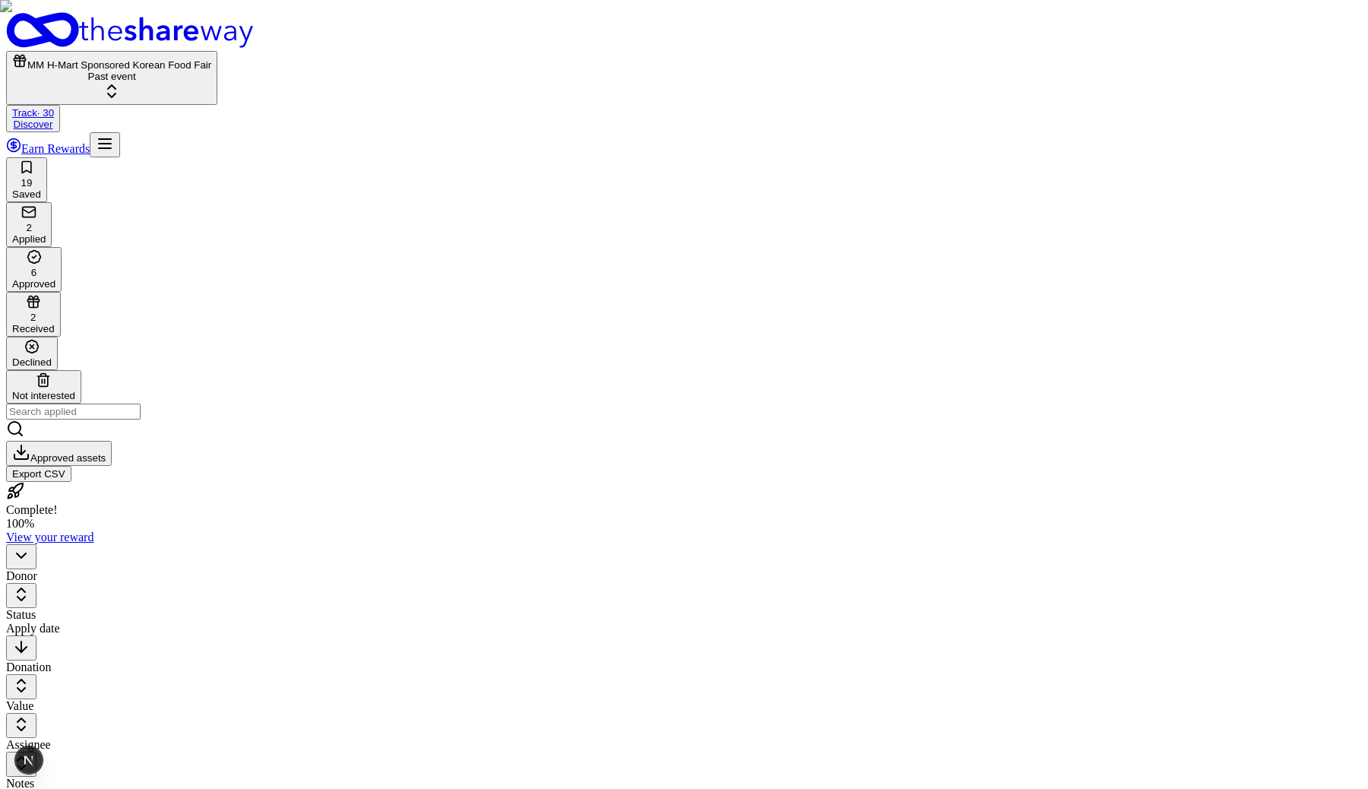
click at [306, 163] on html "MM H-Mart Sponsored Korean Food Fair Past event Track · 30 Discover Earn Reward…" at bounding box center [684, 585] width 1368 height 1170
click at [306, 164] on html "MM H-Mart Sponsored Korean Food Fair Past event Track · 30 Discover Earn Reward…" at bounding box center [684, 585] width 1368 height 1170
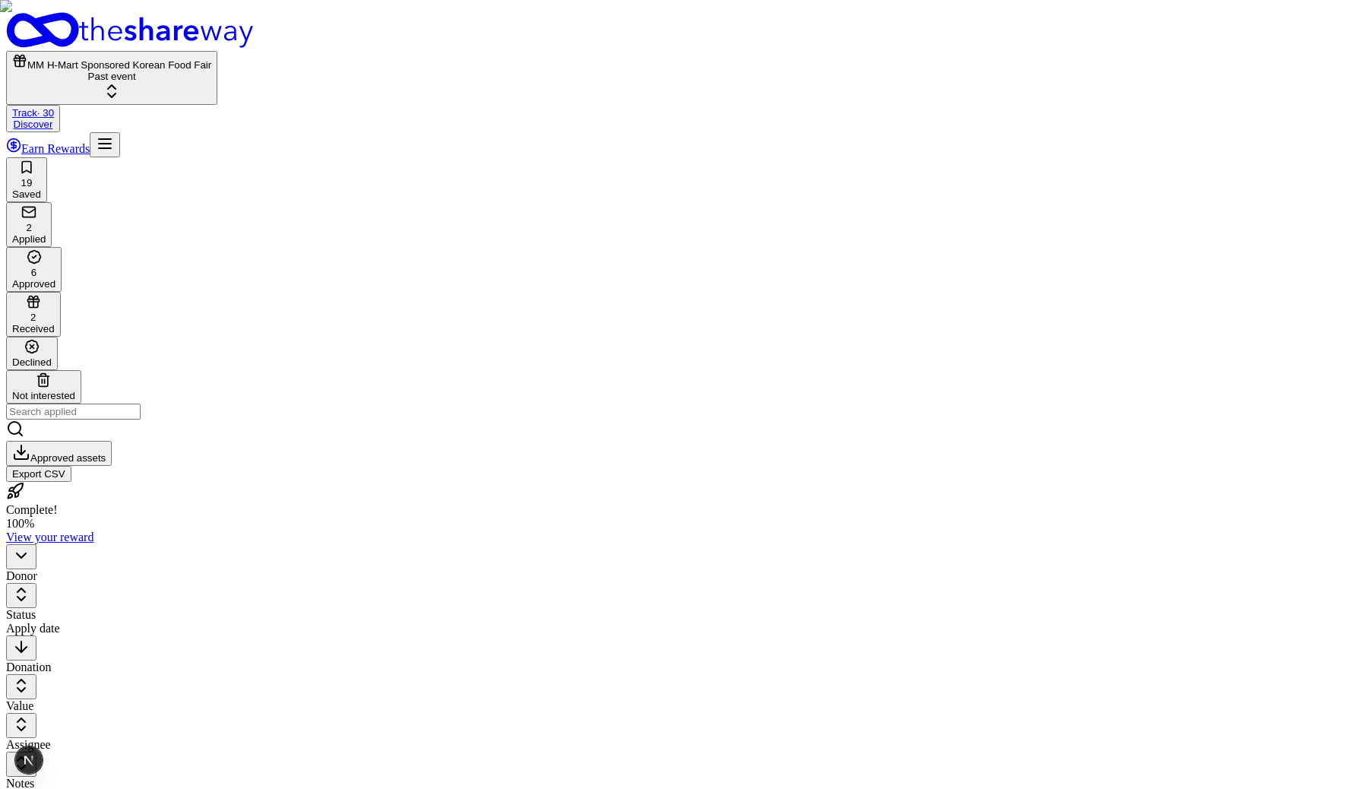
click at [306, 164] on html "MM H-Mart Sponsored Korean Food Fair Past event Track · 30 Discover Earn Reward…" at bounding box center [684, 585] width 1368 height 1170
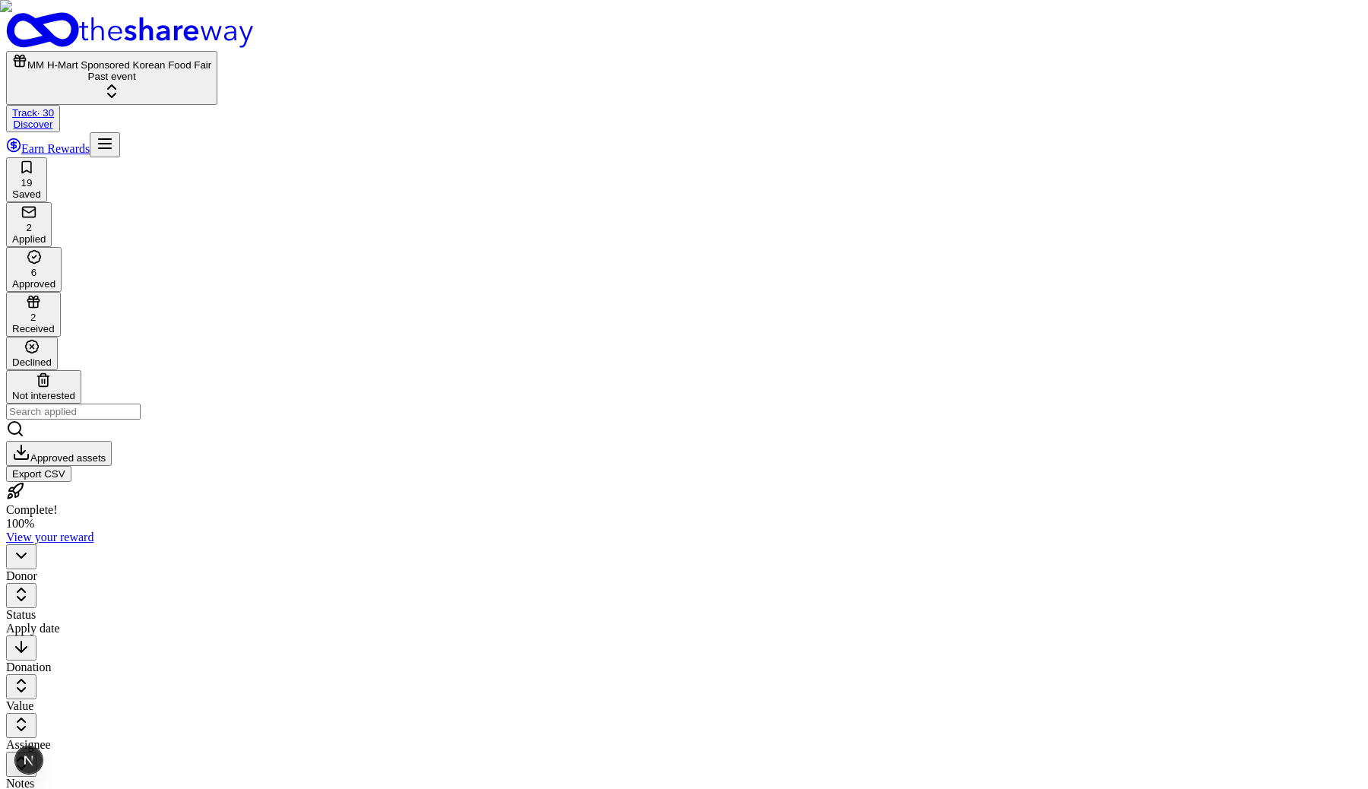
click at [306, 164] on html "MM H-Mart Sponsored Korean Food Fair Past event Track · 30 Discover Earn Reward…" at bounding box center [684, 585] width 1368 height 1170
click at [300, 171] on html "MM H-Mart Sponsored Korean Food Fair Past event Track · 30 Discover Earn Reward…" at bounding box center [684, 585] width 1368 height 1170
click at [305, 167] on html "MM H-Mart Sponsored Korean Food Fair Past event Track · 30 Discover Earn Reward…" at bounding box center [684, 585] width 1368 height 1170
click at [308, 170] on html "MM H-Mart Sponsored Korean Food Fair Past event Track Discover Earn Rewards 19 …" at bounding box center [684, 585] width 1368 height 1170
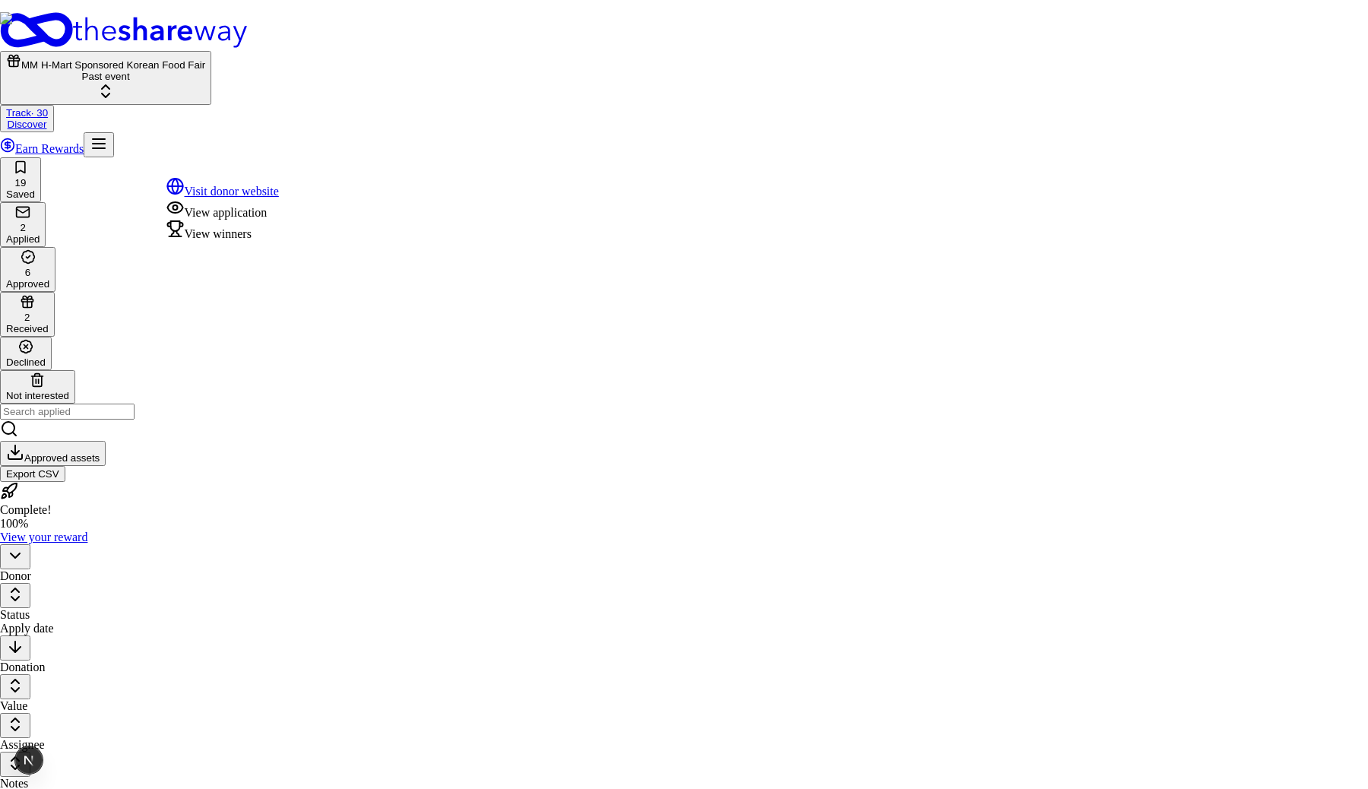
click at [235, 241] on div "View winners" at bounding box center [222, 230] width 113 height 21
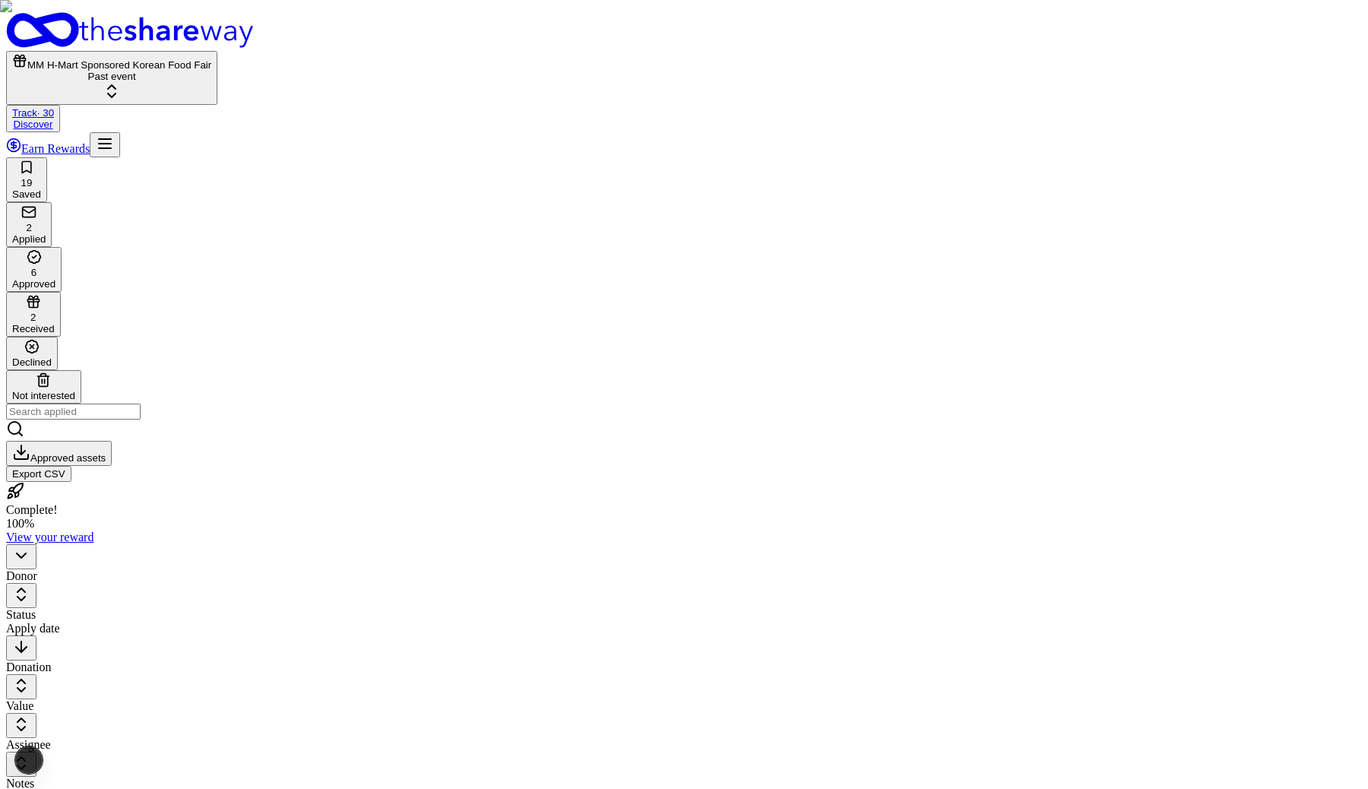
click at [304, 166] on html "MM H-Mart Sponsored Korean Food Fair Past event Track · 30 Discover Earn Reward…" at bounding box center [684, 585] width 1368 height 1170
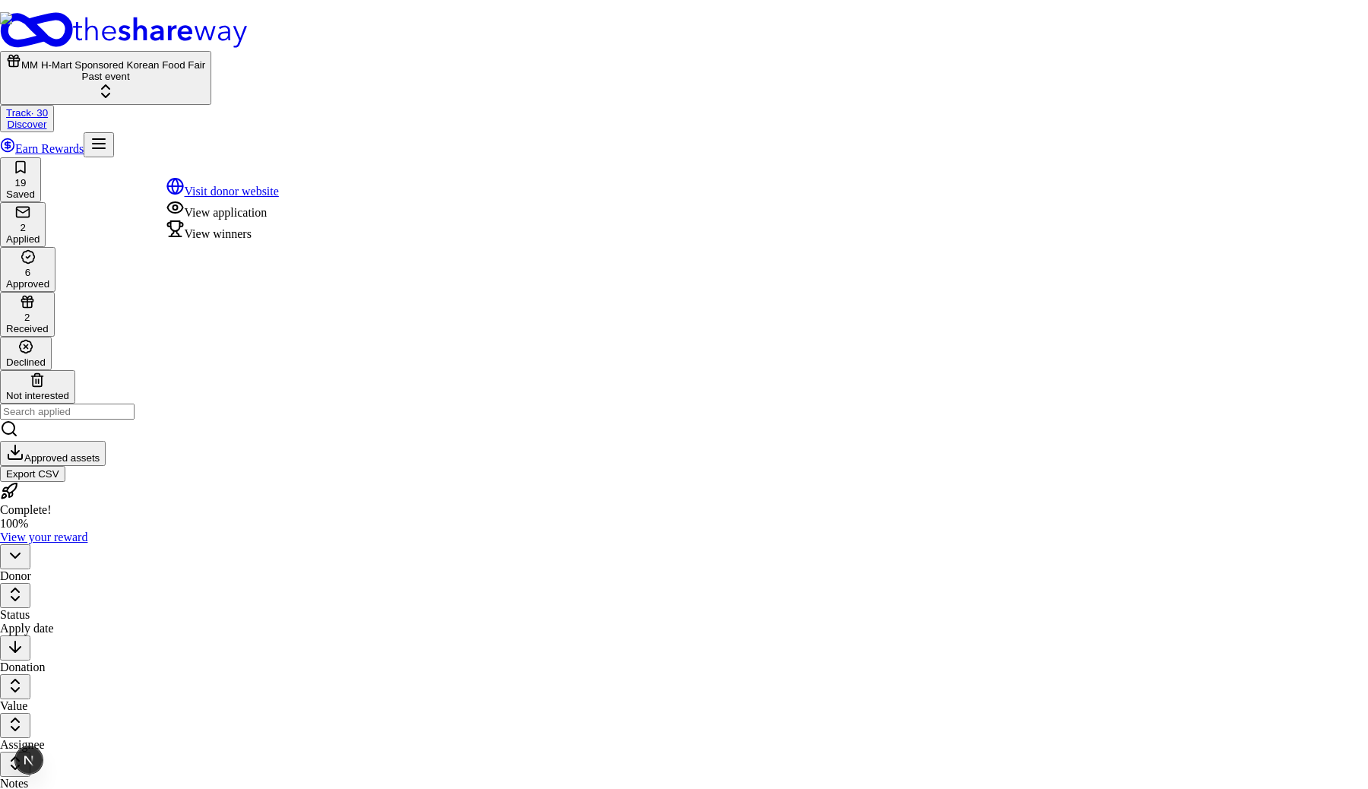
click at [299, 164] on html "MM H-Mart Sponsored Korean Food Fair Past event Track · 30 Discover Earn Reward…" at bounding box center [684, 585] width 1368 height 1170
click at [272, 241] on div "View winners" at bounding box center [222, 230] width 113 height 21
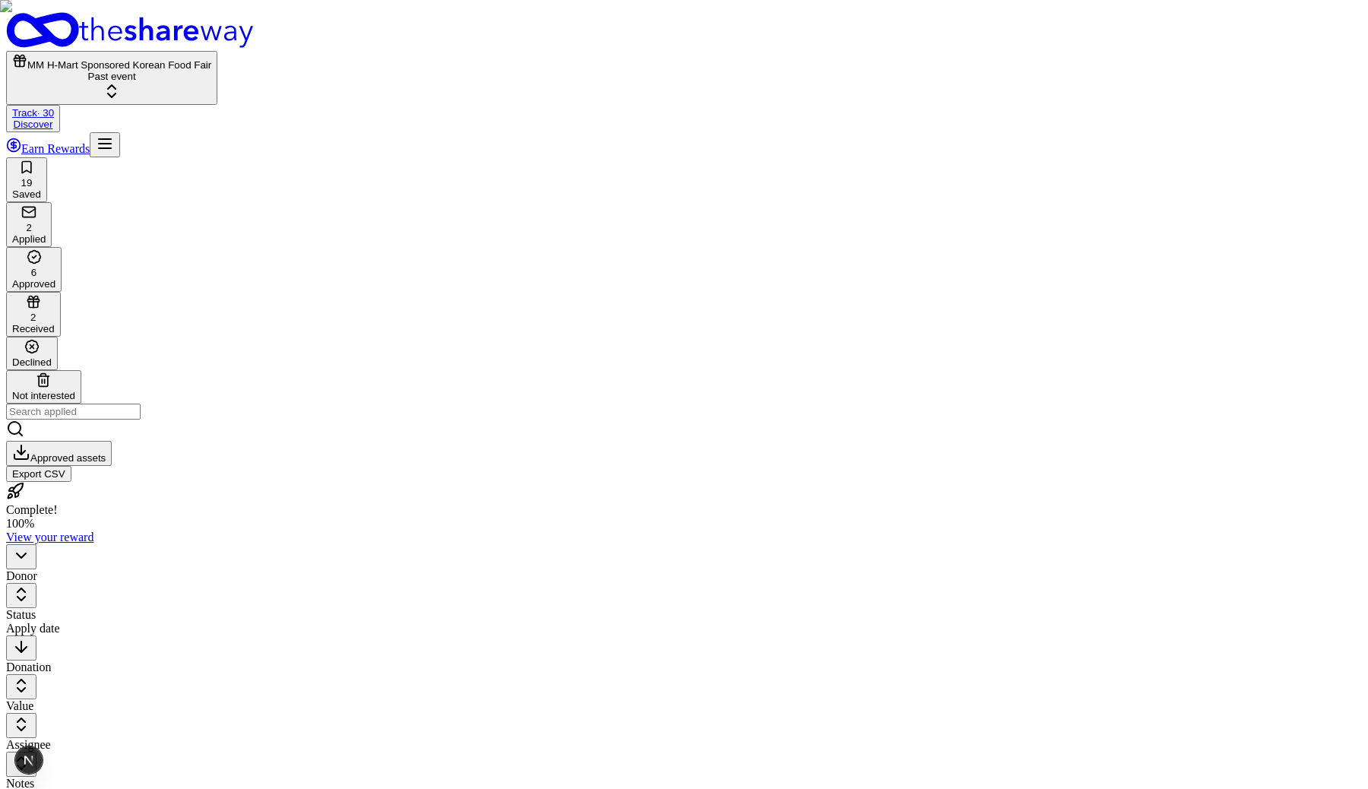
click at [301, 168] on html "MM H-Mart Sponsored Korean Food Fair Past event Track · 30 Discover Earn Reward…" at bounding box center [684, 585] width 1368 height 1170
click at [306, 168] on html "MM H-Mart Sponsored Korean Food Fair Past event Track Discover Earn Rewards 19 …" at bounding box center [684, 585] width 1368 height 1170
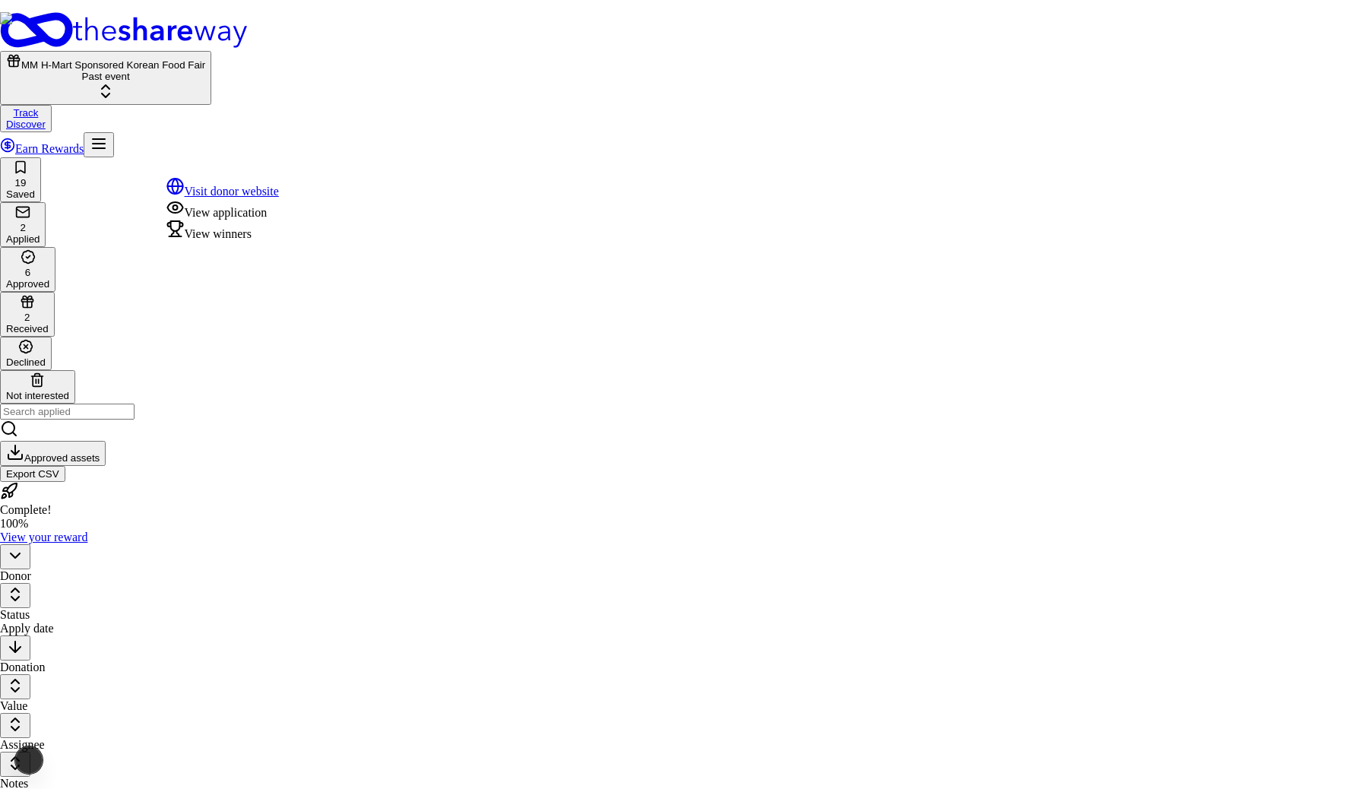
click at [262, 241] on div "View winners" at bounding box center [222, 230] width 113 height 21
drag, startPoint x: 570, startPoint y: 321, endPoint x: 651, endPoint y: 319, distance: 80.6
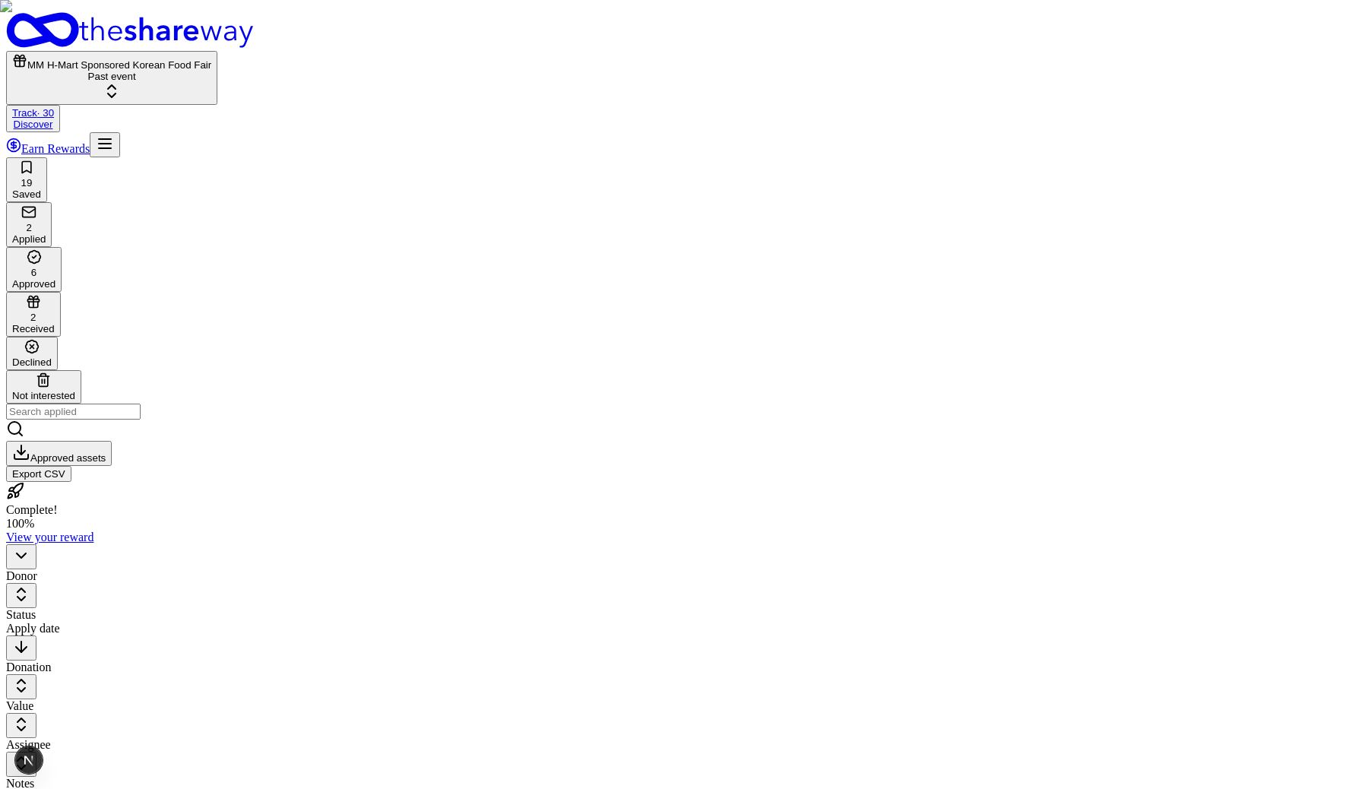
click at [302, 166] on html "MM H-Mart Sponsored Korean Food Fair Past event Track · 30 Discover Earn Reward…" at bounding box center [684, 585] width 1368 height 1170
click at [301, 169] on html "MM H-Mart Sponsored Korean Food Fair Past event Track Discover Earn Rewards 19 …" at bounding box center [684, 585] width 1368 height 1170
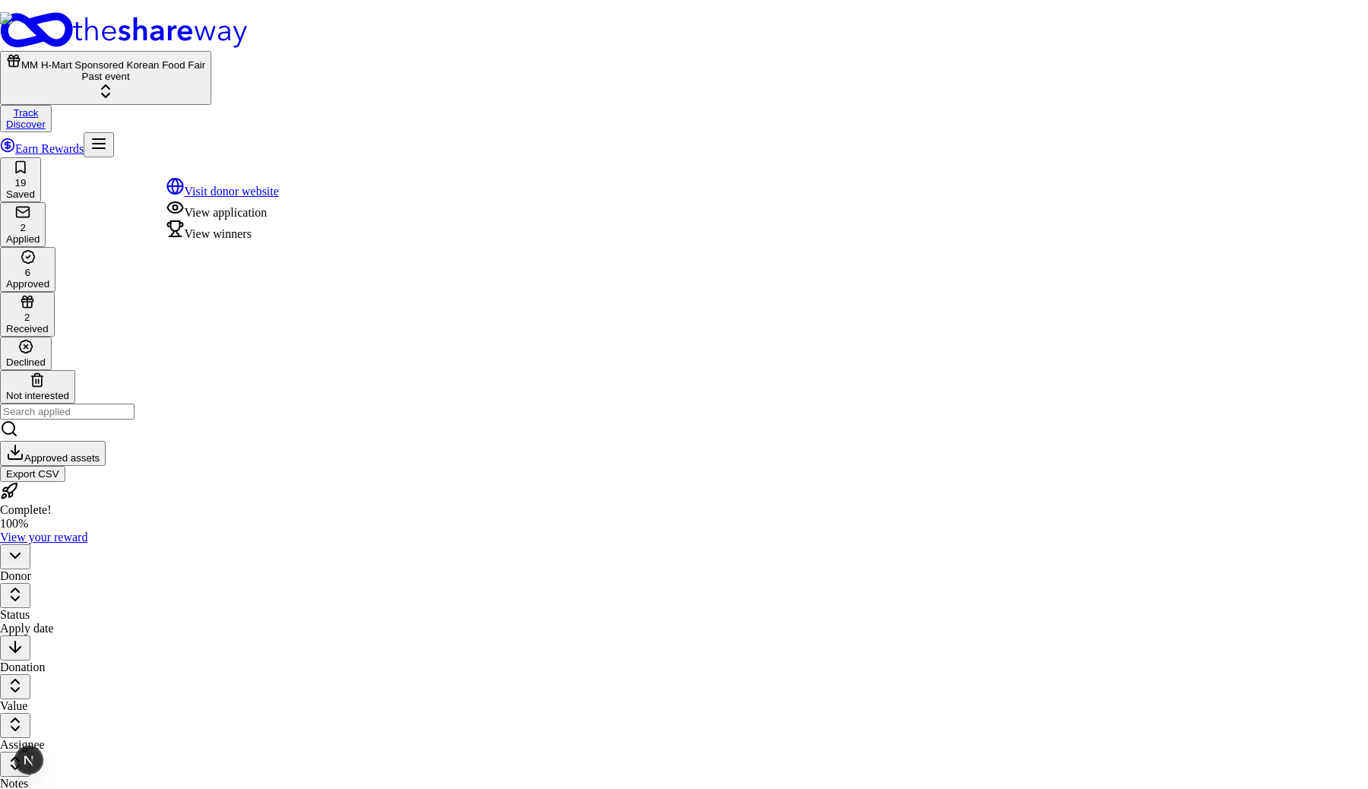
click at [356, 310] on html "MM H-Mart Sponsored Korean Food Fair Past event Track Discover Earn Rewards 19 …" at bounding box center [684, 585] width 1368 height 1170
click at [303, 169] on html "MM H-Mart Sponsored Korean Food Fair Past event Track · 30 Discover Earn Reward…" at bounding box center [684, 585] width 1368 height 1170
click at [285, 419] on html "MM H-Mart Sponsored Korean Food Fair Past event Track · 30 Discover Earn Reward…" at bounding box center [684, 585] width 1368 height 1170
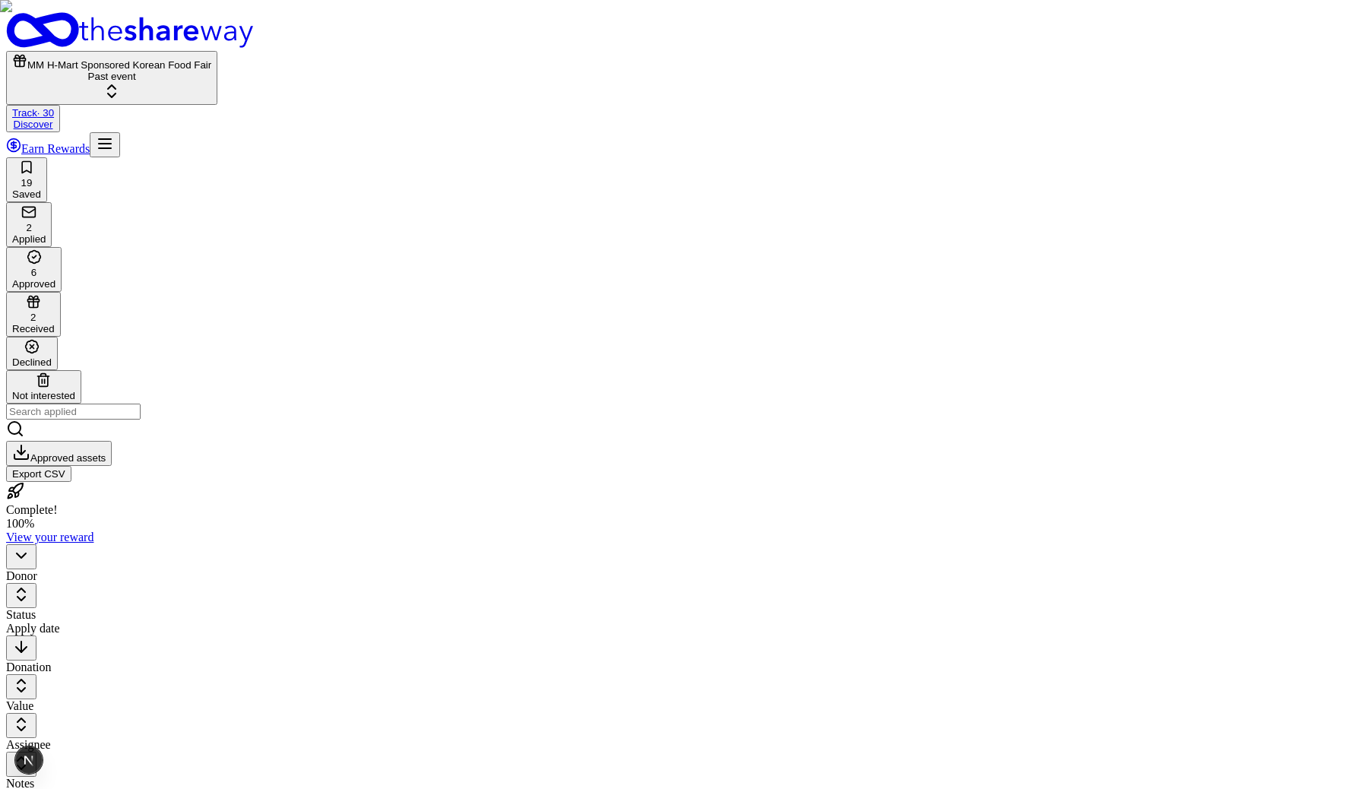
click at [449, 157] on div "19 Saved 2 Applied 6 Approved 2 Received Declined Not interested Approved asset…" at bounding box center [684, 319] width 1356 height 325
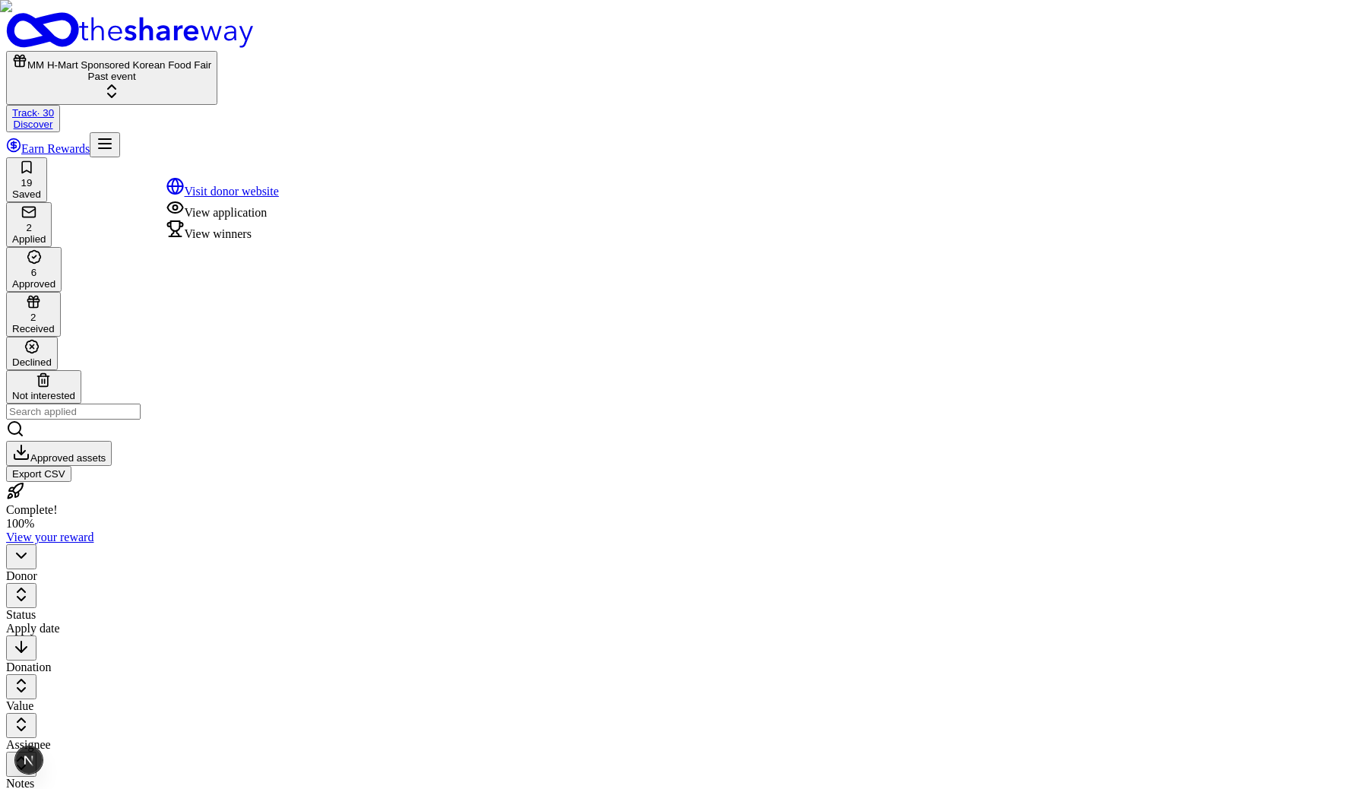
click at [279, 241] on div "View winners" at bounding box center [222, 230] width 113 height 21
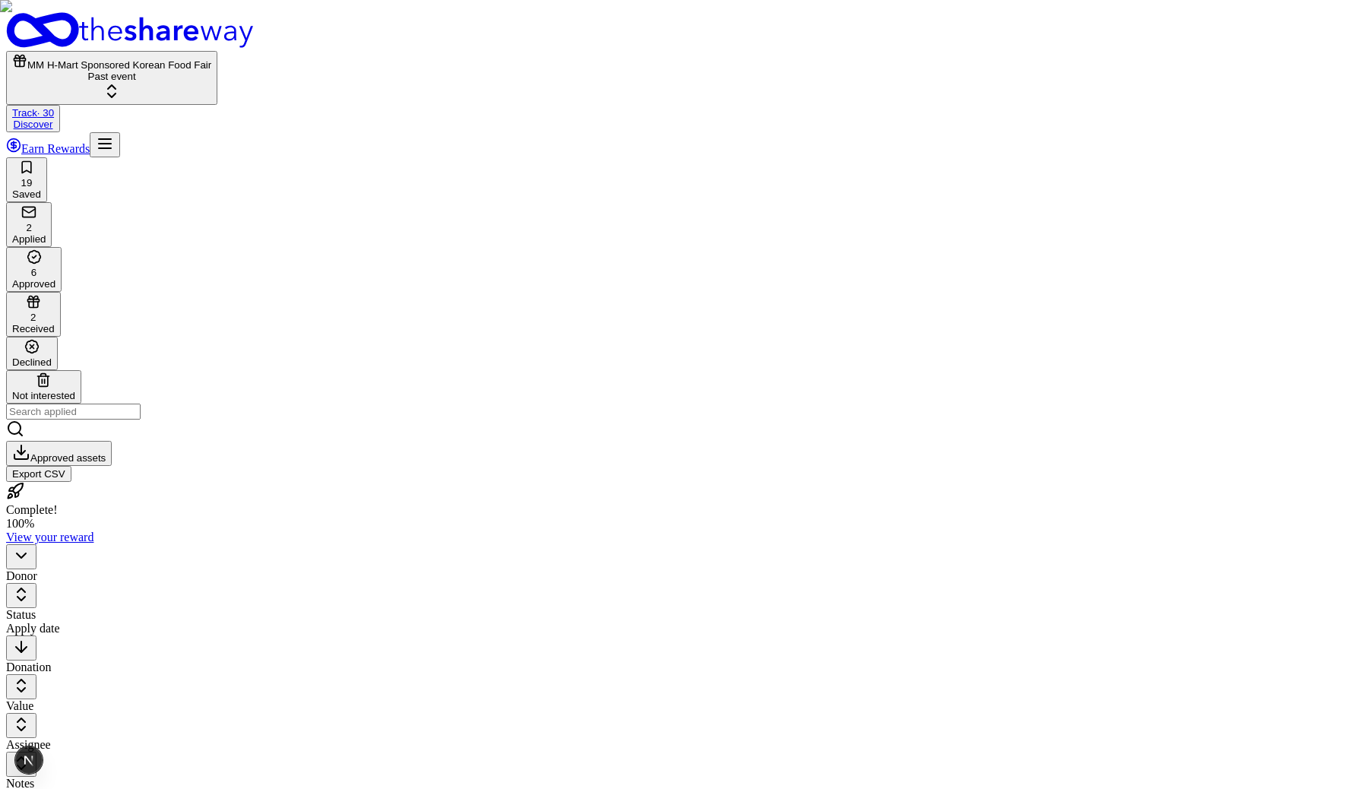
click at [274, 241] on div "View winners" at bounding box center [222, 230] width 113 height 21
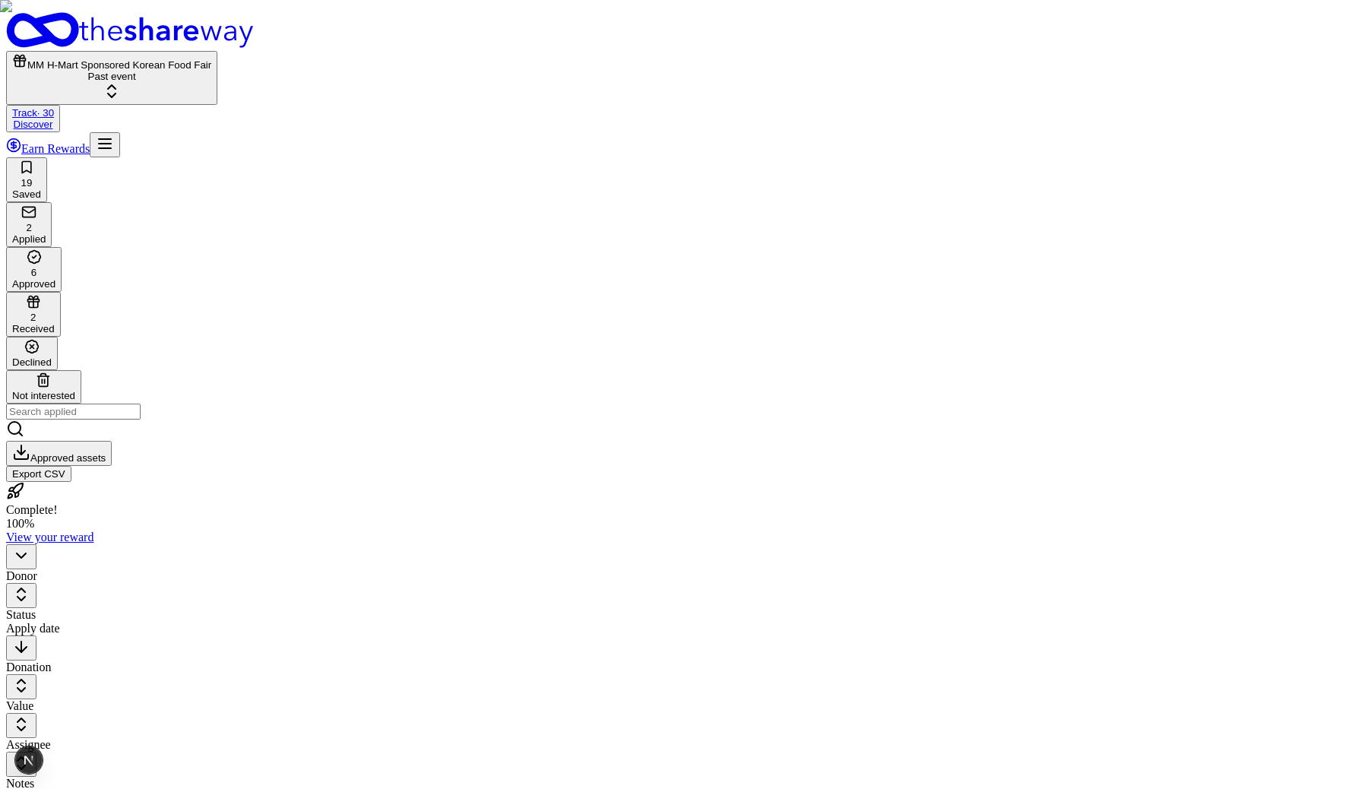
click at [242, 241] on div "View winners" at bounding box center [222, 230] width 113 height 21
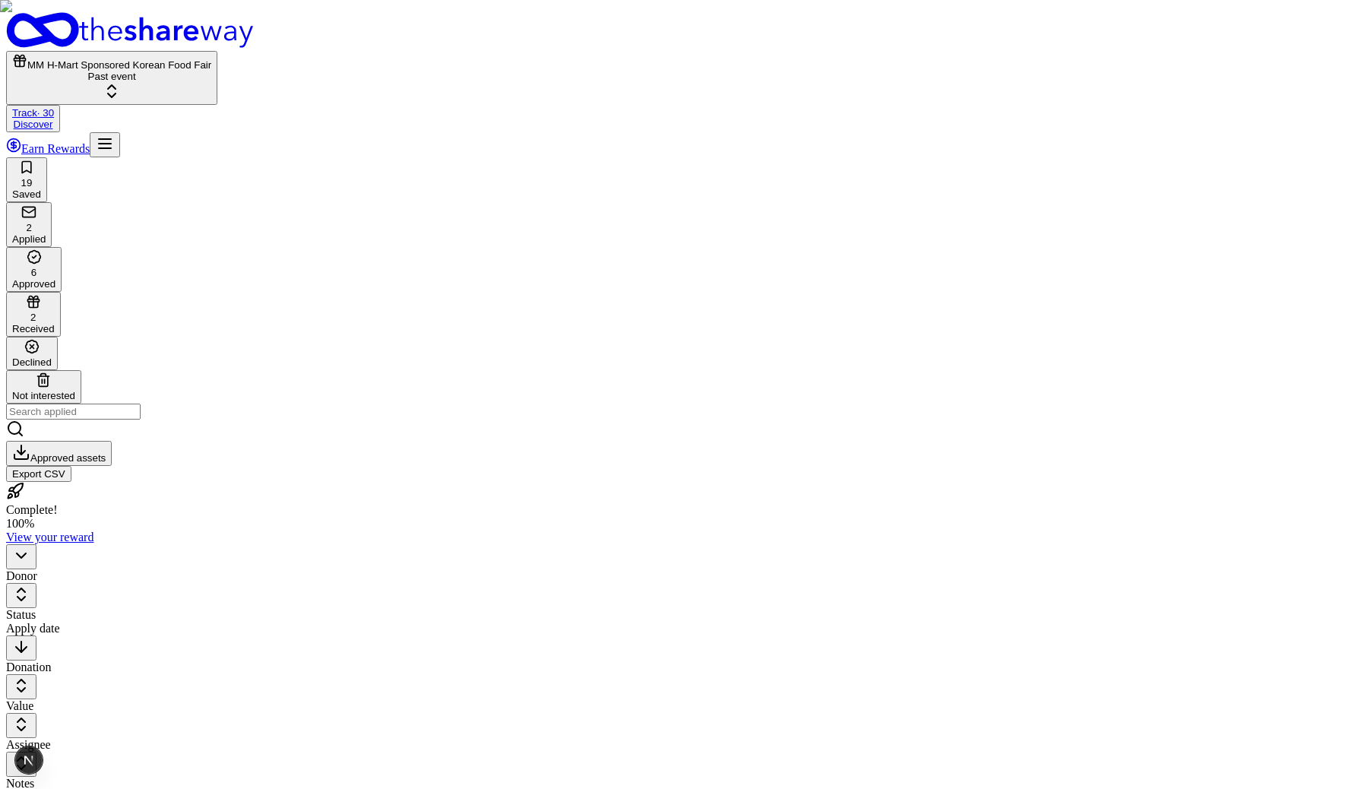
click at [258, 241] on div "View winners" at bounding box center [229, 230] width 113 height 21
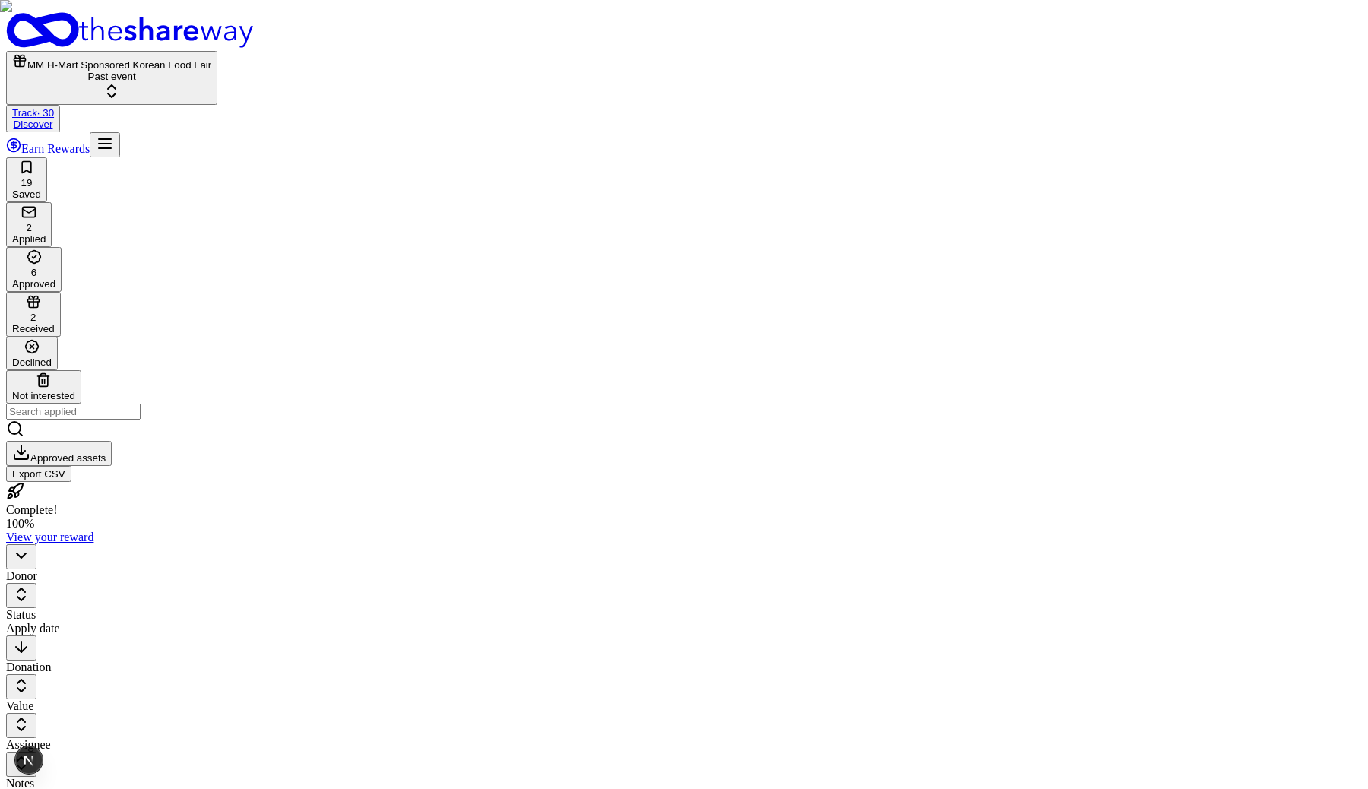
click at [257, 241] on div "View winners" at bounding box center [229, 230] width 113 height 21
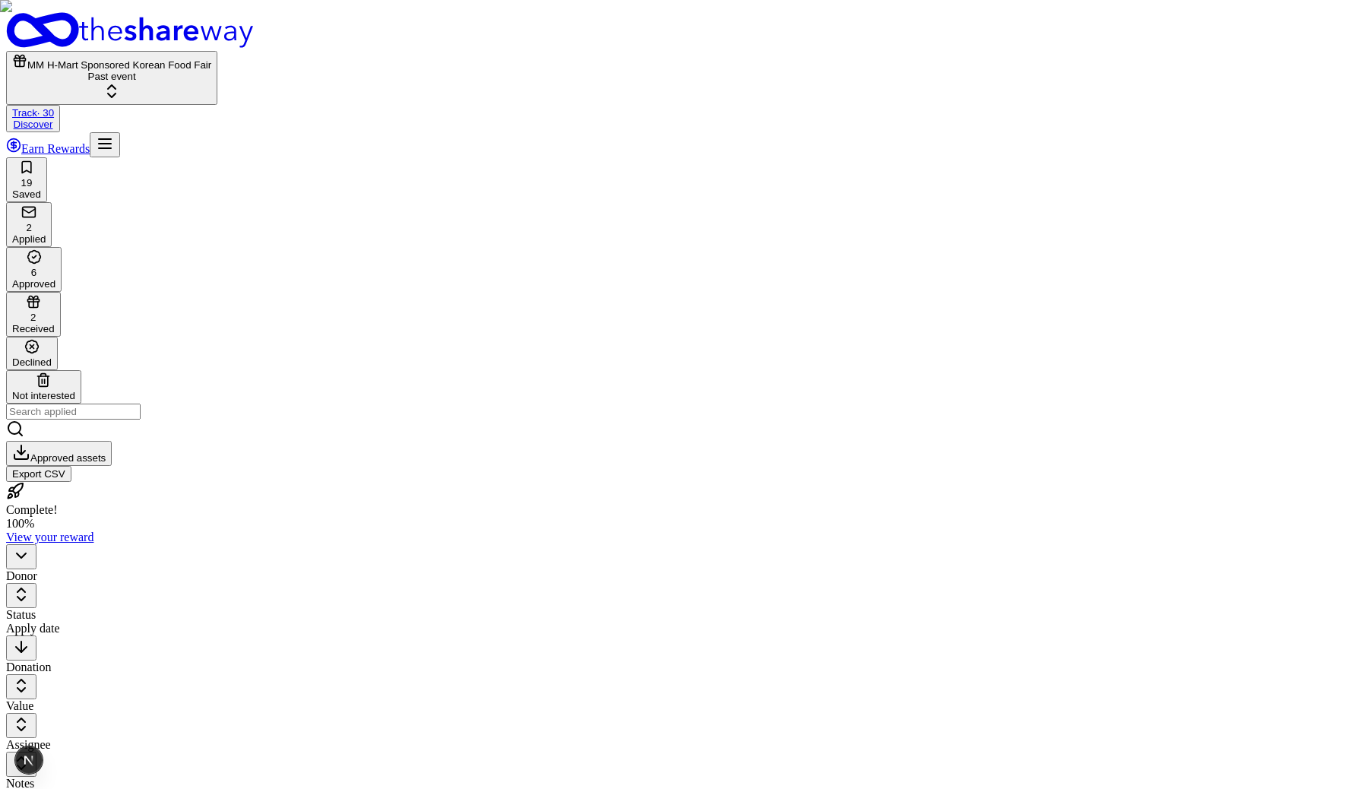
click at [252, 241] on div "View winners" at bounding box center [229, 230] width 113 height 21
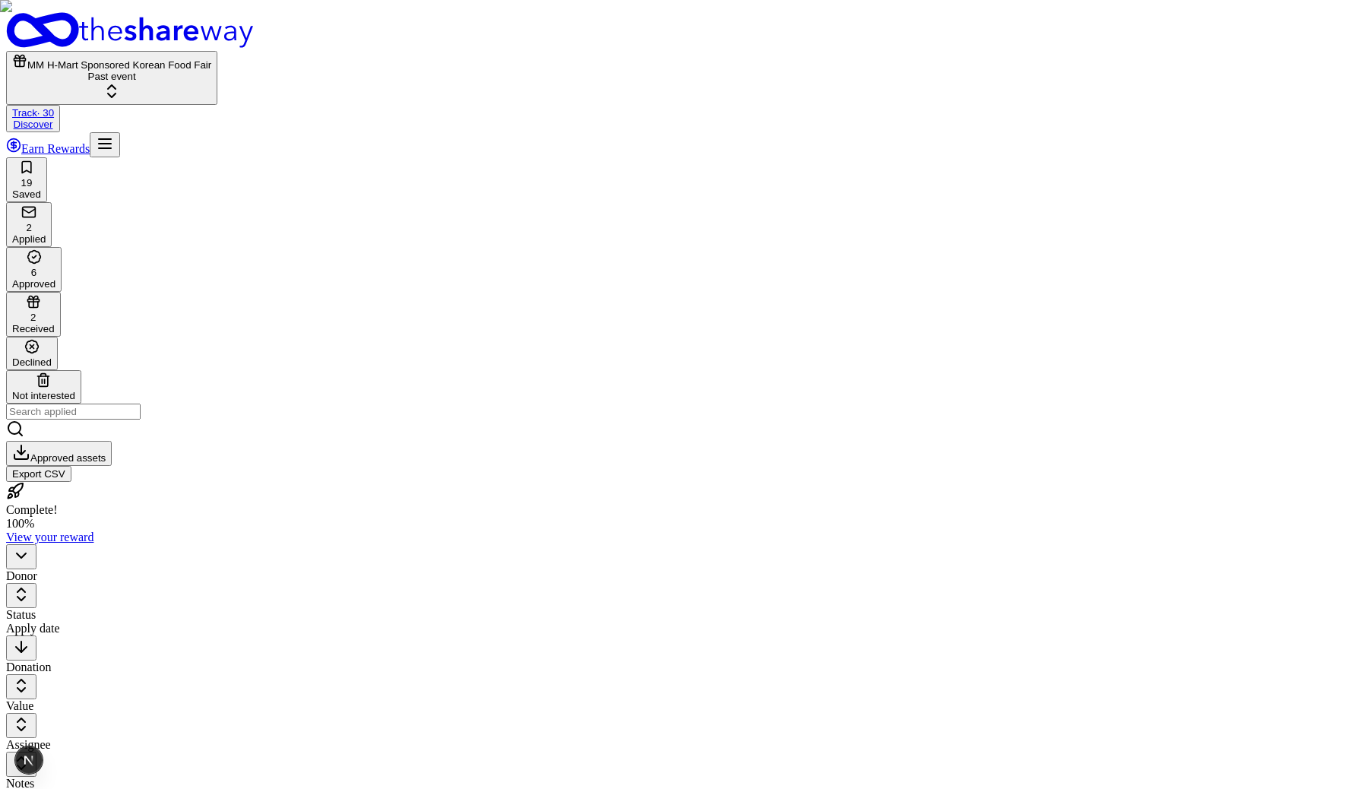
click at [303, 173] on body "MM H-Mart Sponsored Korean Food Fair Past event Track · 30 Discover Earn Reward…" at bounding box center [684, 588] width 1356 height 1152
click at [262, 241] on div "View winners" at bounding box center [229, 230] width 113 height 21
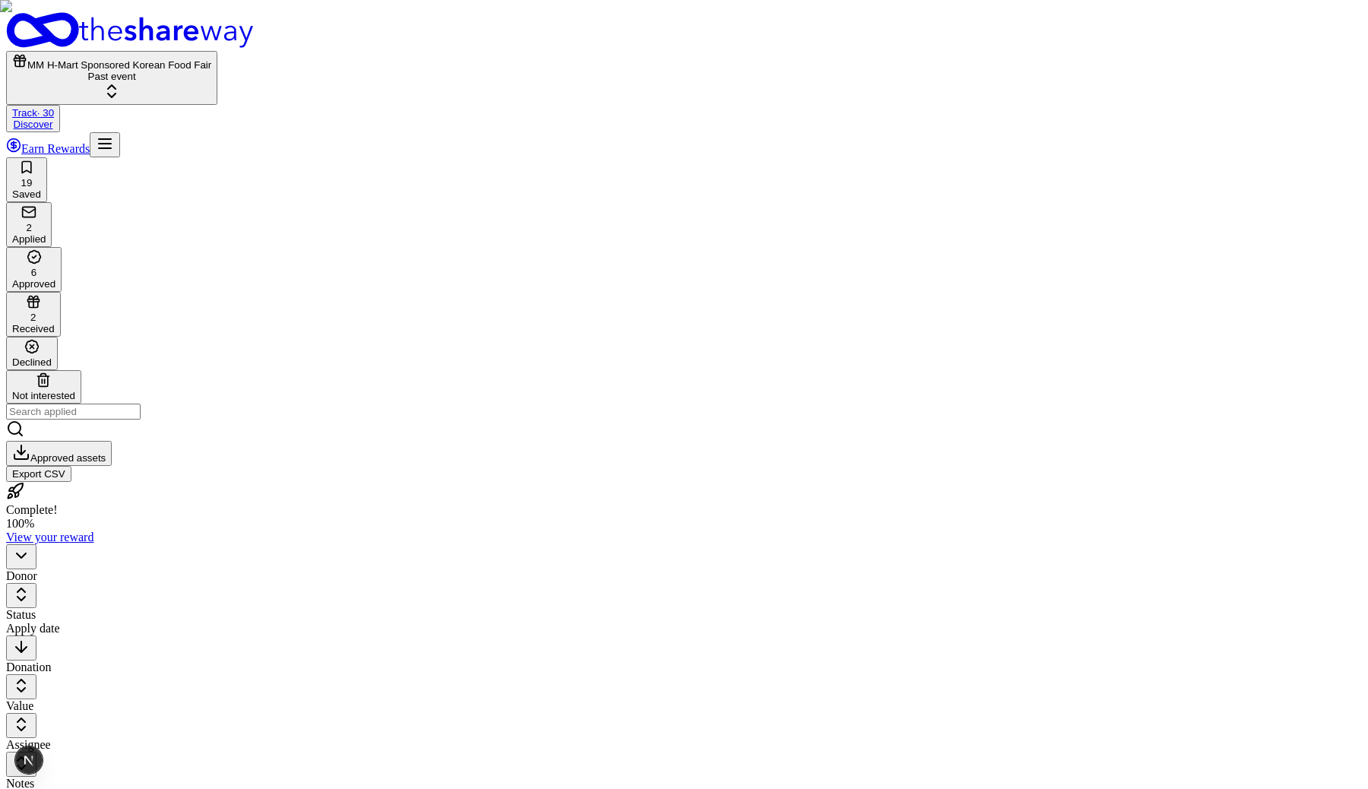
click at [278, 241] on div "View winners" at bounding box center [229, 230] width 113 height 21
